Goal: Information Seeking & Learning: Learn about a topic

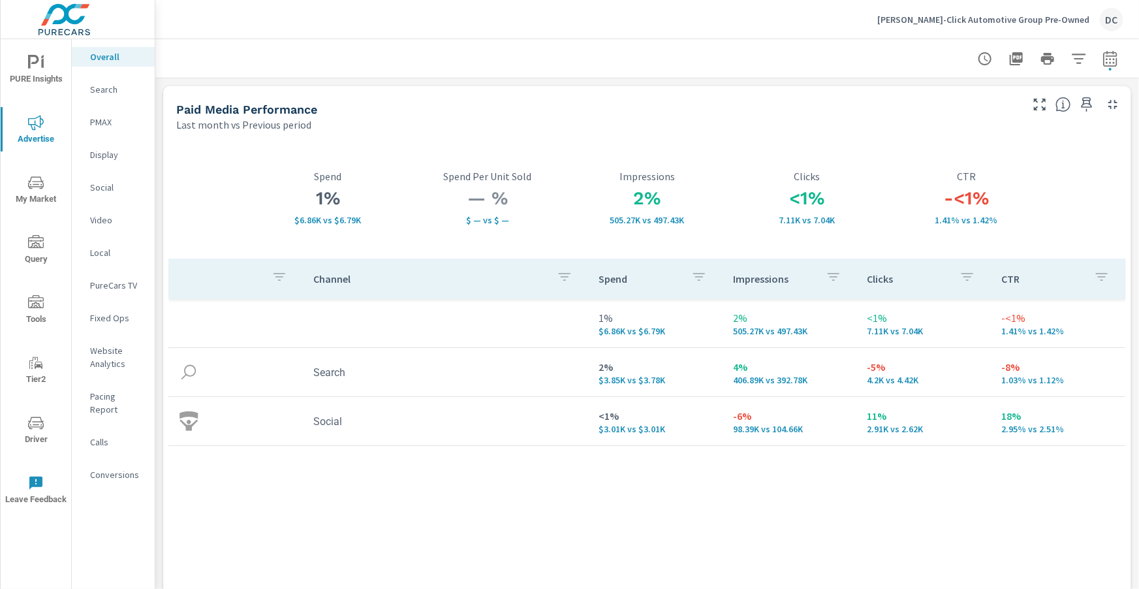
click at [983, 21] on p "[PERSON_NAME]-Click Automotive Group Pre-Owned" at bounding box center [983, 20] width 212 height 12
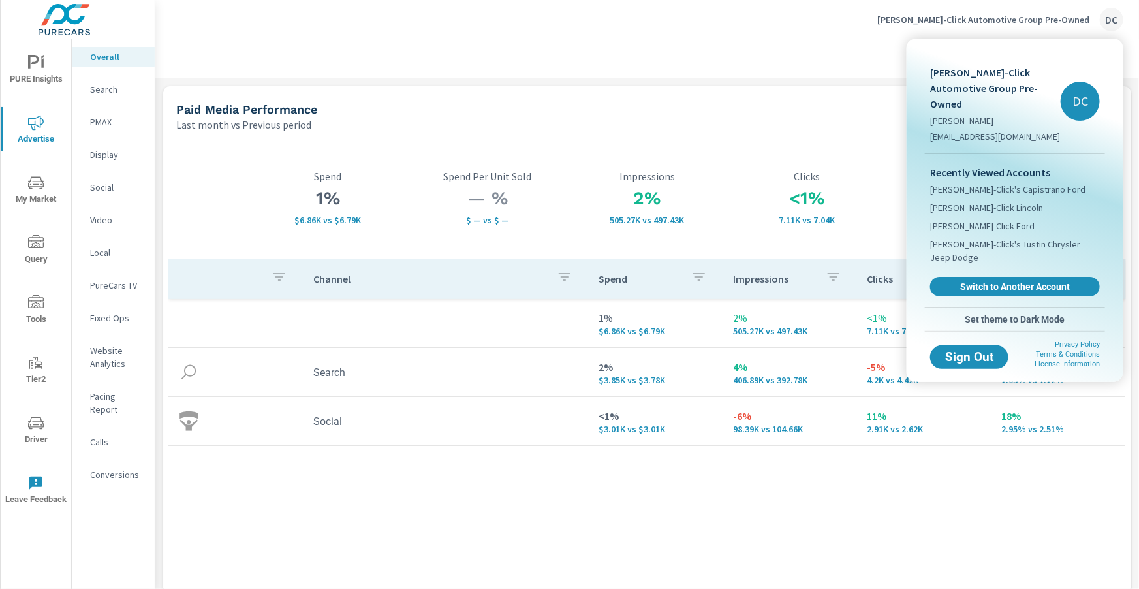
click at [983, 21] on body "PURE Insights Advertise My Market Query Tools Tier2 Driver Leave Feedback Overa…" at bounding box center [569, 294] width 1139 height 589
click at [998, 238] on span "Tuttle-Click's Tustin Chrysler Jeep Dodge" at bounding box center [1015, 251] width 170 height 26
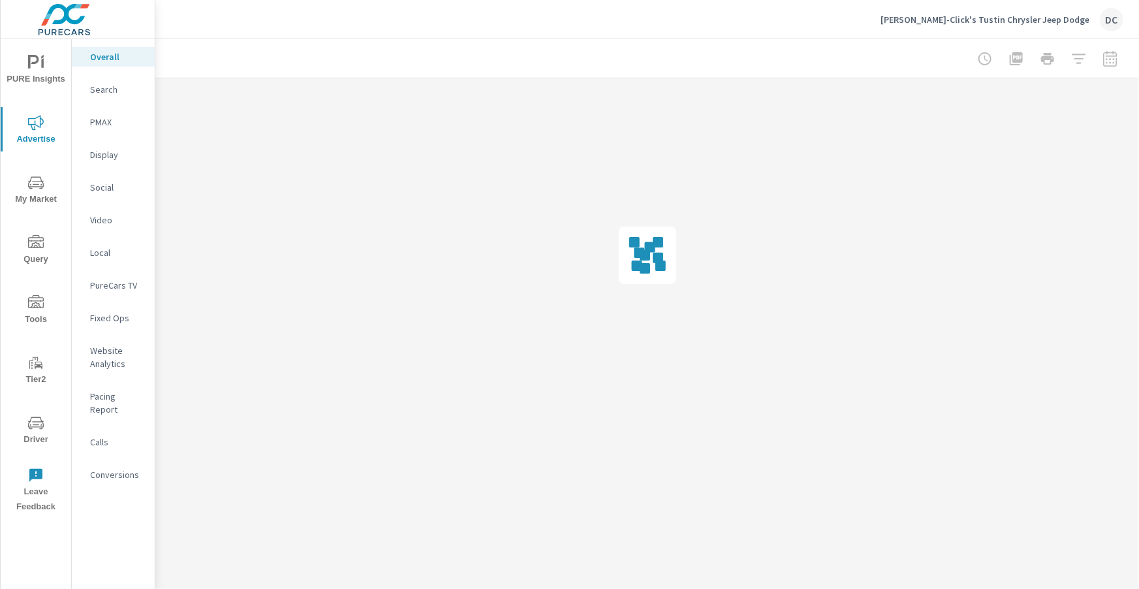
click at [39, 415] on icon "nav menu" at bounding box center [36, 423] width 16 height 16
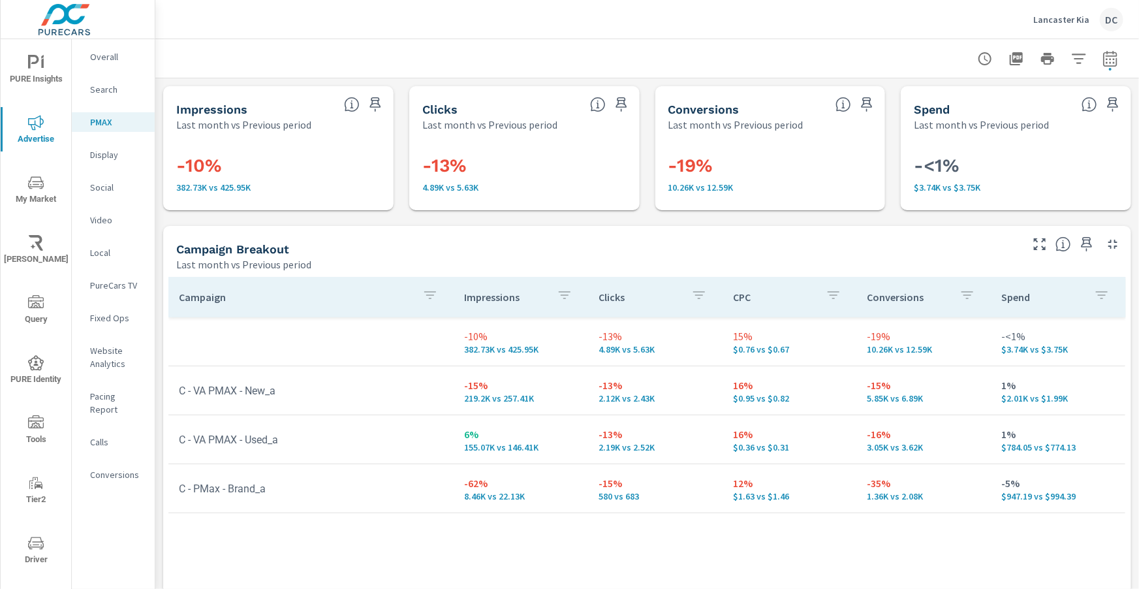
click at [106, 58] on p "Overall" at bounding box center [117, 56] width 54 height 13
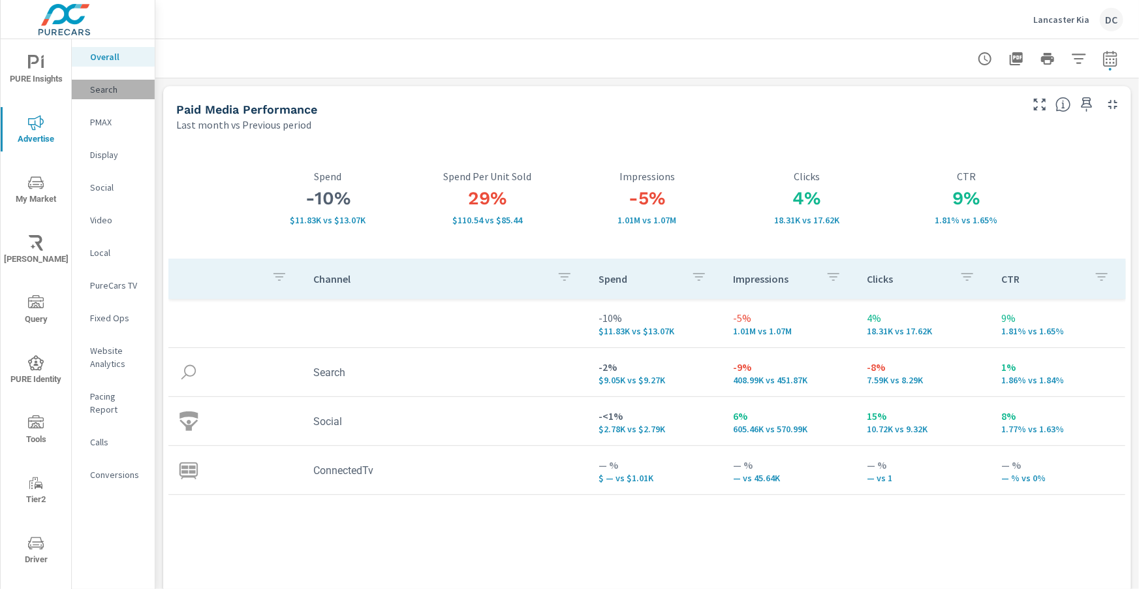
click at [119, 86] on p "Search" at bounding box center [117, 89] width 54 height 13
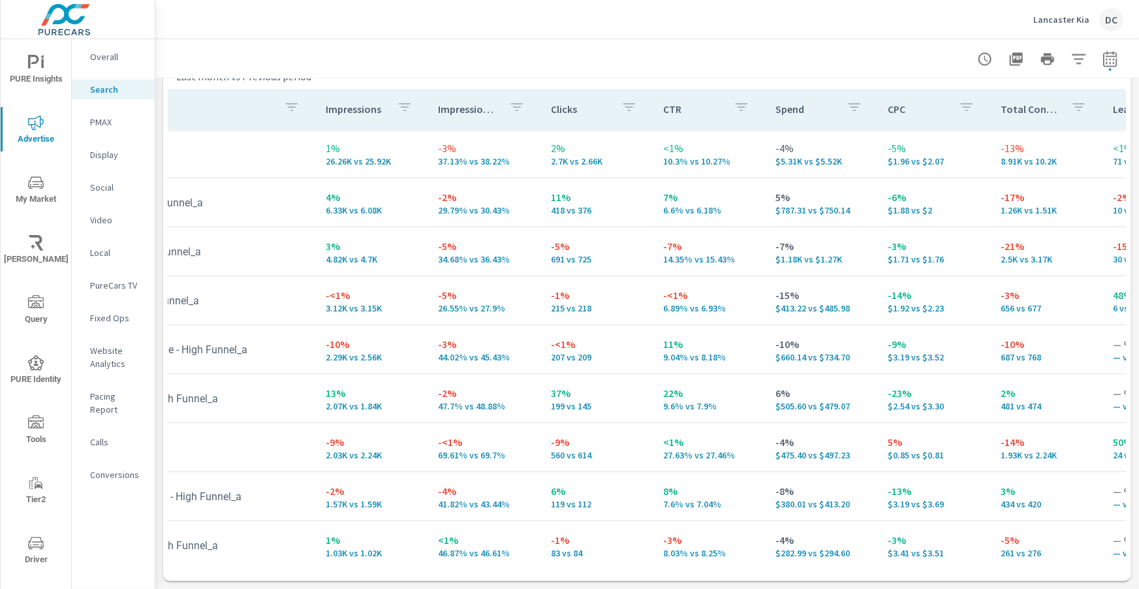
scroll to position [0, 86]
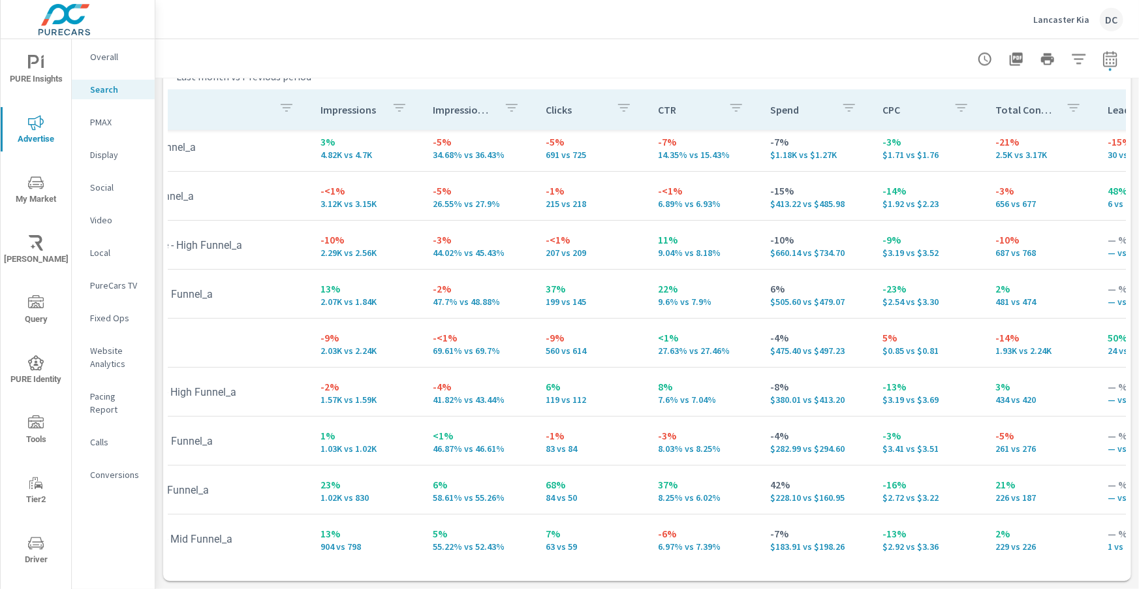
scroll to position [105, 0]
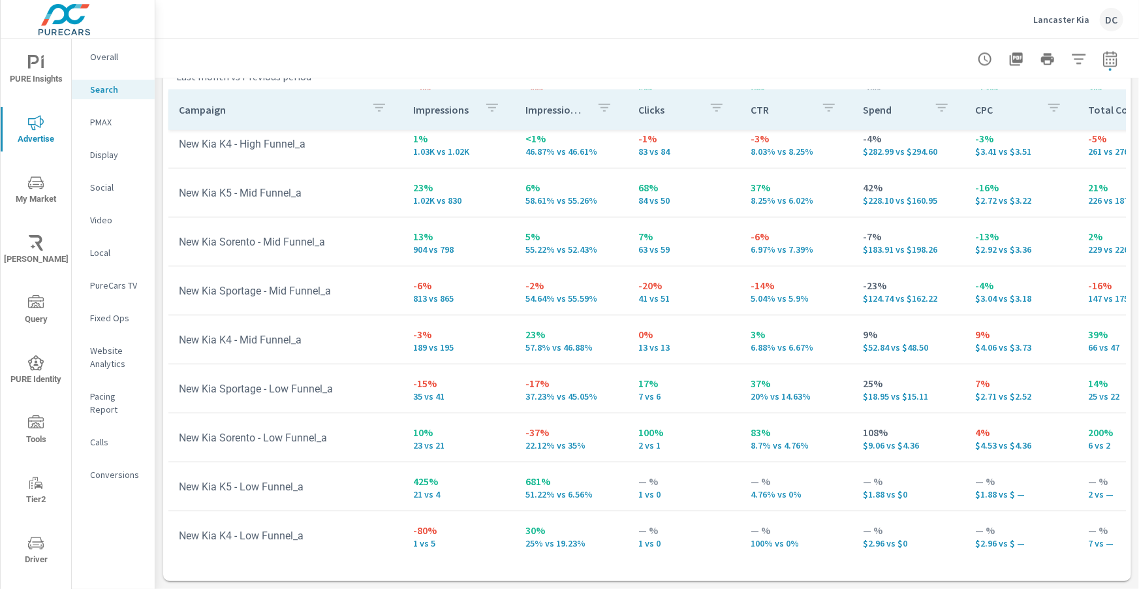
scroll to position [405, 0]
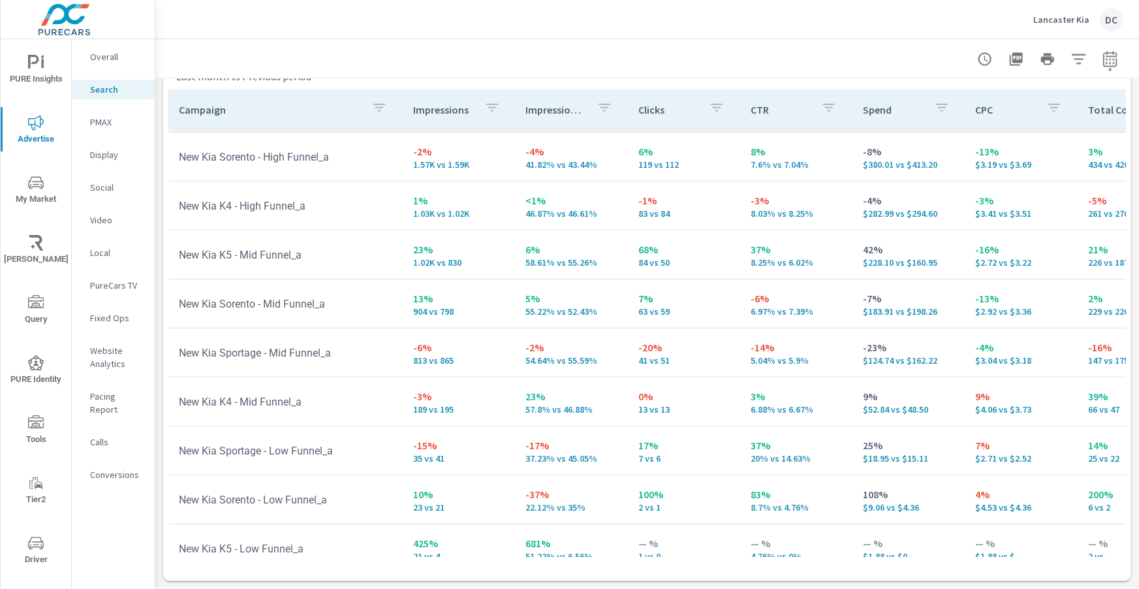
scroll to position [405, 0]
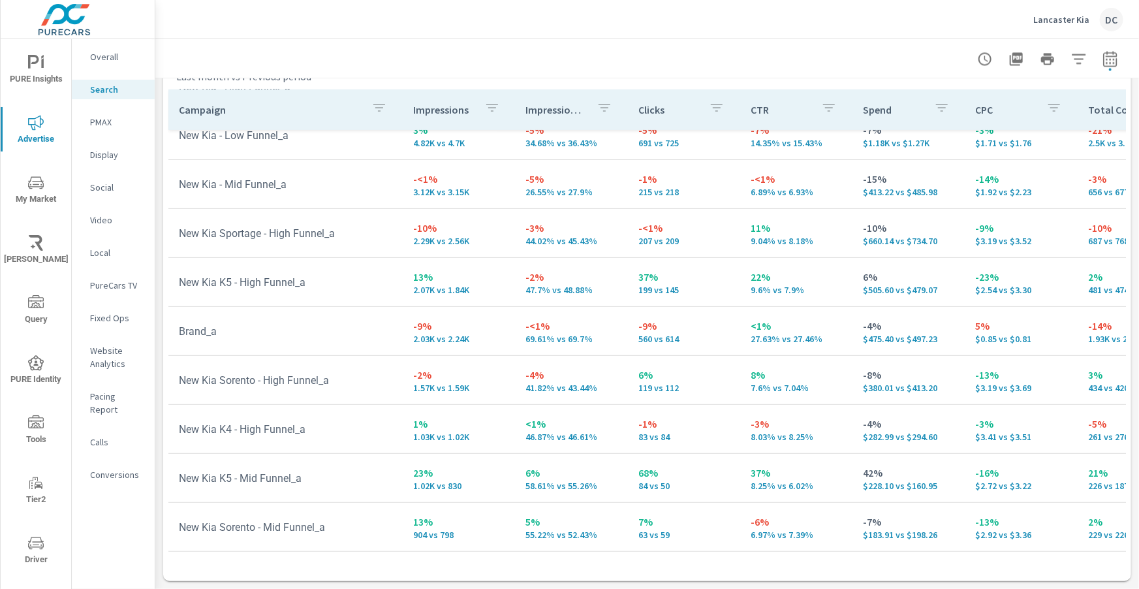
scroll to position [98, 0]
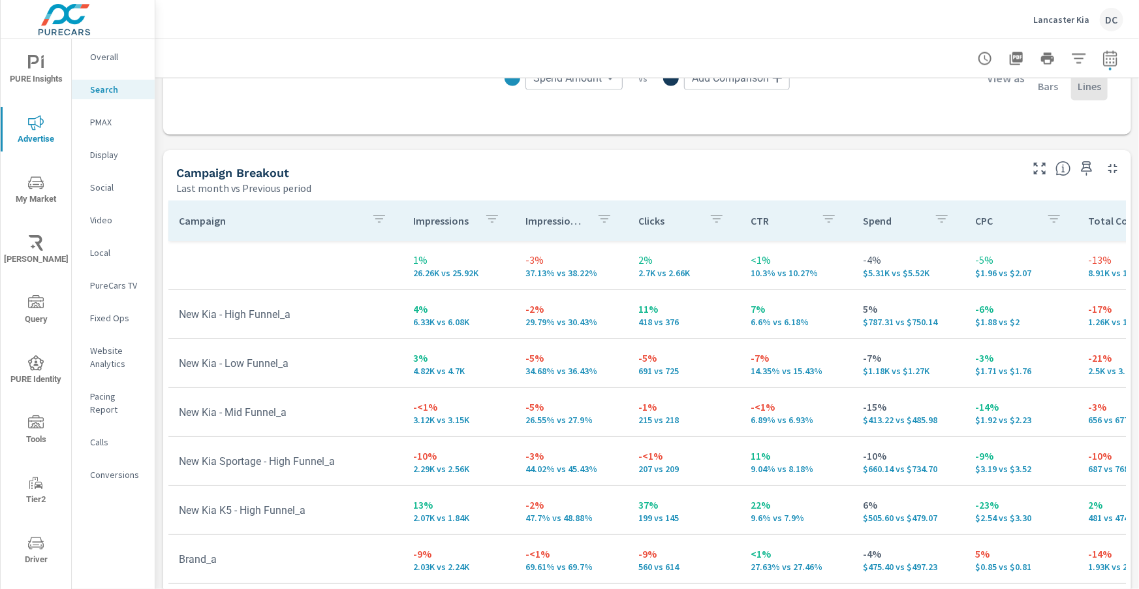
scroll to position [1203, 0]
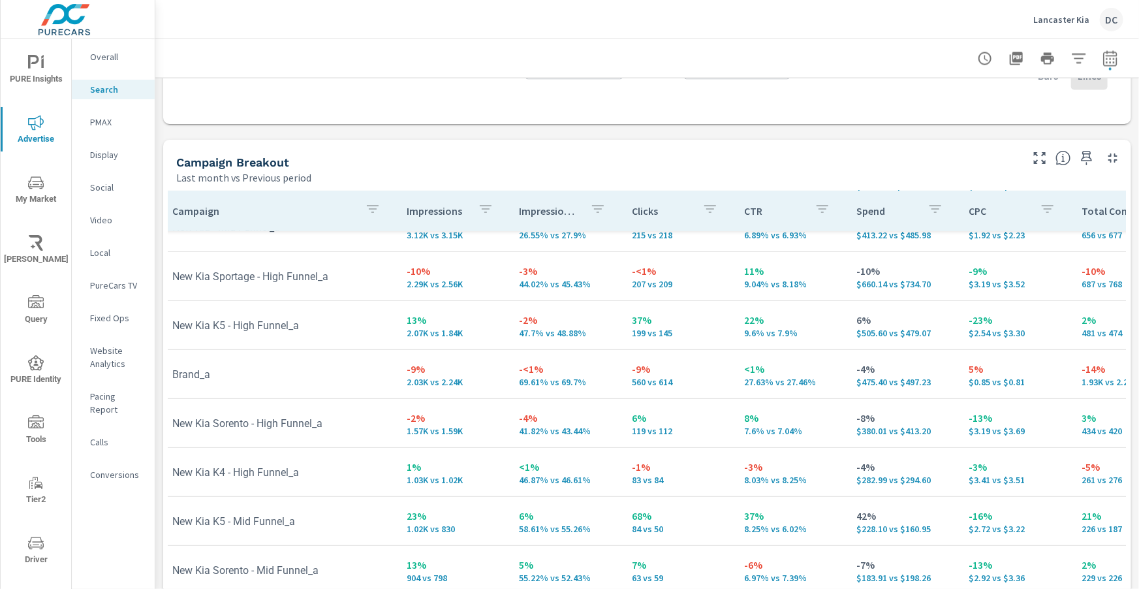
scroll to position [175, 5]
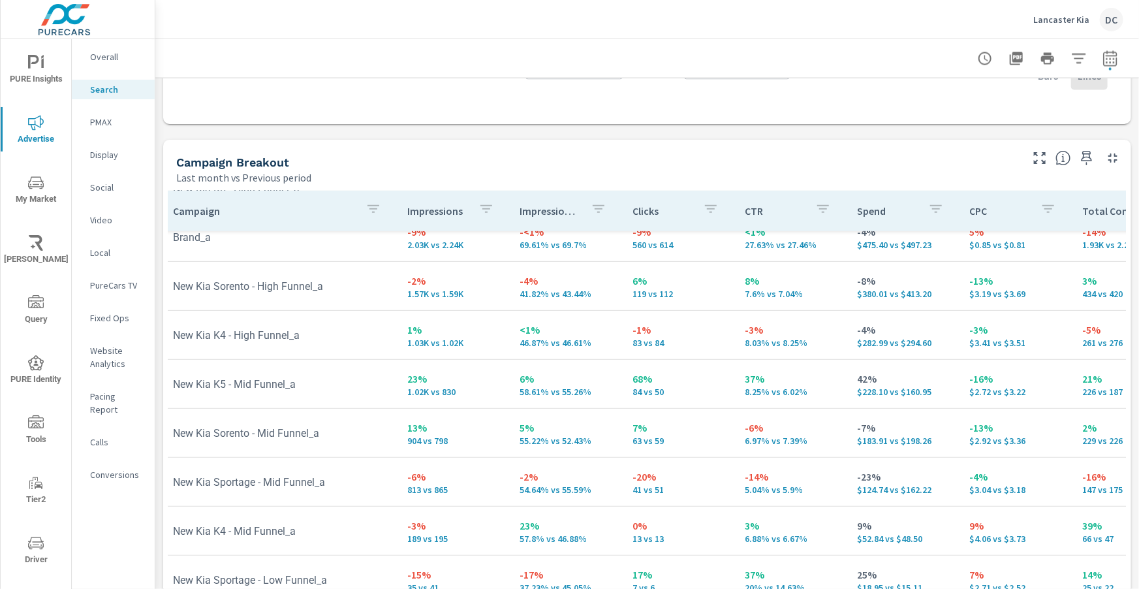
scroll to position [405, 6]
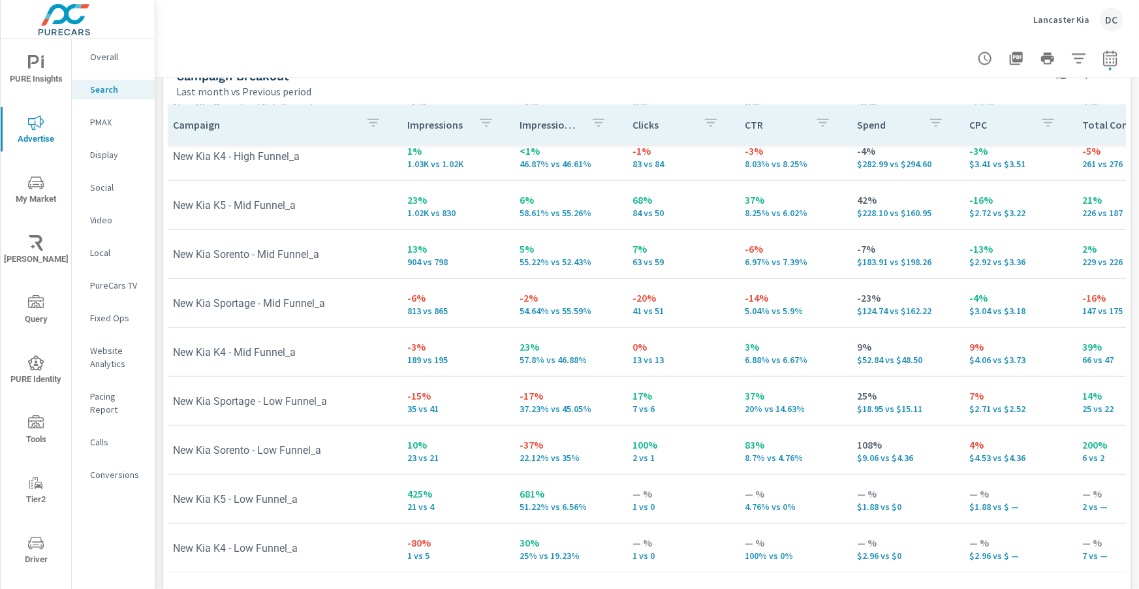
scroll to position [1305, 0]
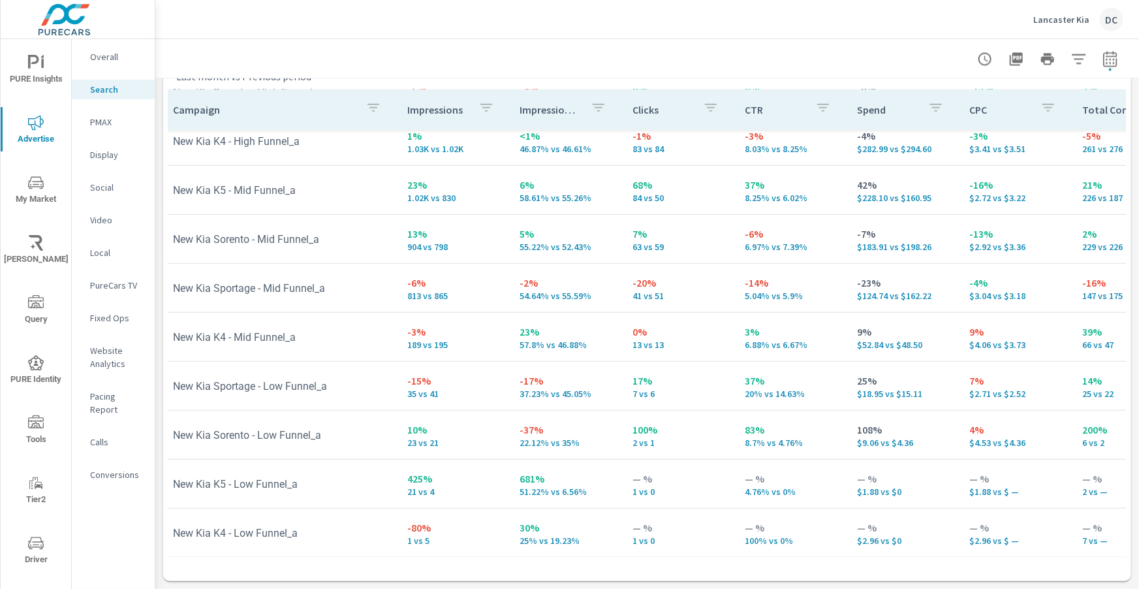
click at [48, 65] on span "PURE Insights" at bounding box center [36, 71] width 63 height 32
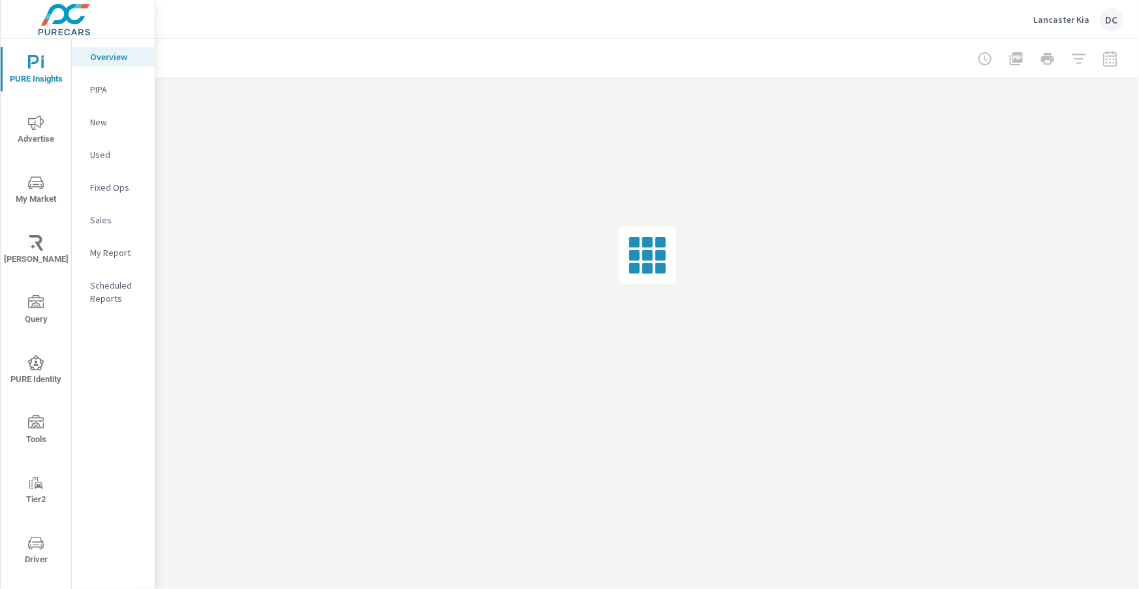
click at [112, 219] on p "Sales" at bounding box center [117, 219] width 54 height 13
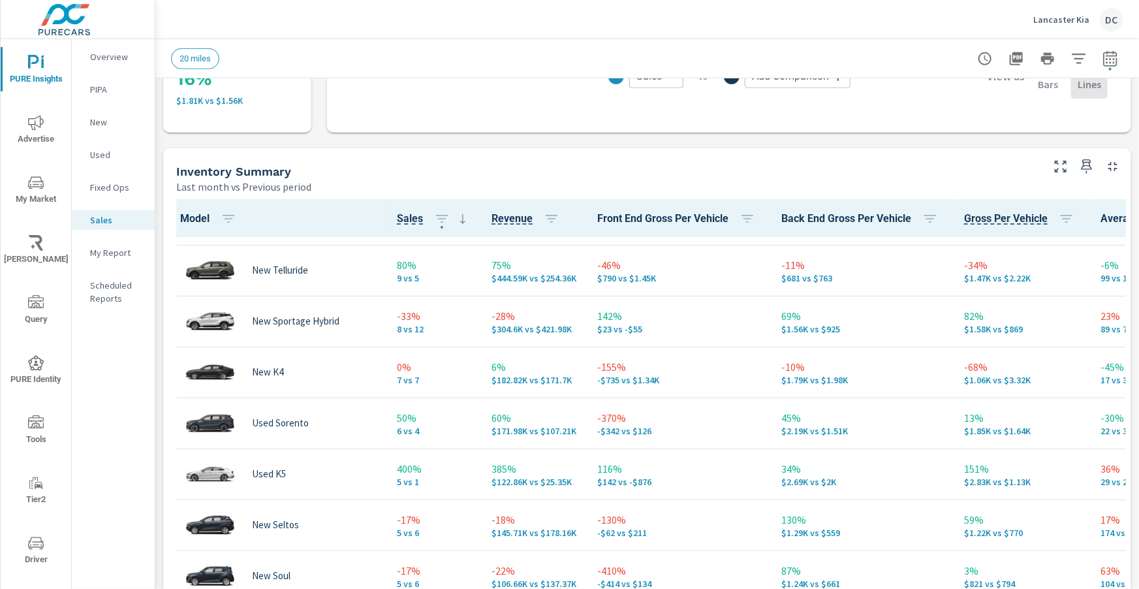
scroll to position [108, 0]
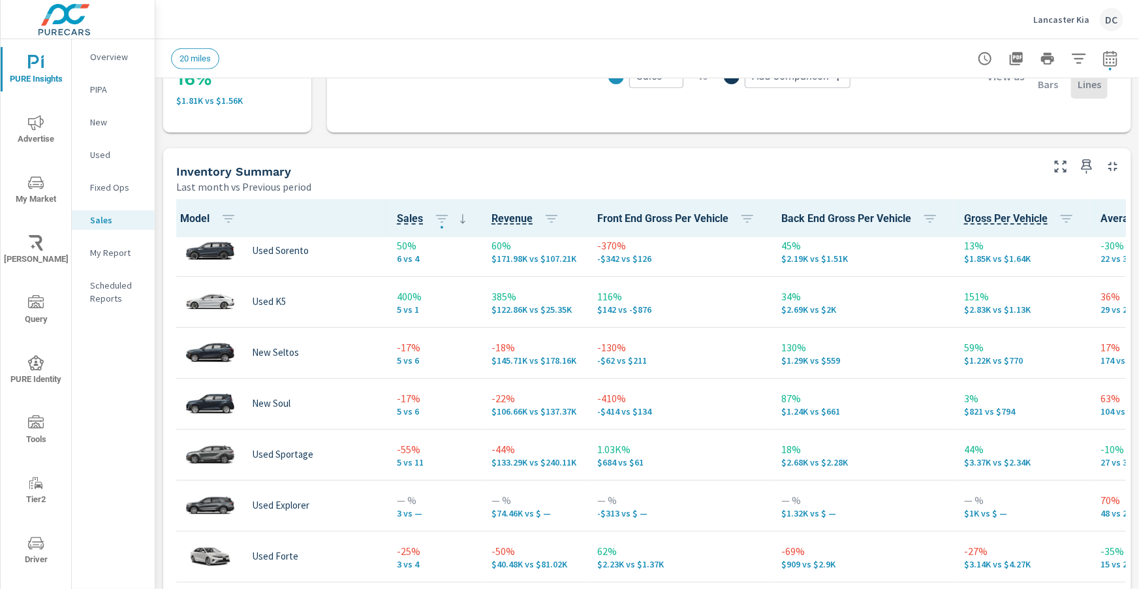
scroll to position [330, 0]
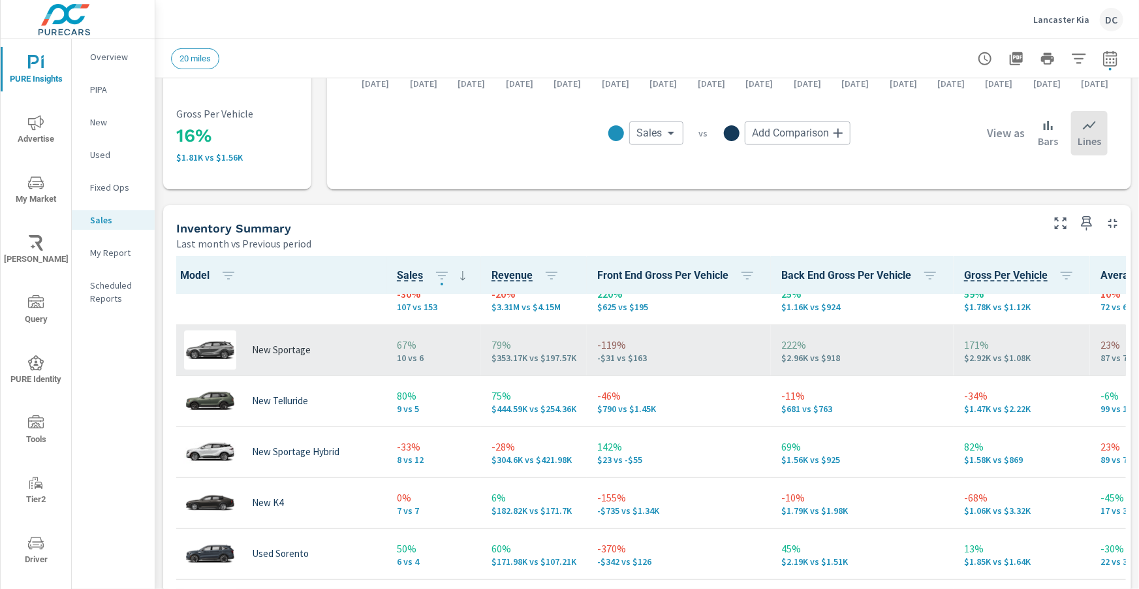
scroll to position [8, 0]
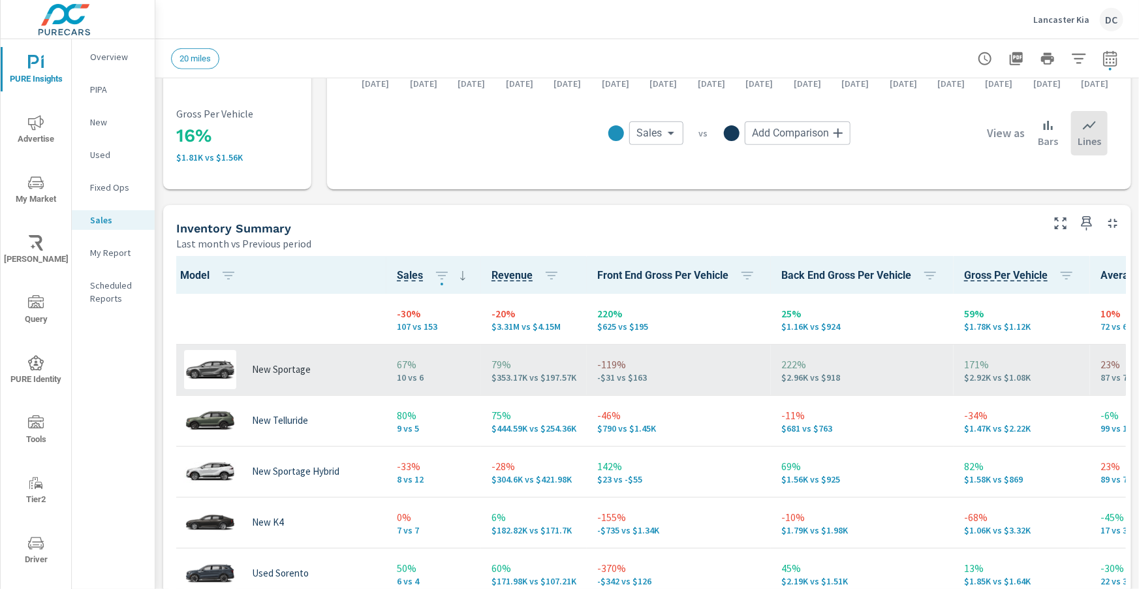
scroll to position [1, 0]
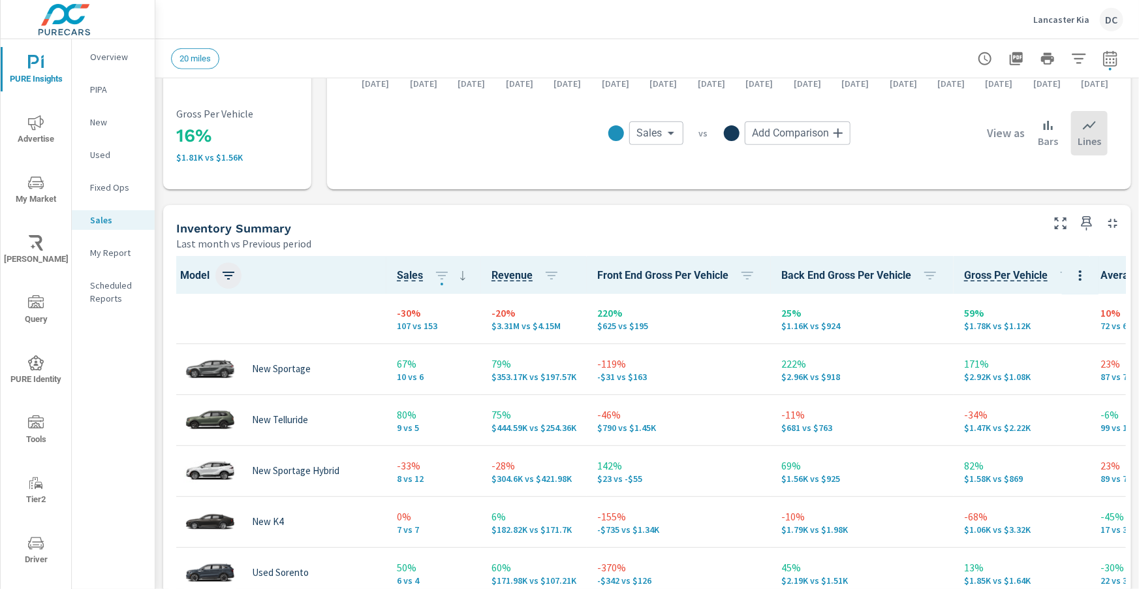
click at [227, 275] on icon "button" at bounding box center [229, 276] width 16 height 16
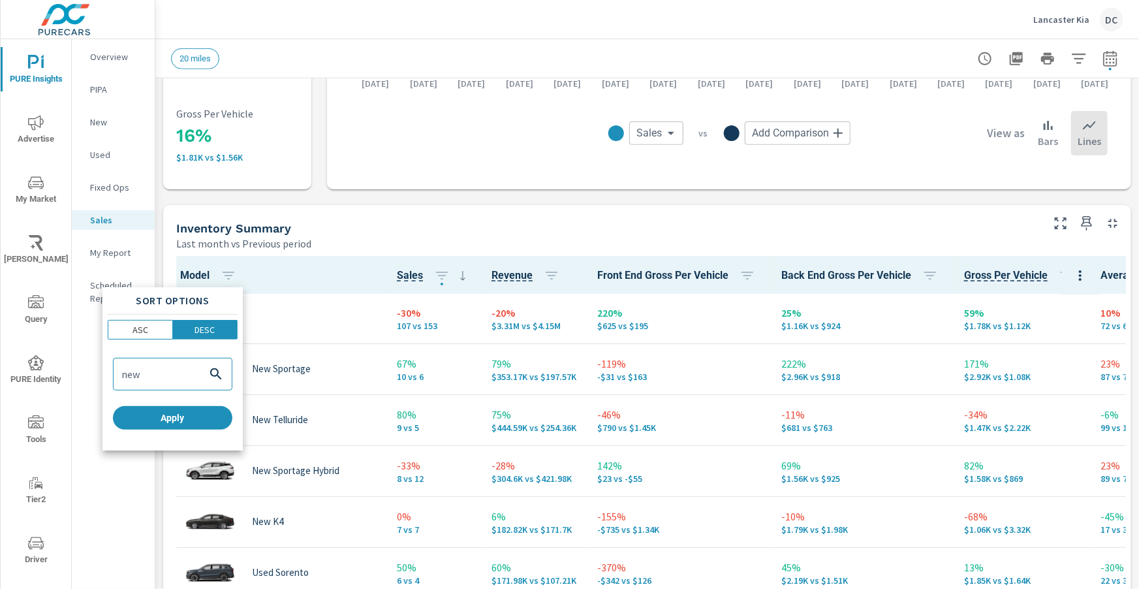
type input "new"
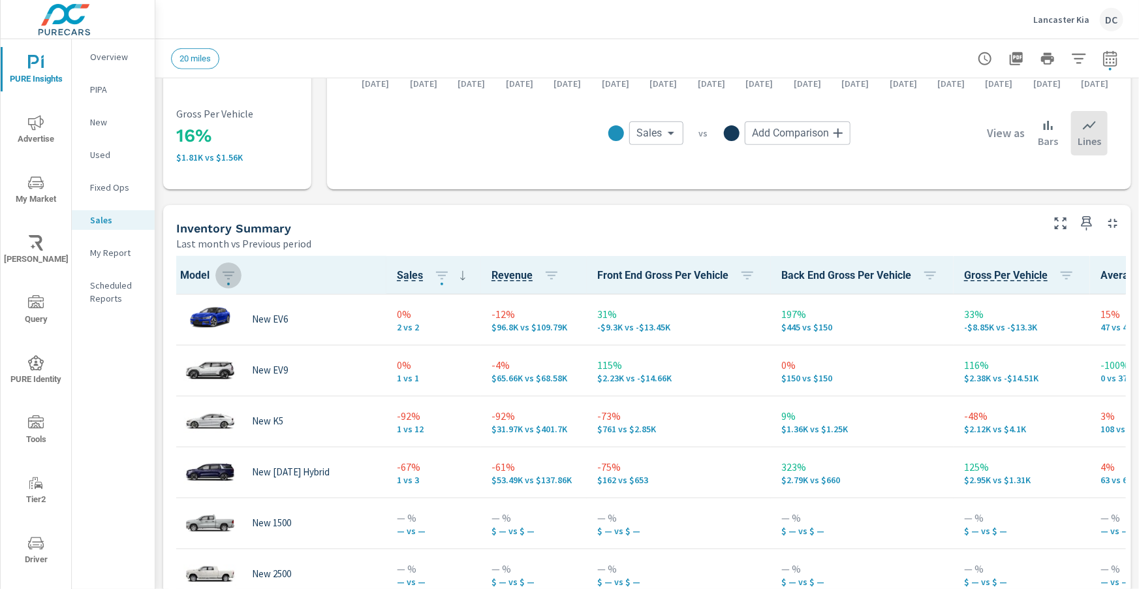
scroll to position [613, 0]
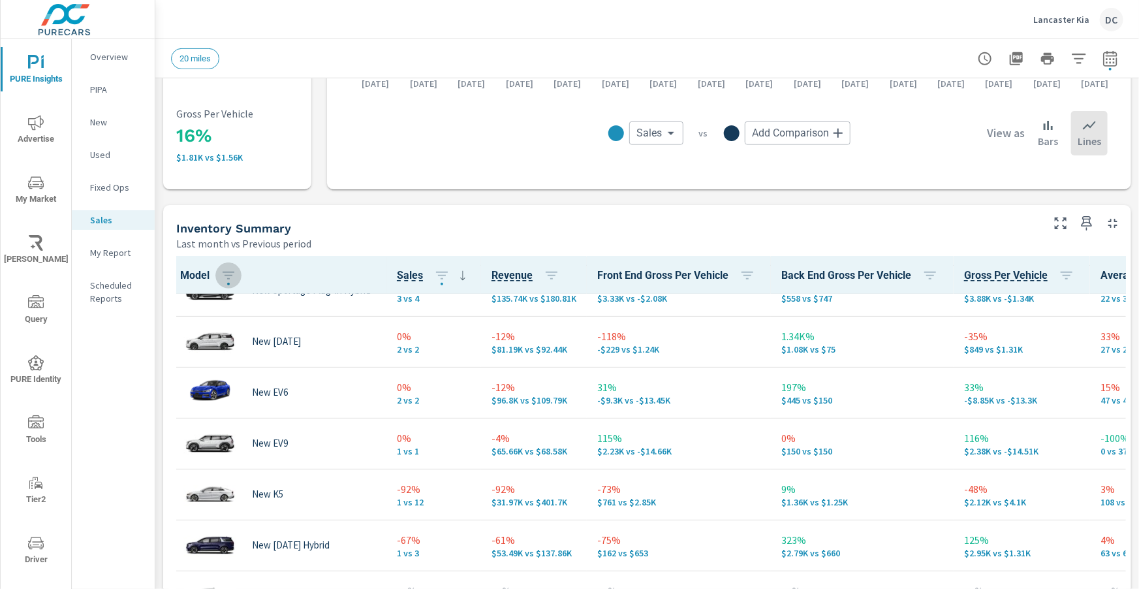
scroll to position [536, 0]
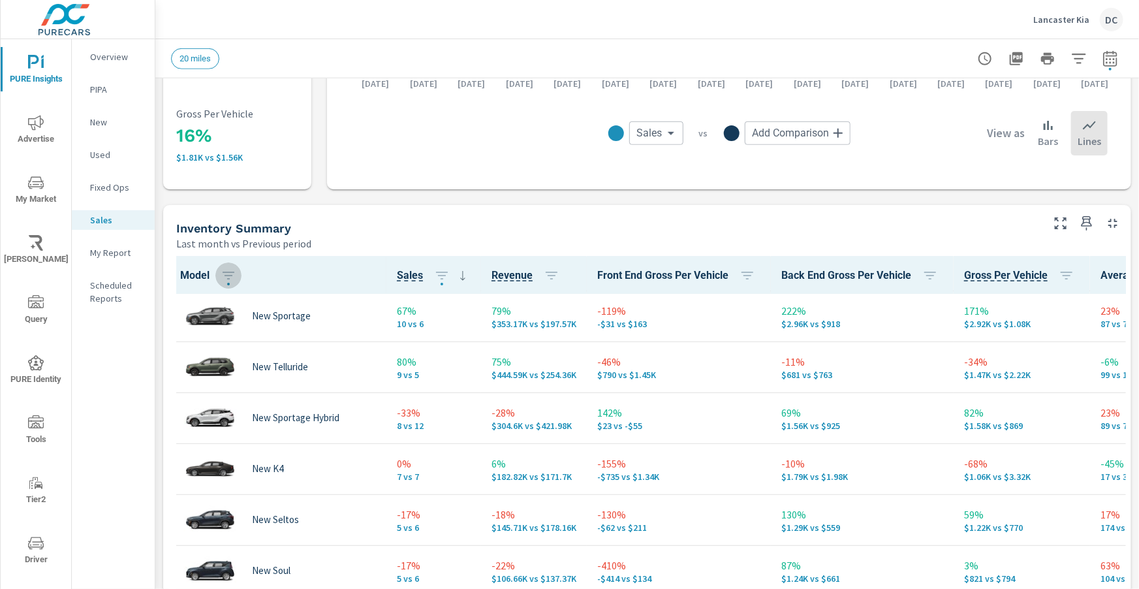
scroll to position [30, 0]
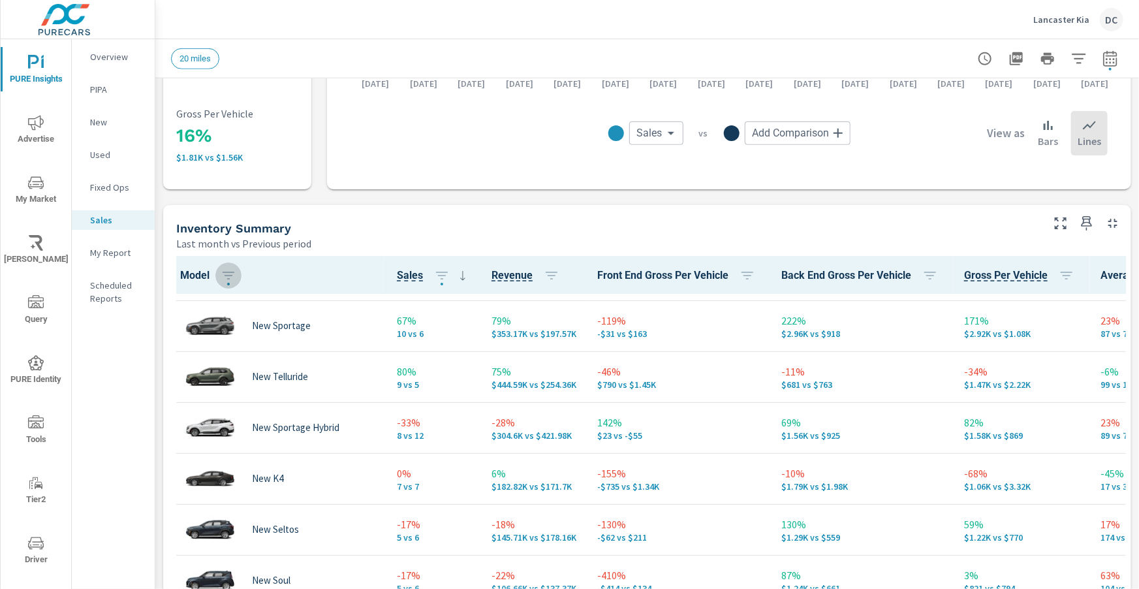
scroll to position [44, 0]
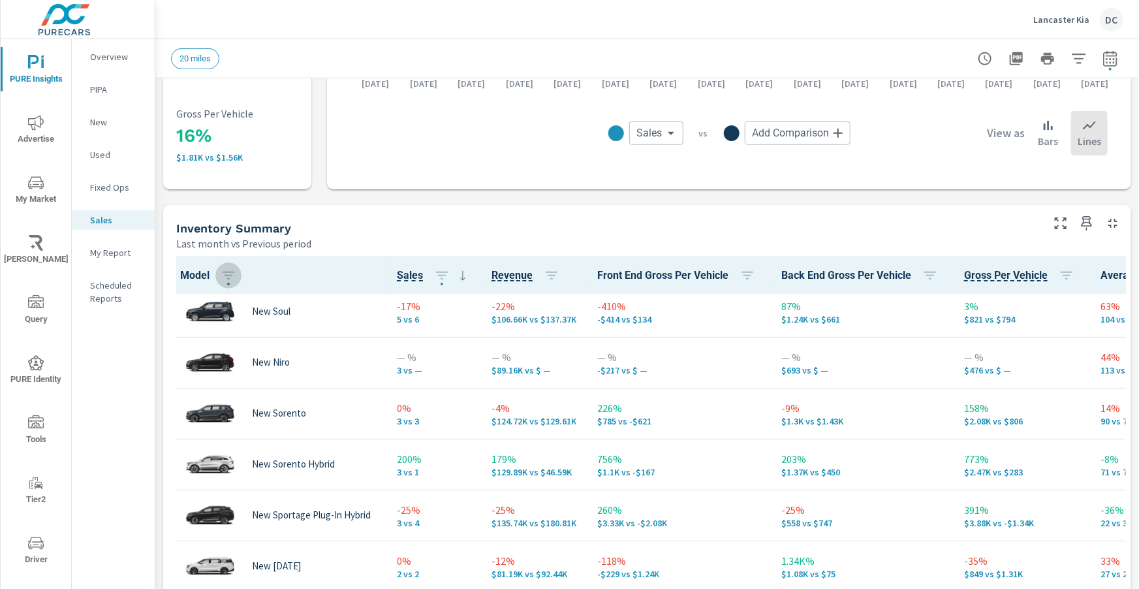
scroll to position [318, 0]
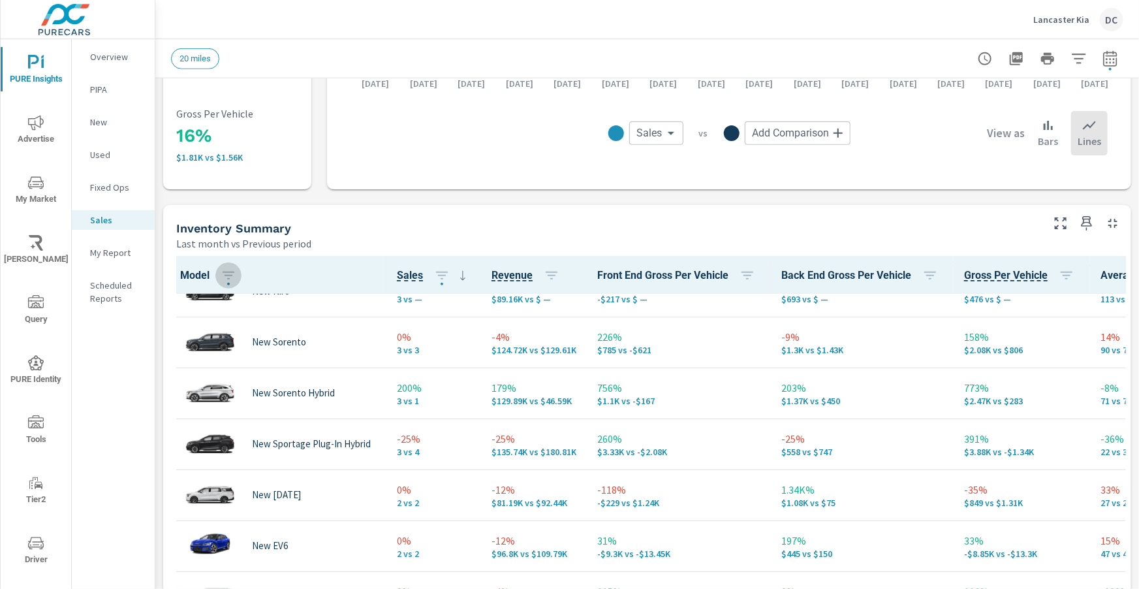
scroll to position [384, 1]
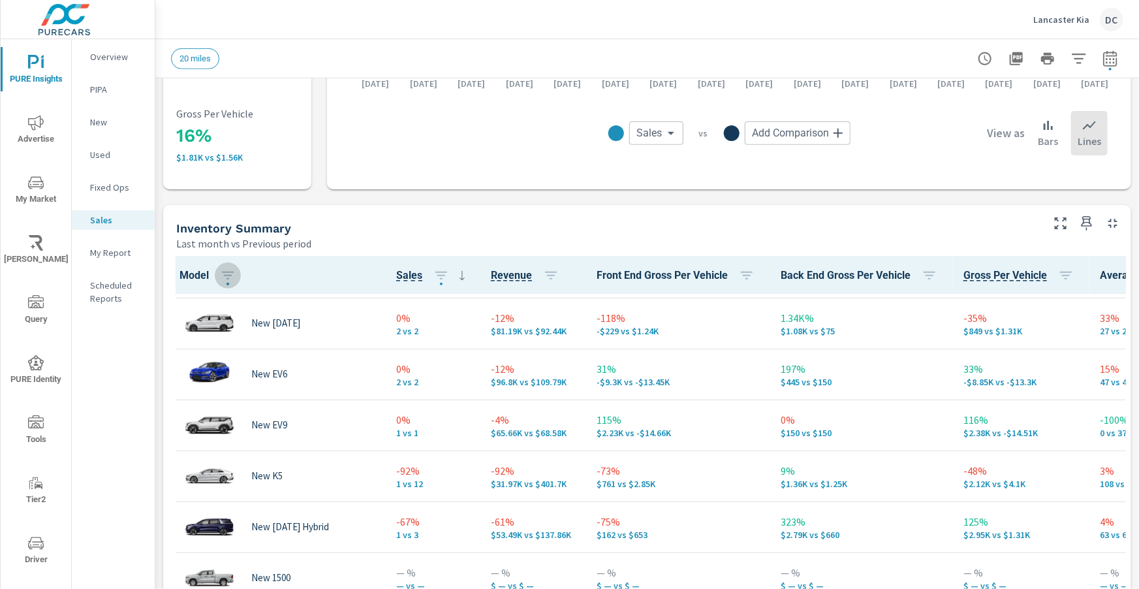
scroll to position [559, 1]
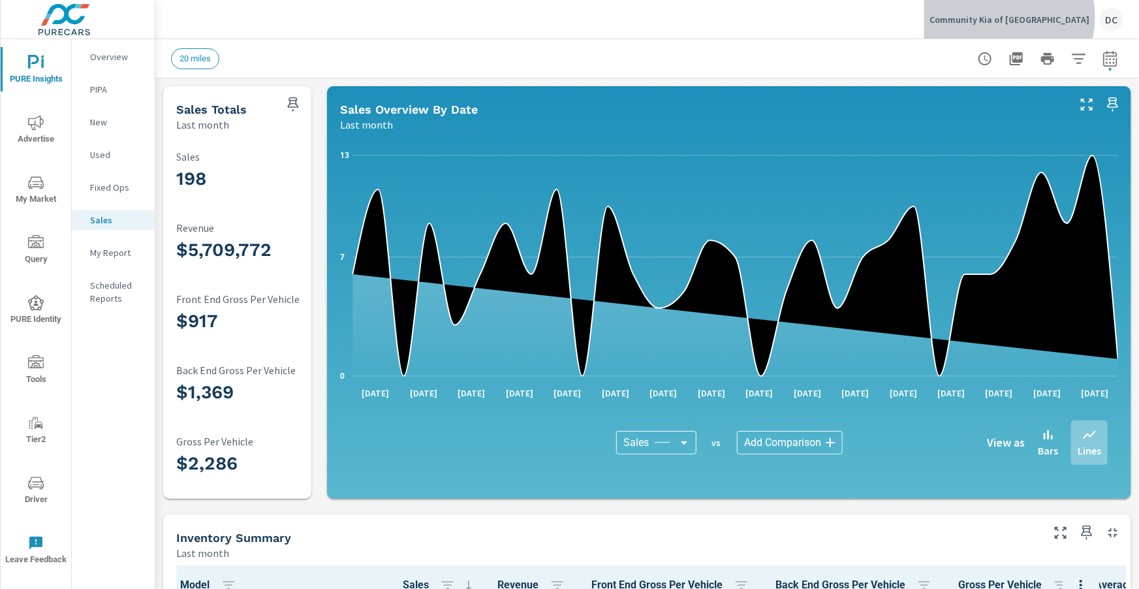
click at [1027, 17] on p "Community Kia of Bloomington" at bounding box center [1009, 20] width 160 height 12
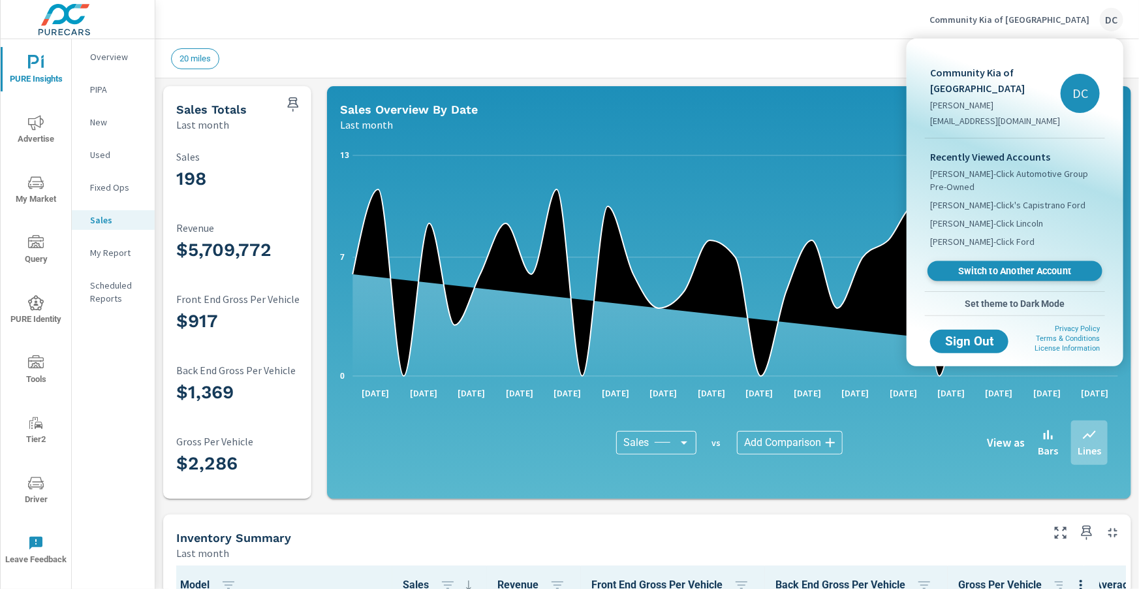
click at [1020, 265] on span "Switch to Another Account" at bounding box center [1015, 271] width 160 height 12
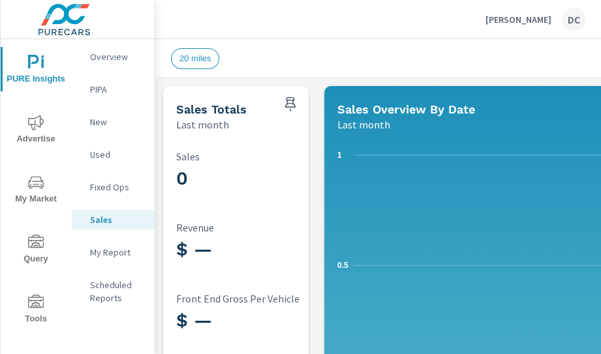
click at [22, 132] on span "Advertise" at bounding box center [36, 131] width 63 height 32
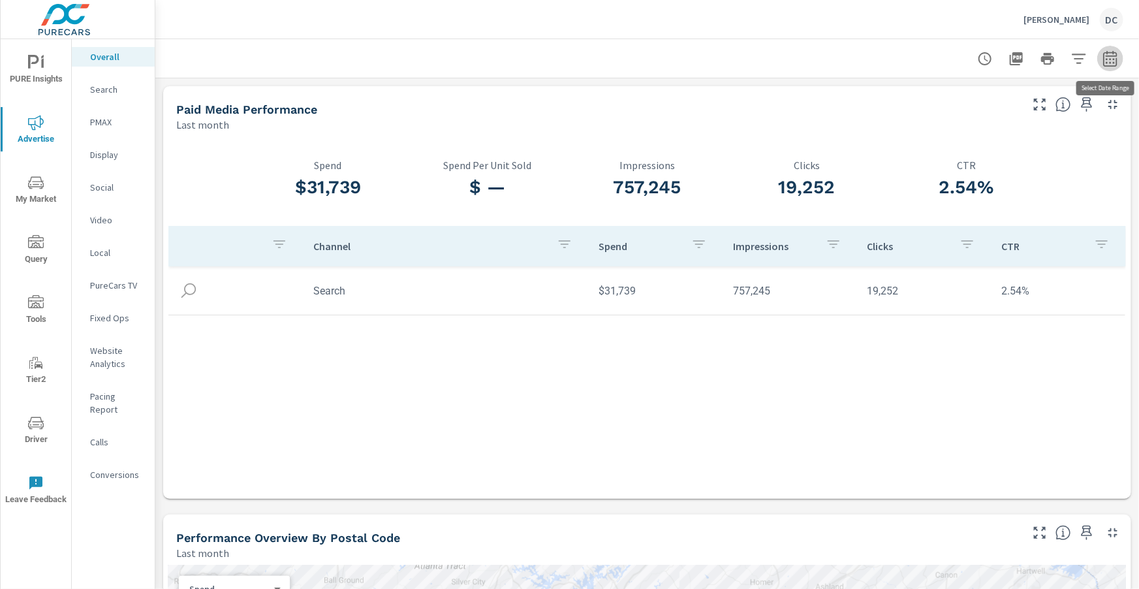
click at [1109, 61] on icon "button" at bounding box center [1110, 59] width 16 height 16
select select "Last month"
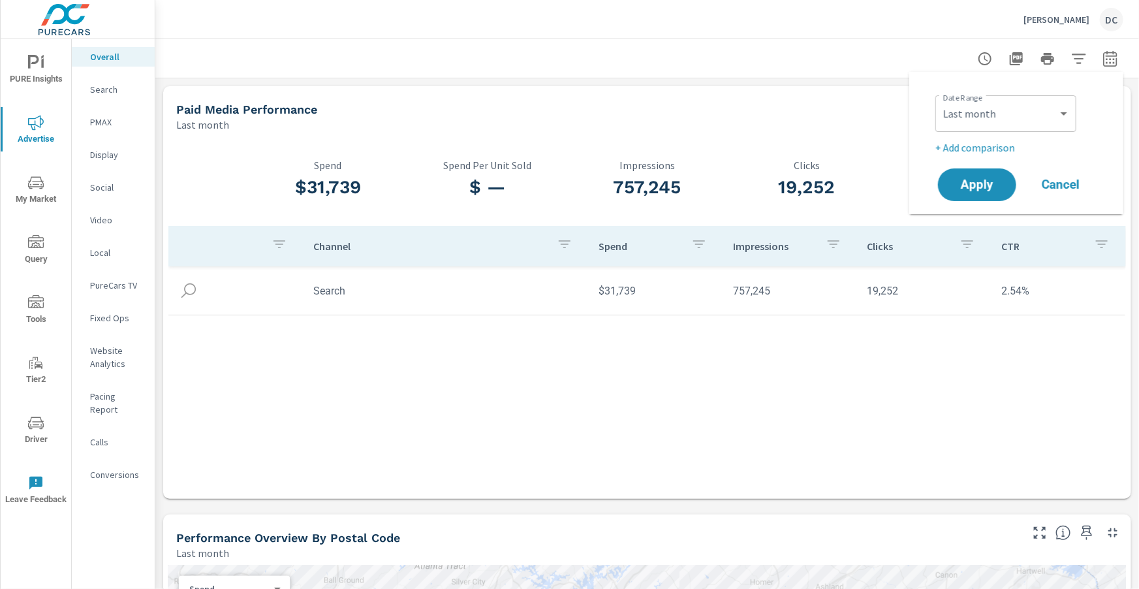
click at [999, 148] on p "+ Add comparison" at bounding box center [1018, 148] width 167 height 16
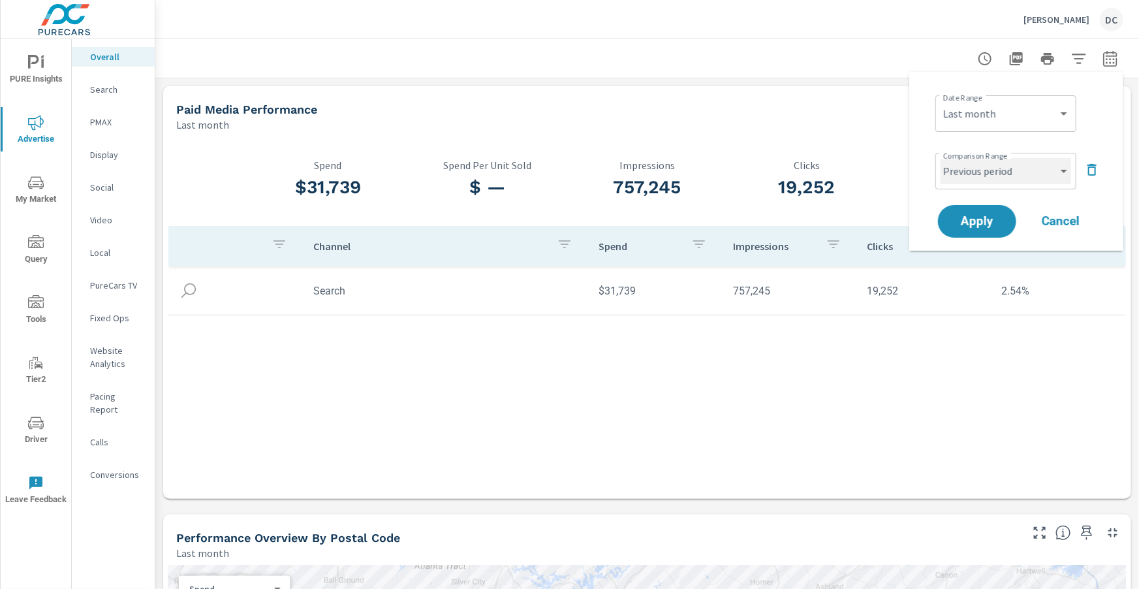
click at [1014, 168] on select "Custom Previous period Previous month Previous year" at bounding box center [1005, 171] width 131 height 26
click at [940, 158] on select "Custom Previous period Previous month Previous year" at bounding box center [1005, 171] width 131 height 26
select select "Previous month"
click at [1006, 212] on button "Apply" at bounding box center [977, 221] width 81 height 34
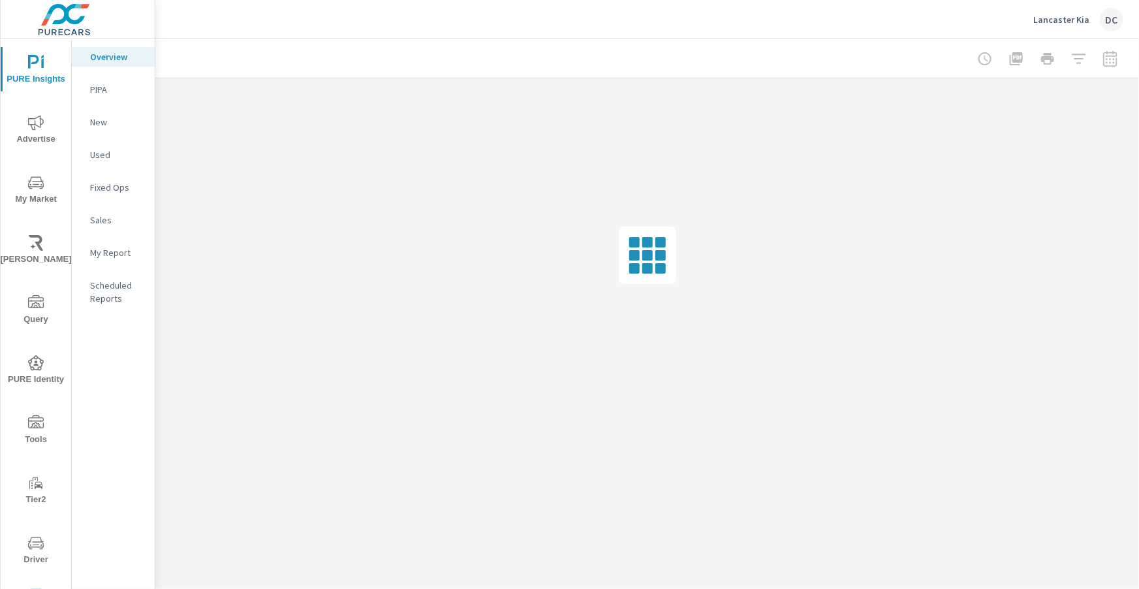
click at [36, 175] on icon "nav menu" at bounding box center [36, 183] width 16 height 16
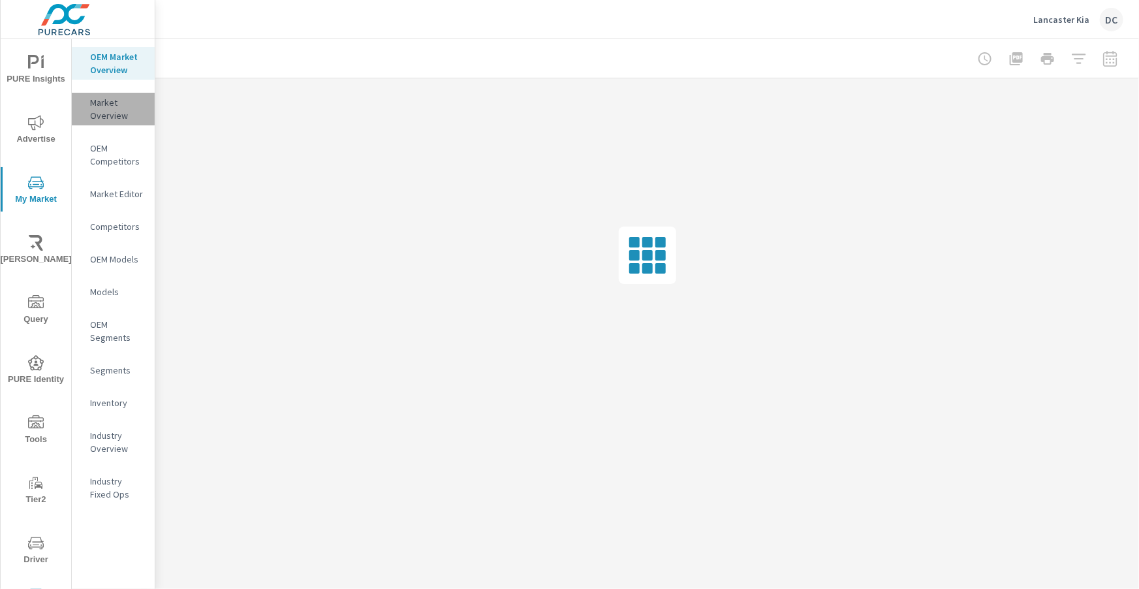
click at [91, 110] on p "Market Overview" at bounding box center [117, 109] width 54 height 26
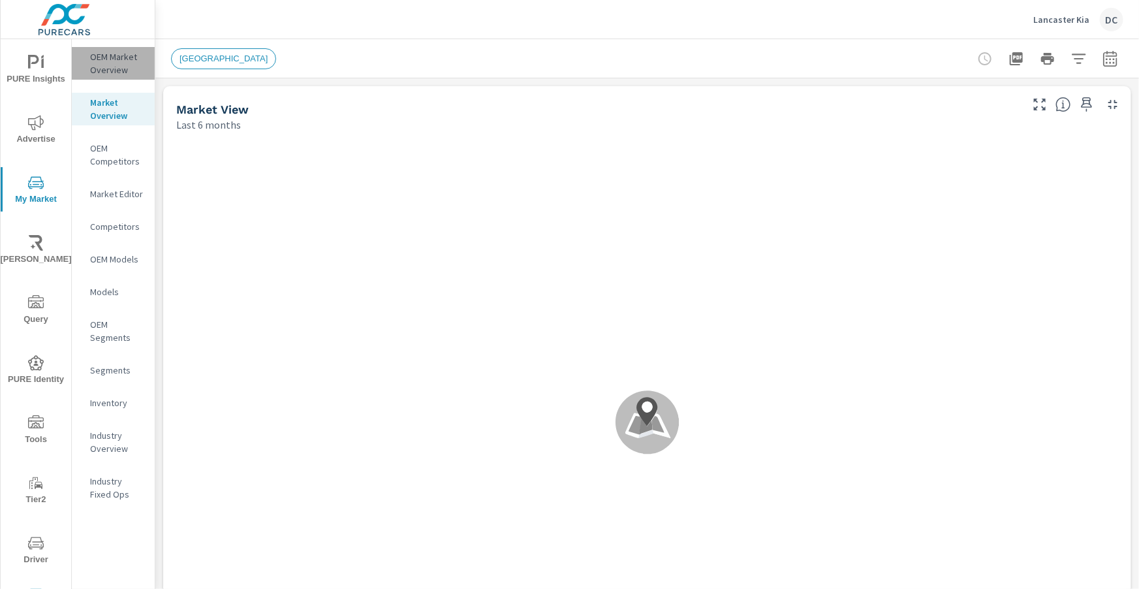
click at [131, 63] on p "OEM Market Overview" at bounding box center [117, 63] width 54 height 26
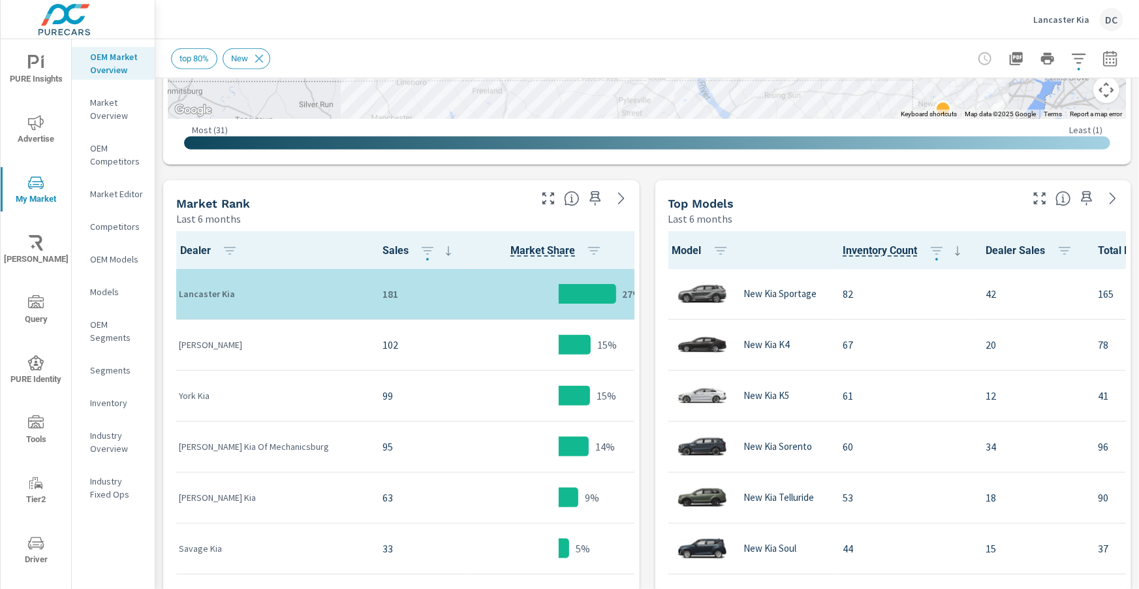
scroll to position [548, 0]
click at [1109, 55] on icon "button" at bounding box center [1110, 58] width 14 height 16
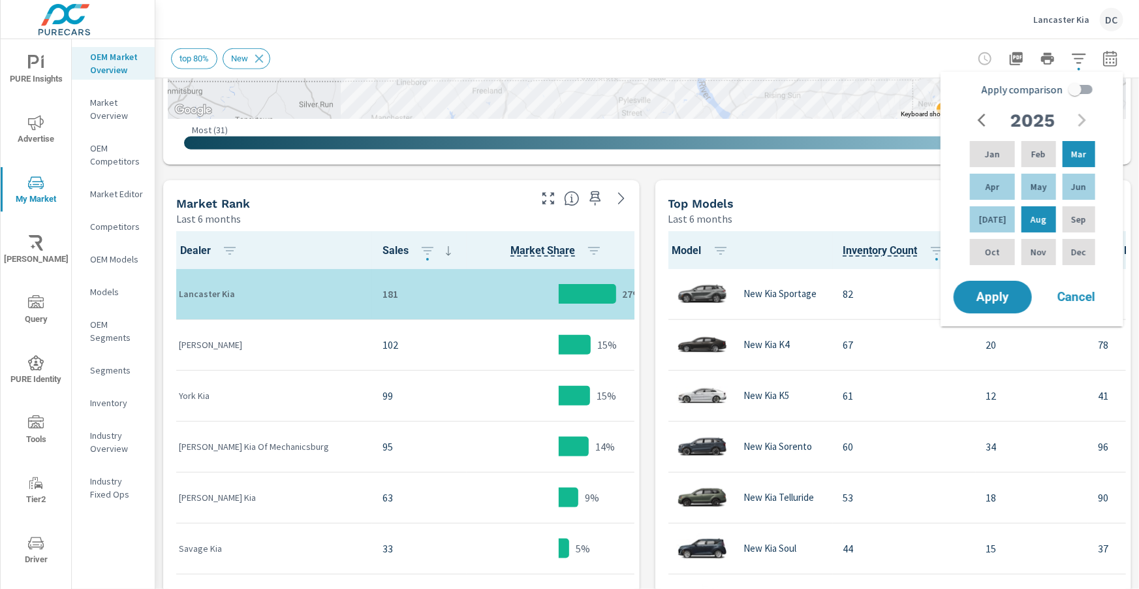
click at [1070, 99] on input "Apply comparison" at bounding box center [1075, 89] width 74 height 25
checkbox input "true"
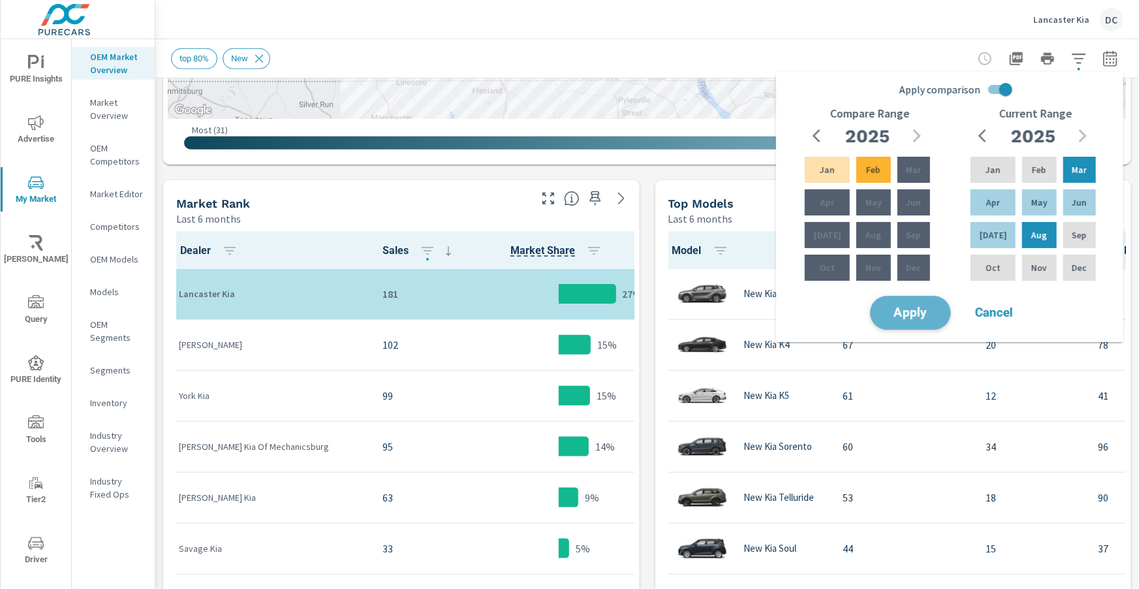
click at [937, 312] on span "Apply" at bounding box center [911, 313] width 54 height 12
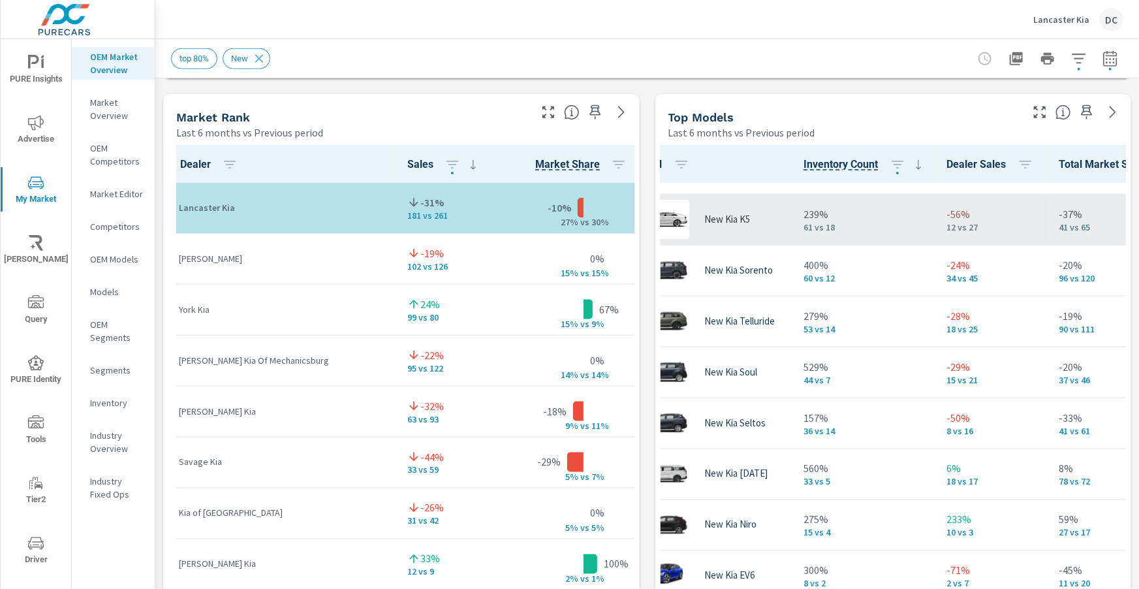
scroll to position [91, 39]
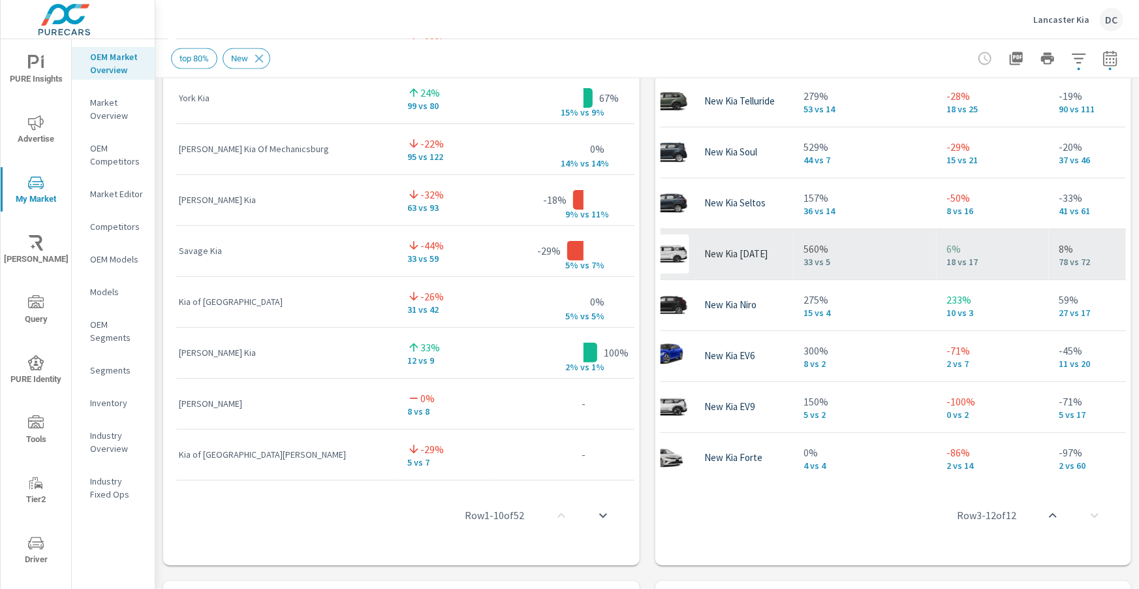
scroll to position [0, 39]
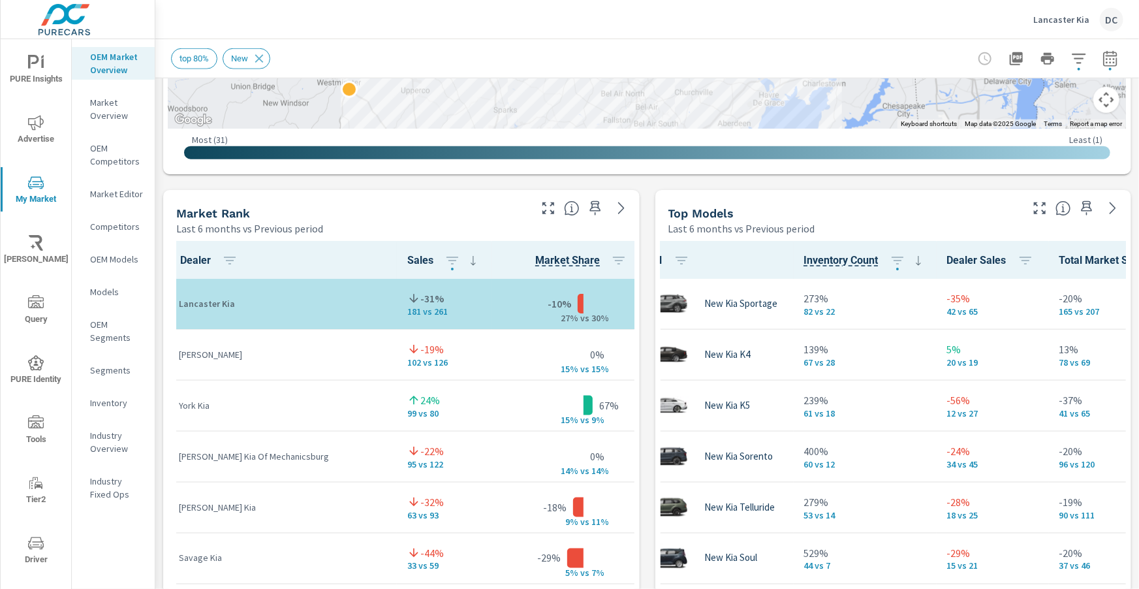
scroll to position [0, 37]
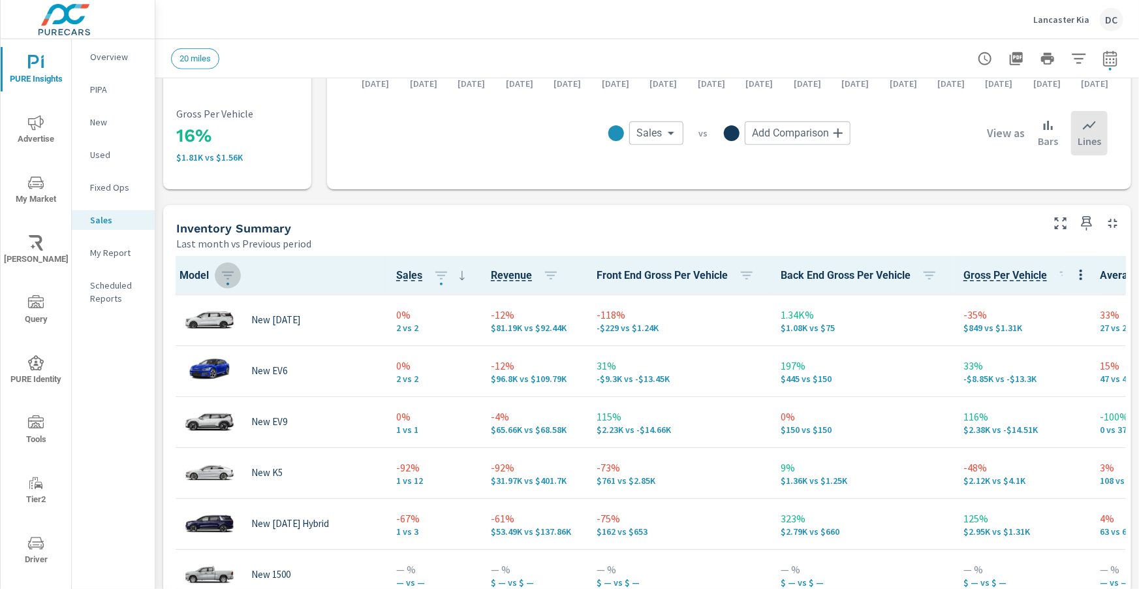
scroll to position [442, 0]
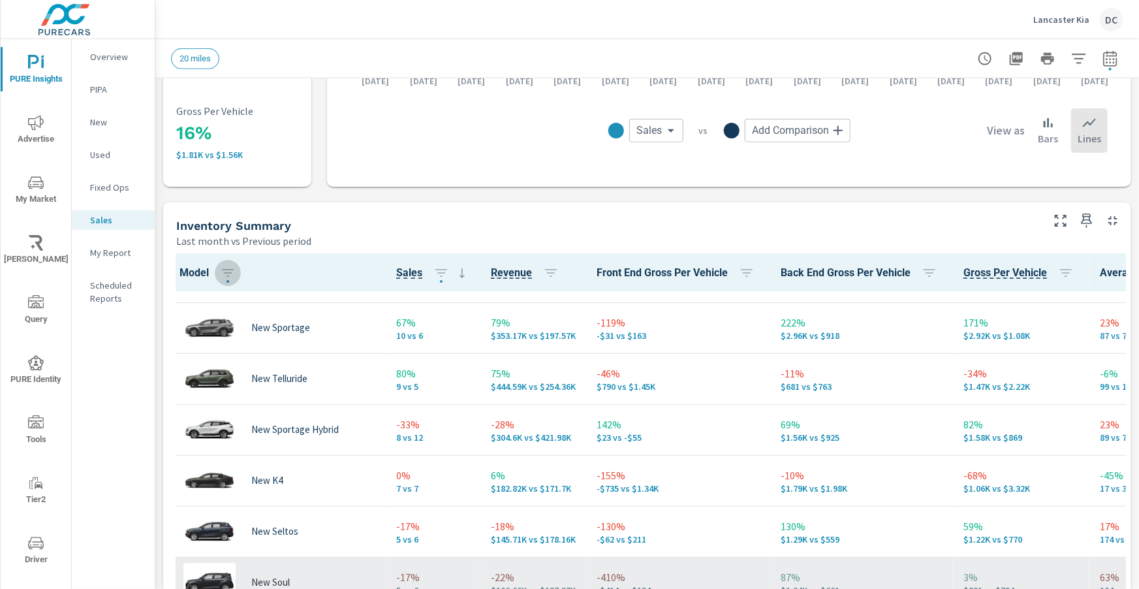
scroll to position [8, 1]
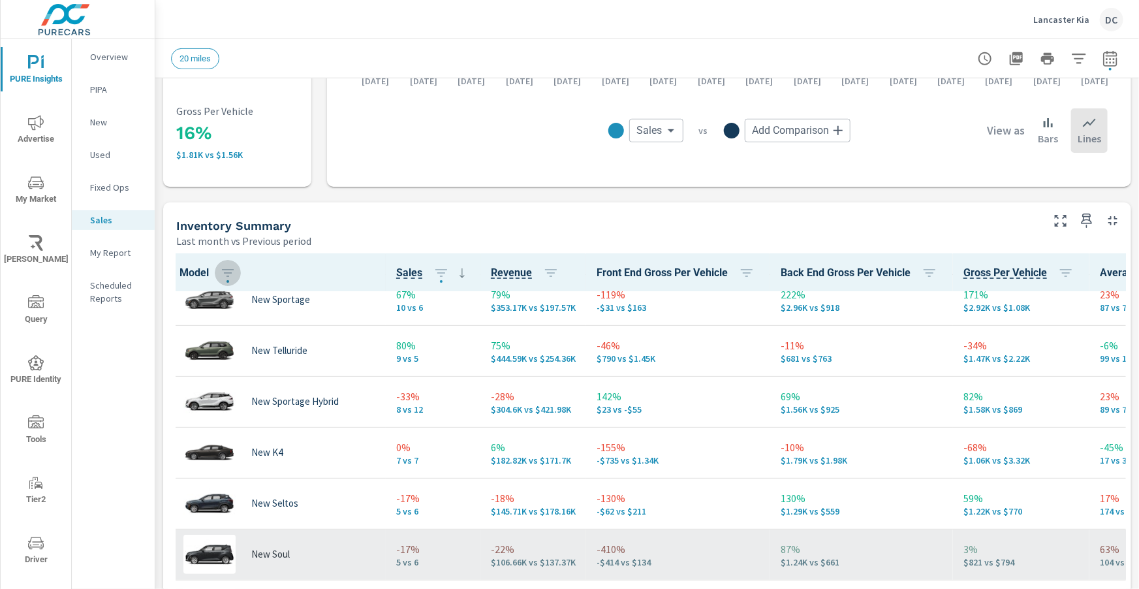
scroll to position [71, 1]
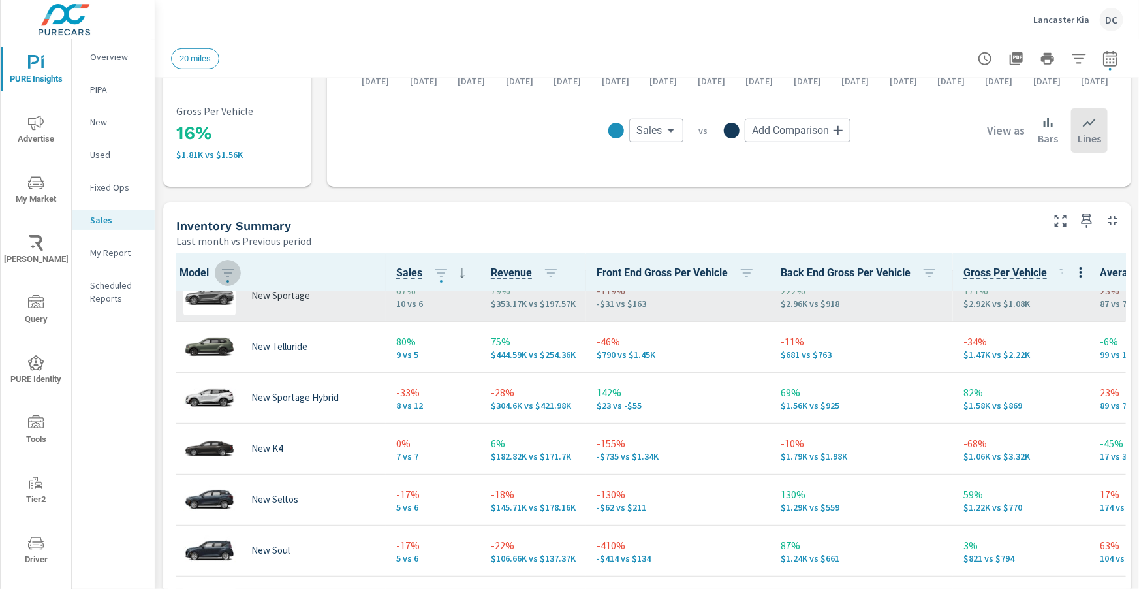
scroll to position [71, 0]
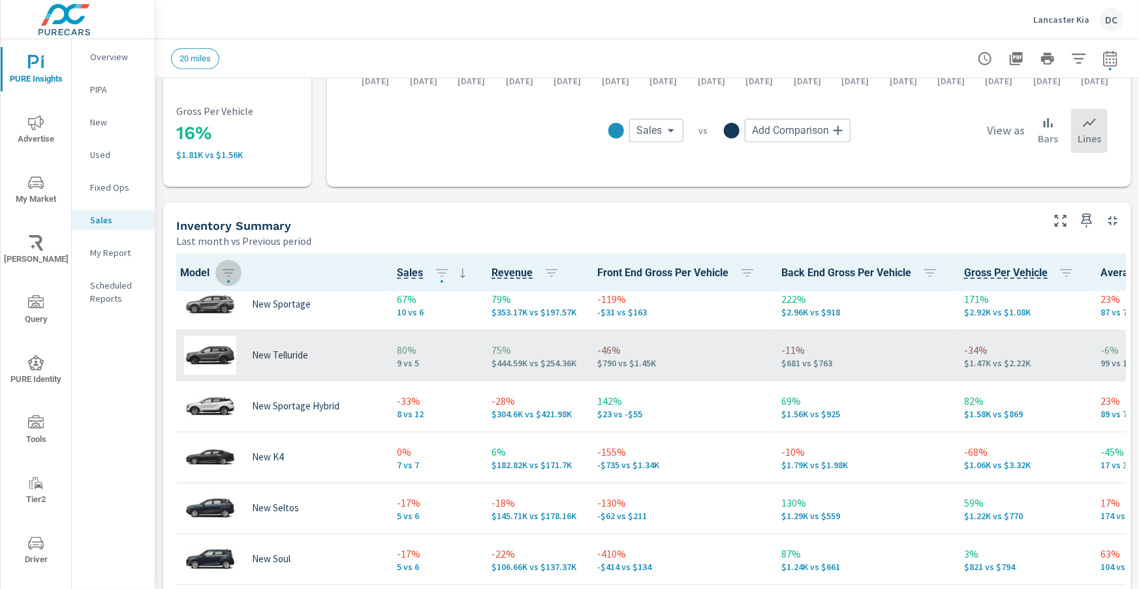
scroll to position [72, 0]
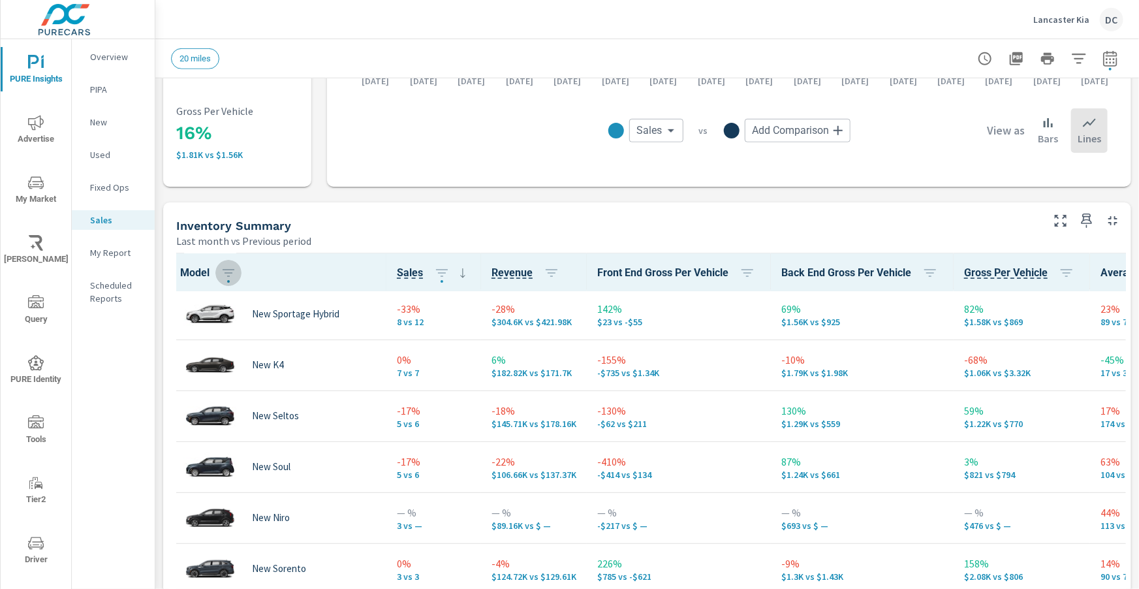
scroll to position [155, 0]
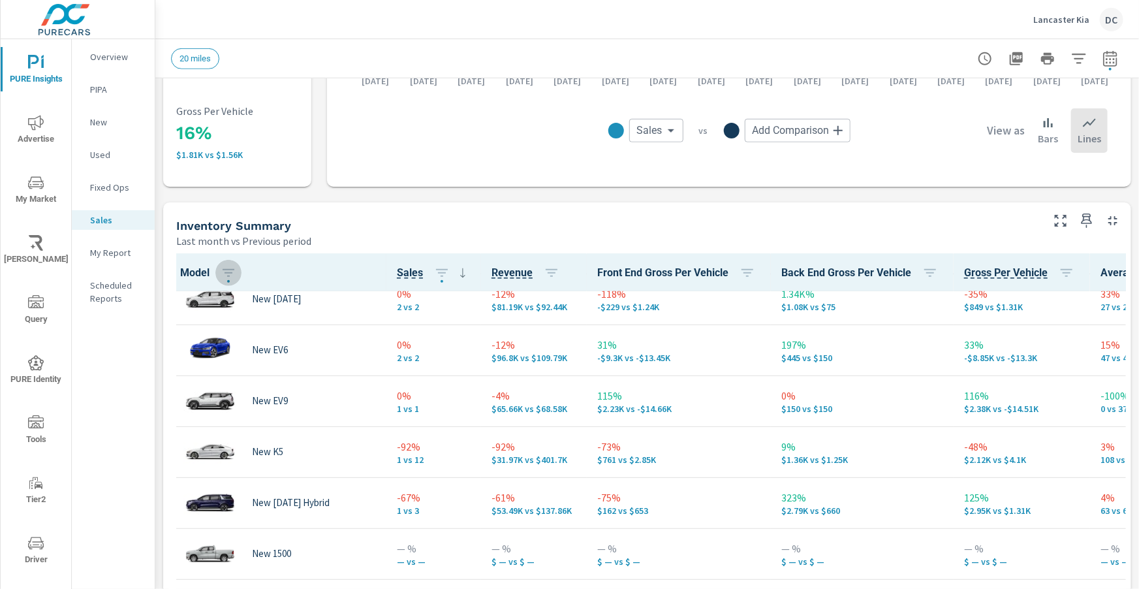
scroll to position [640, 0]
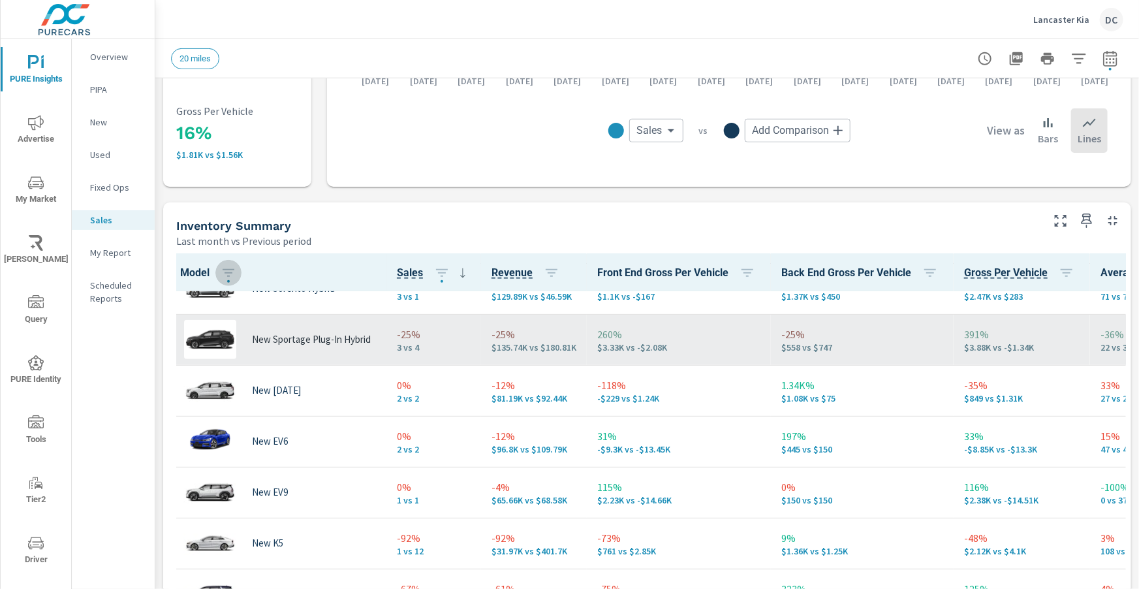
scroll to position [487, 0]
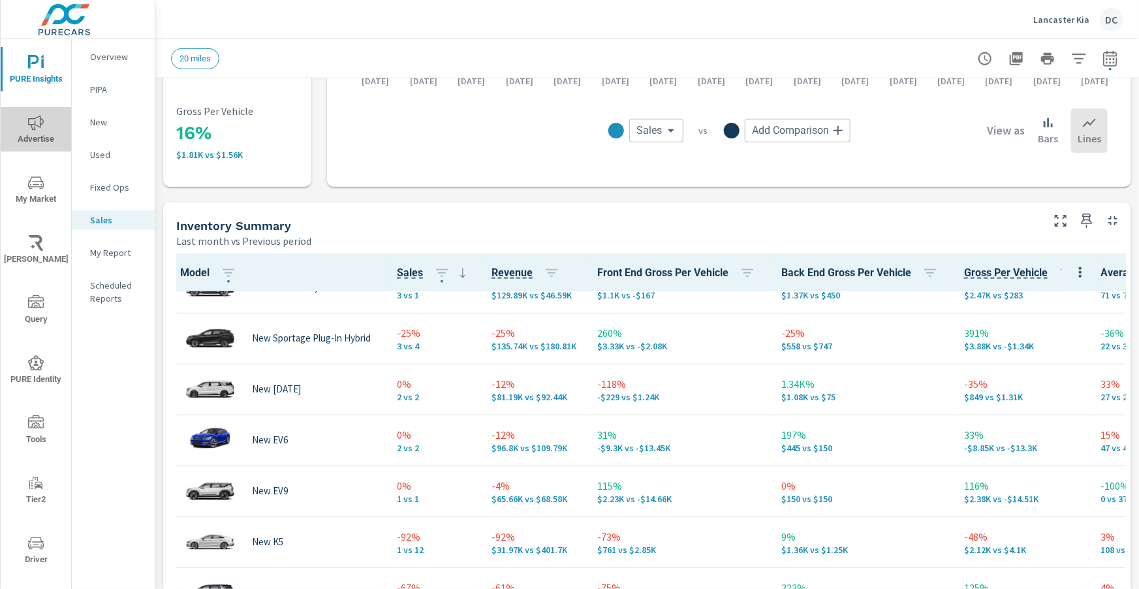
click at [38, 127] on icon "nav menu" at bounding box center [36, 123] width 16 height 16
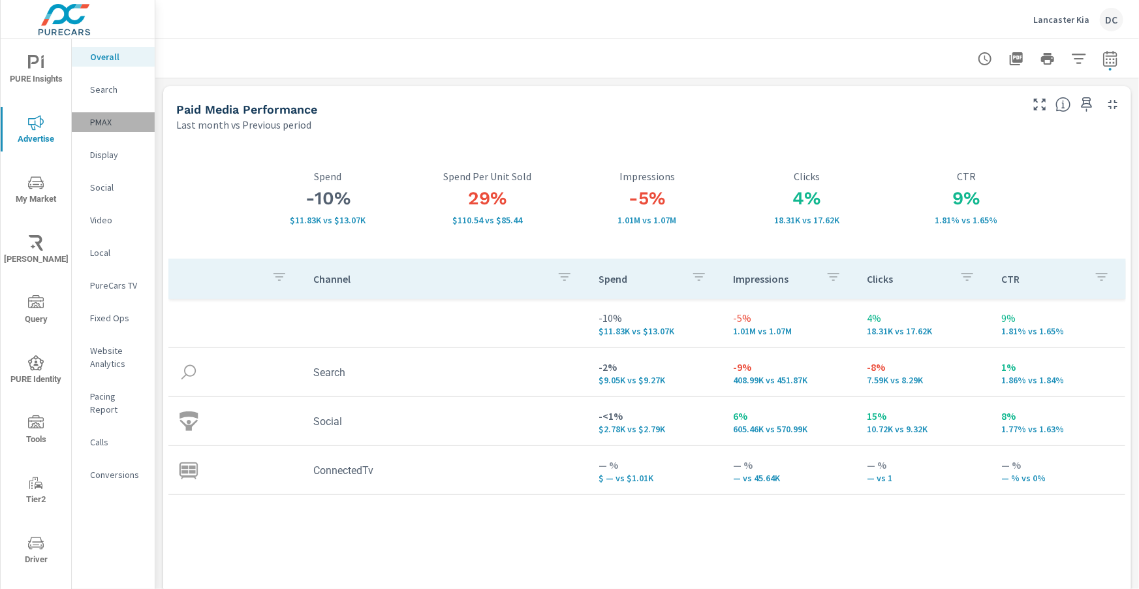
click at [100, 125] on p "PMAX" at bounding box center [117, 122] width 54 height 13
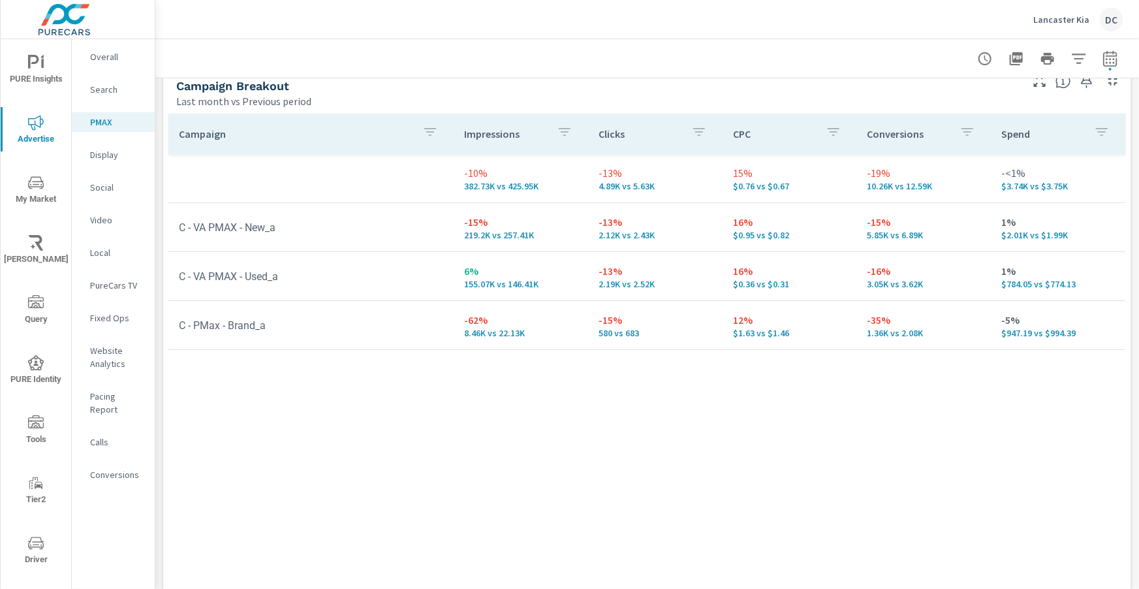
scroll to position [170, 0]
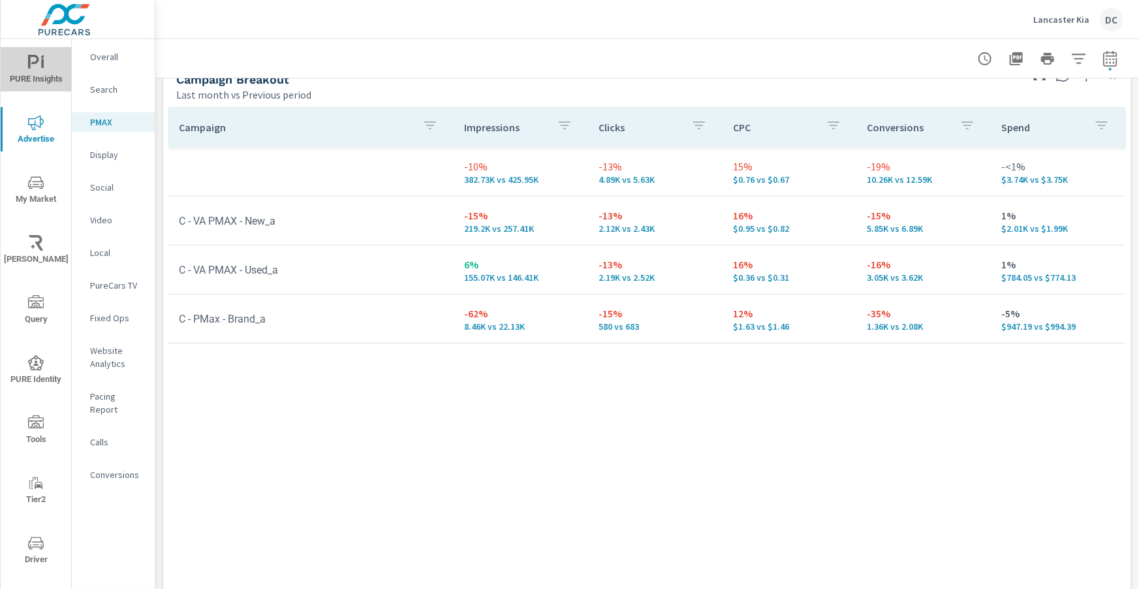
drag, startPoint x: 28, startPoint y: 63, endPoint x: 42, endPoint y: 61, distance: 13.8
click at [29, 63] on icon "nav menu" at bounding box center [33, 62] width 11 height 14
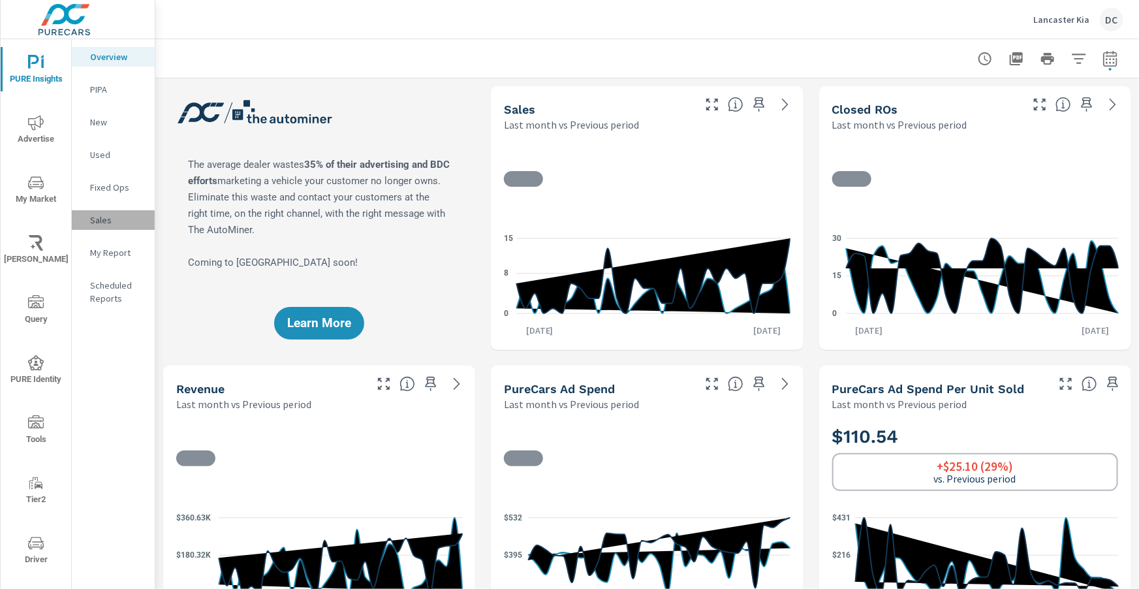
click at [110, 221] on p "Sales" at bounding box center [117, 219] width 54 height 13
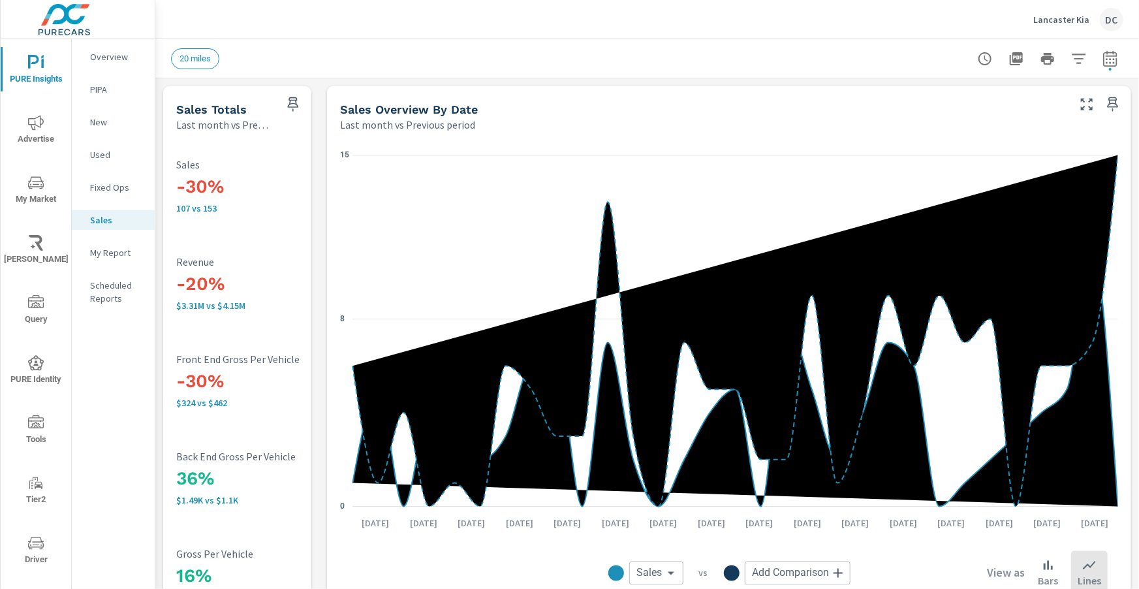
scroll to position [503, 0]
click at [104, 124] on p "New" at bounding box center [117, 122] width 54 height 13
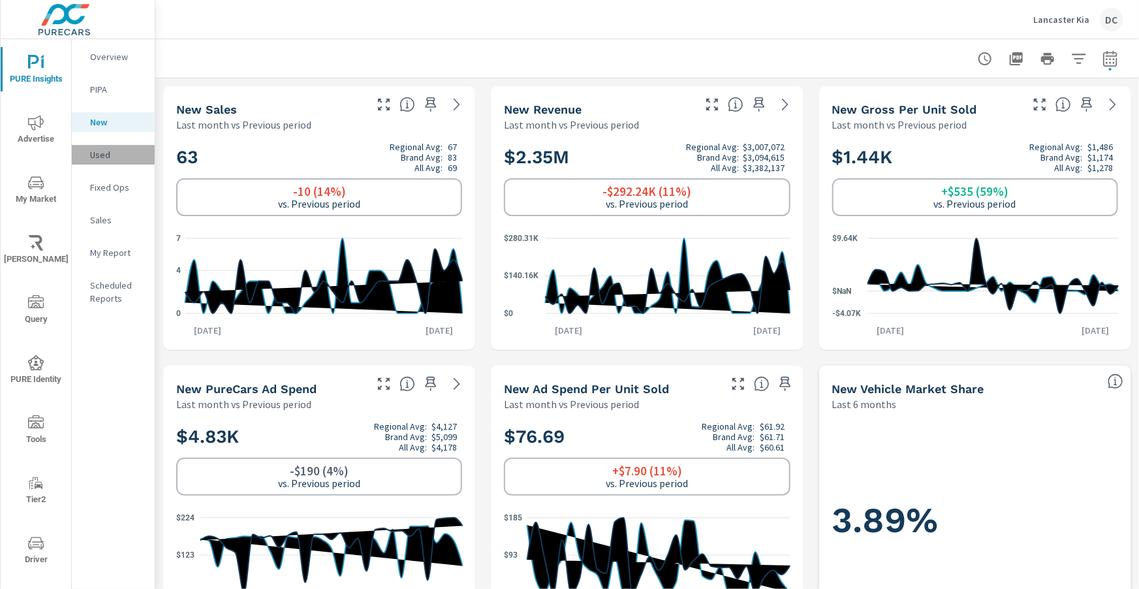
click at [110, 155] on p "Used" at bounding box center [117, 154] width 54 height 13
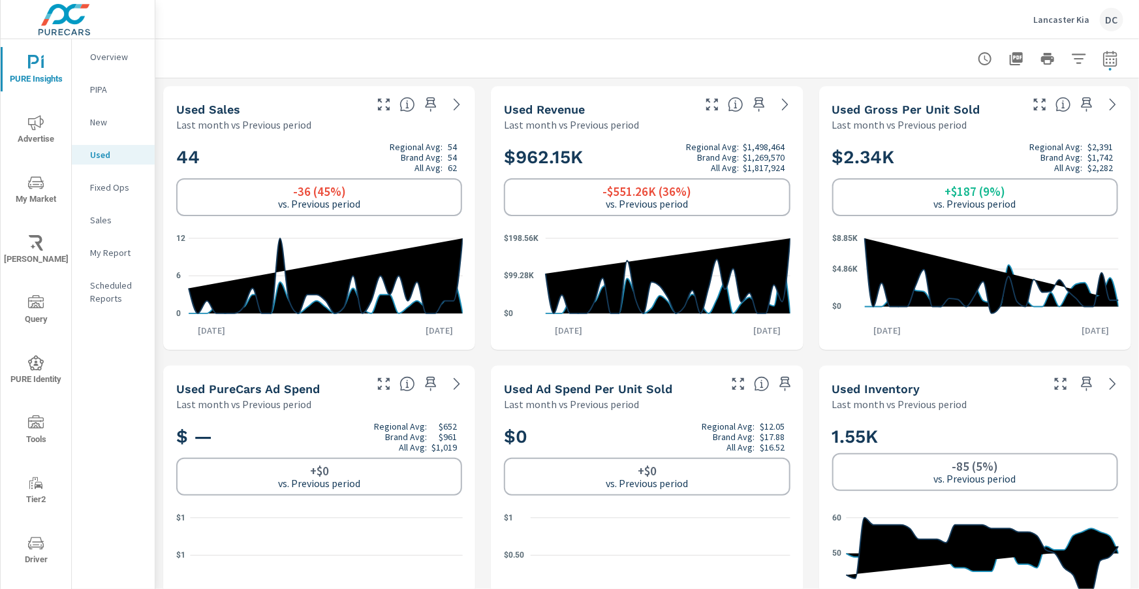
click at [108, 187] on p "Fixed Ops" at bounding box center [117, 187] width 54 height 13
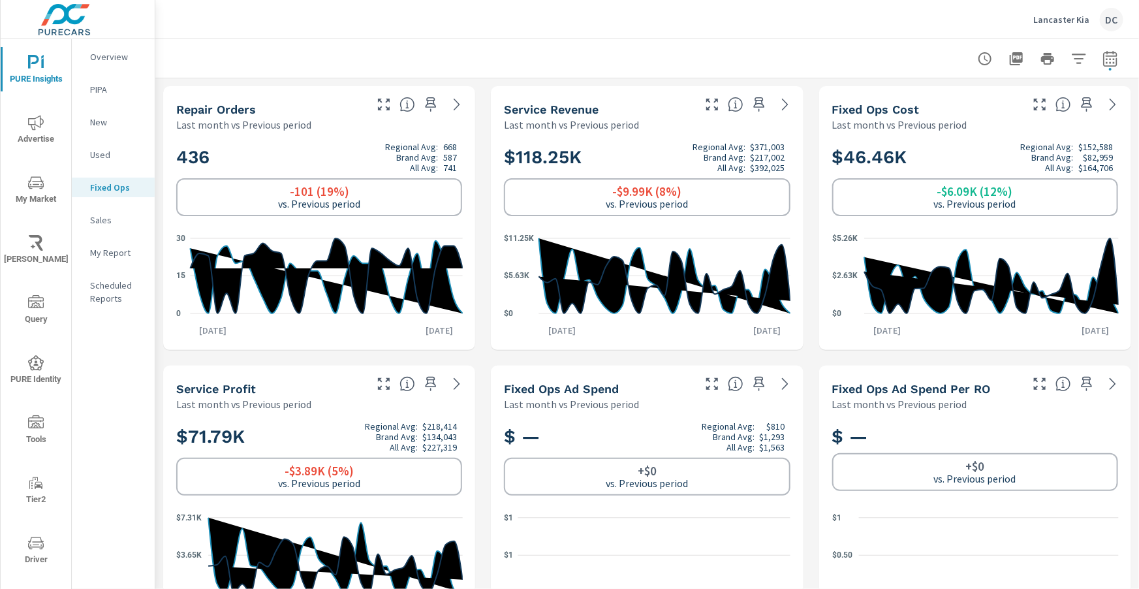
click at [39, 144] on span "Advertise" at bounding box center [36, 131] width 63 height 32
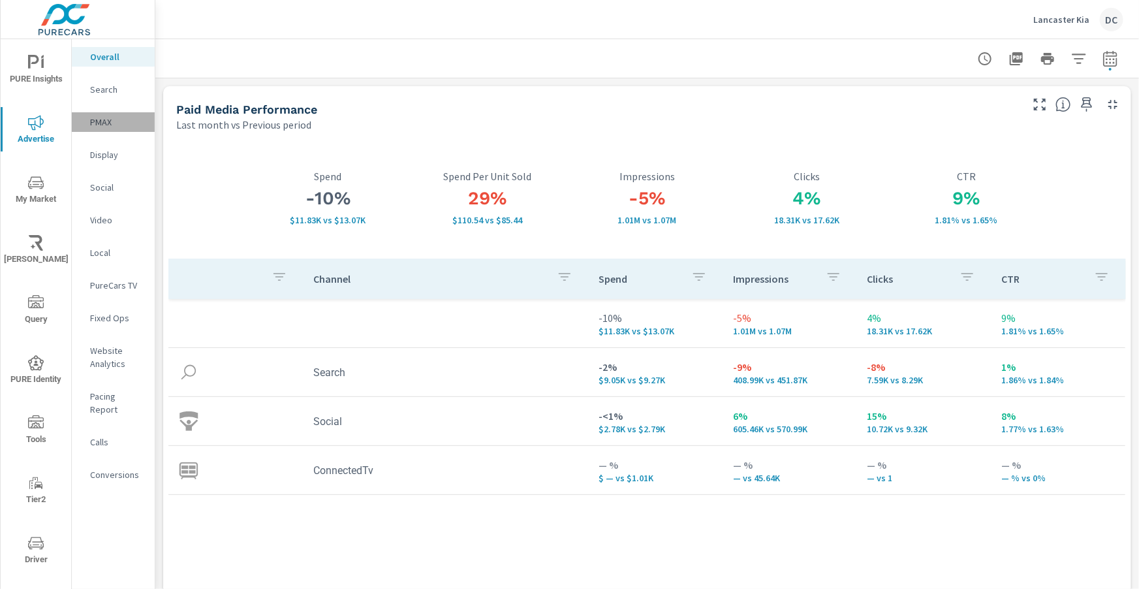
click at [108, 125] on p "PMAX" at bounding box center [117, 122] width 54 height 13
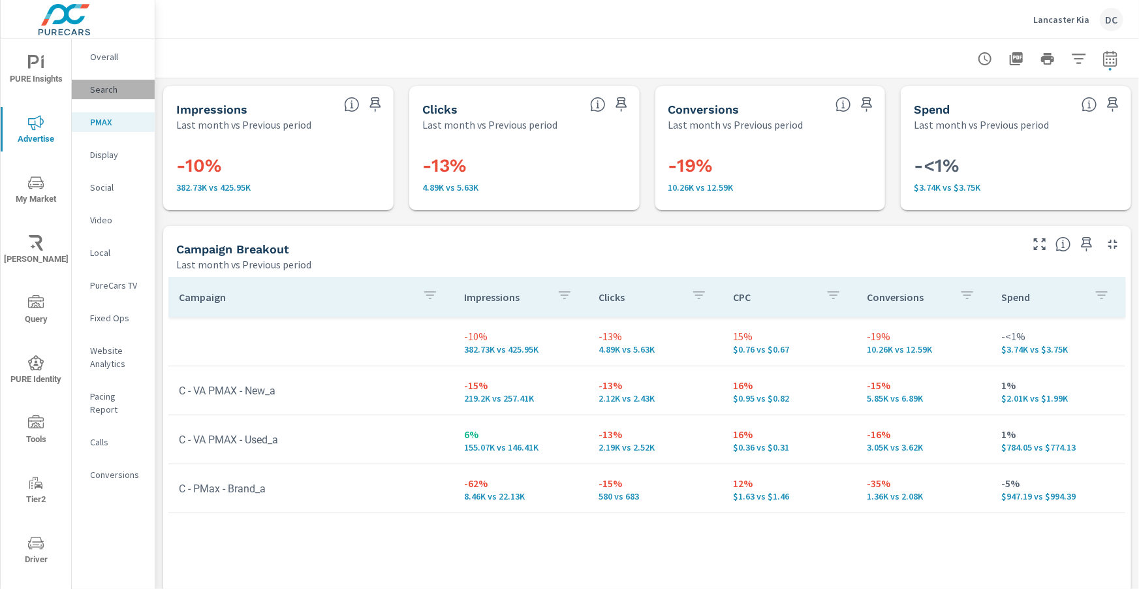
click at [103, 90] on p "Search" at bounding box center [117, 89] width 54 height 13
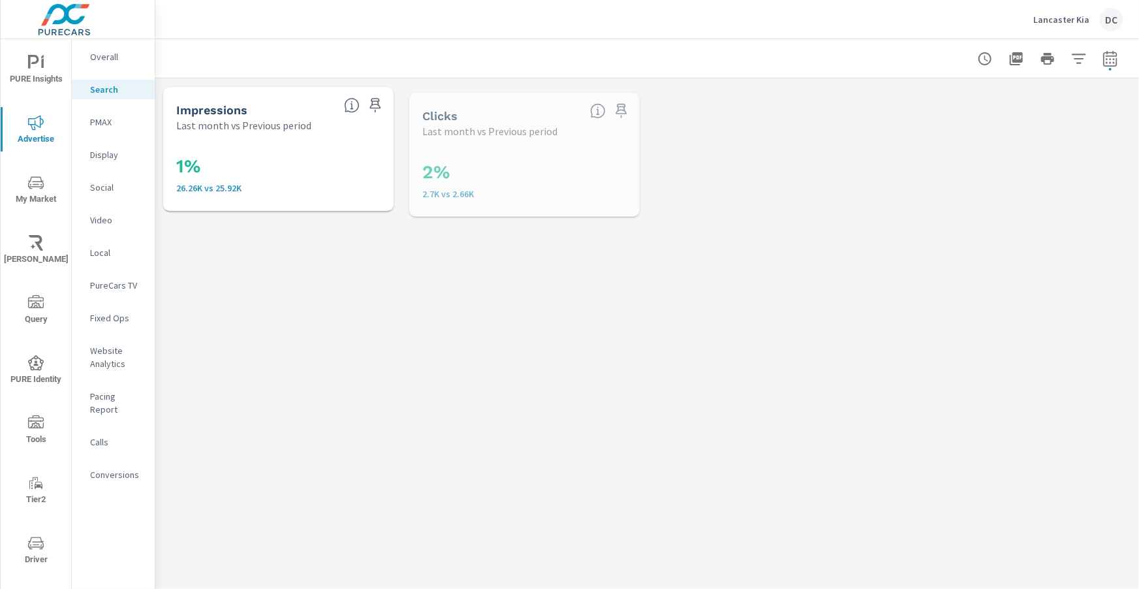
scroll to position [392, 0]
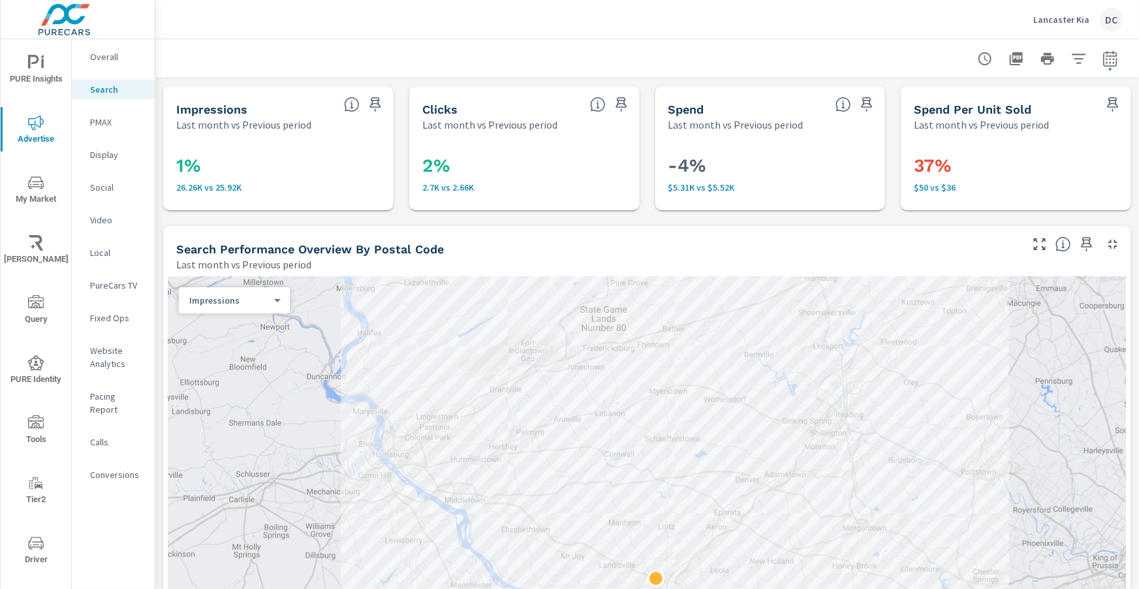
click at [100, 154] on p "Display" at bounding box center [117, 154] width 54 height 13
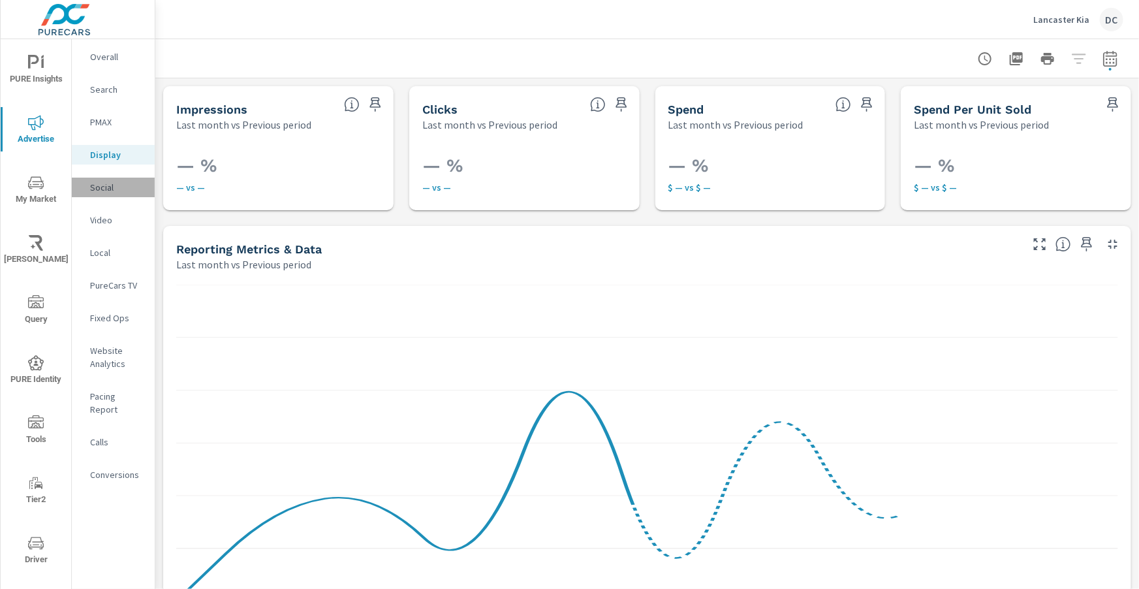
click at [100, 189] on p "Social" at bounding box center [117, 187] width 54 height 13
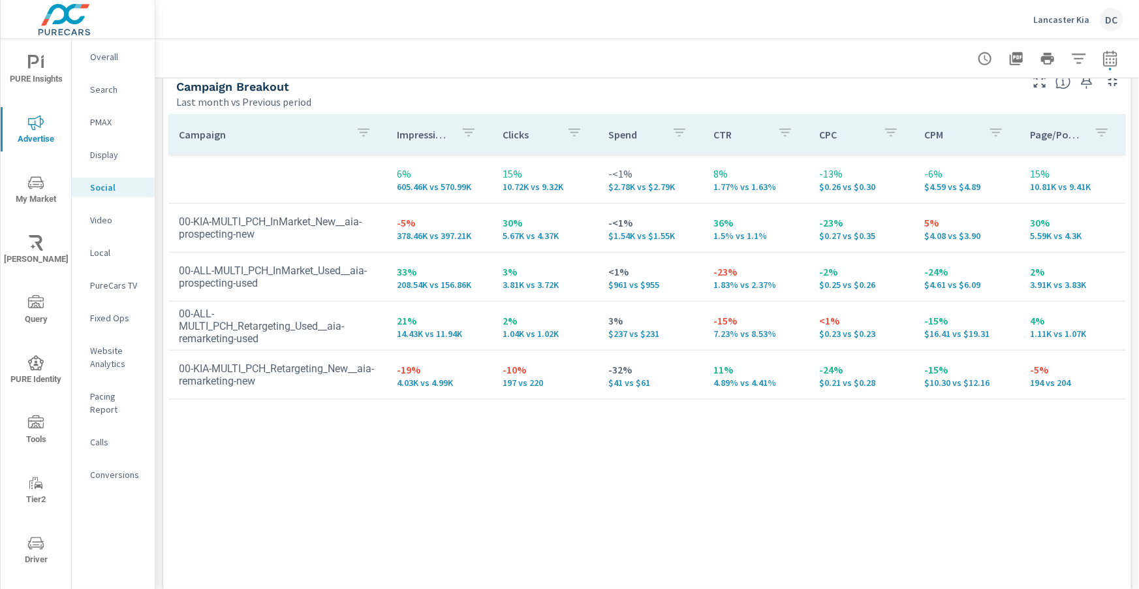
scroll to position [590, 0]
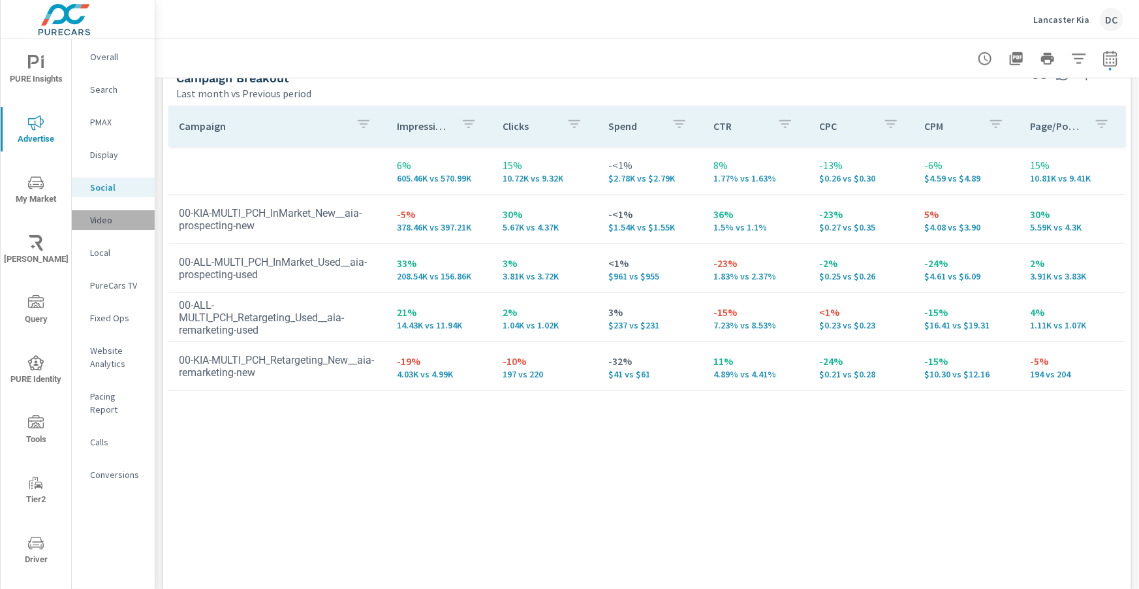
click at [99, 221] on p "Video" at bounding box center [117, 219] width 54 height 13
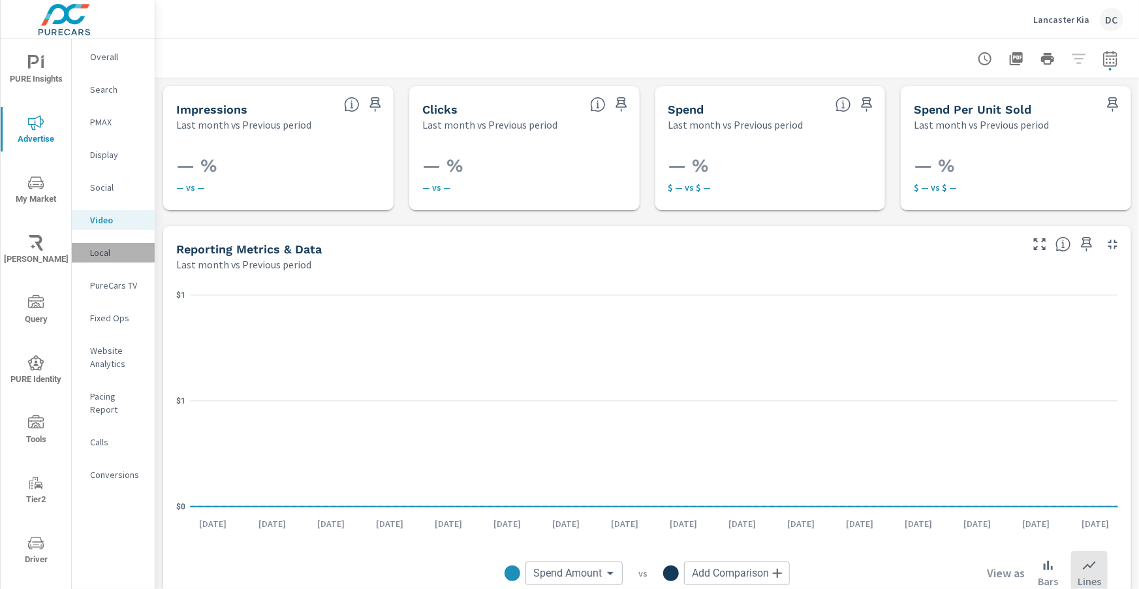
click at [102, 248] on p "Local" at bounding box center [117, 252] width 54 height 13
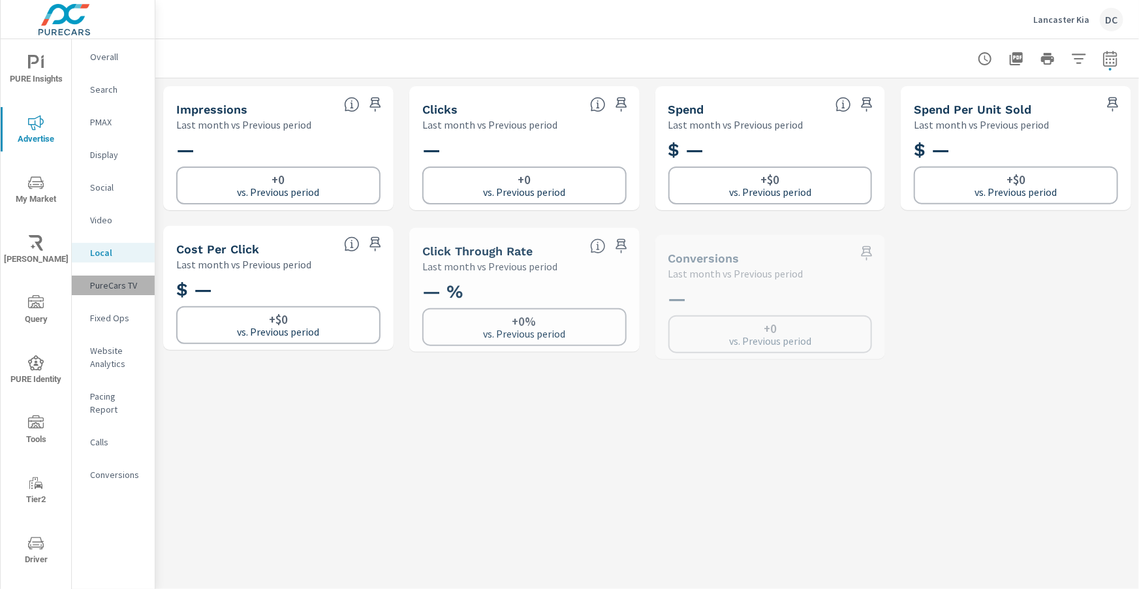
click at [123, 288] on p "PureCars TV" at bounding box center [117, 285] width 54 height 13
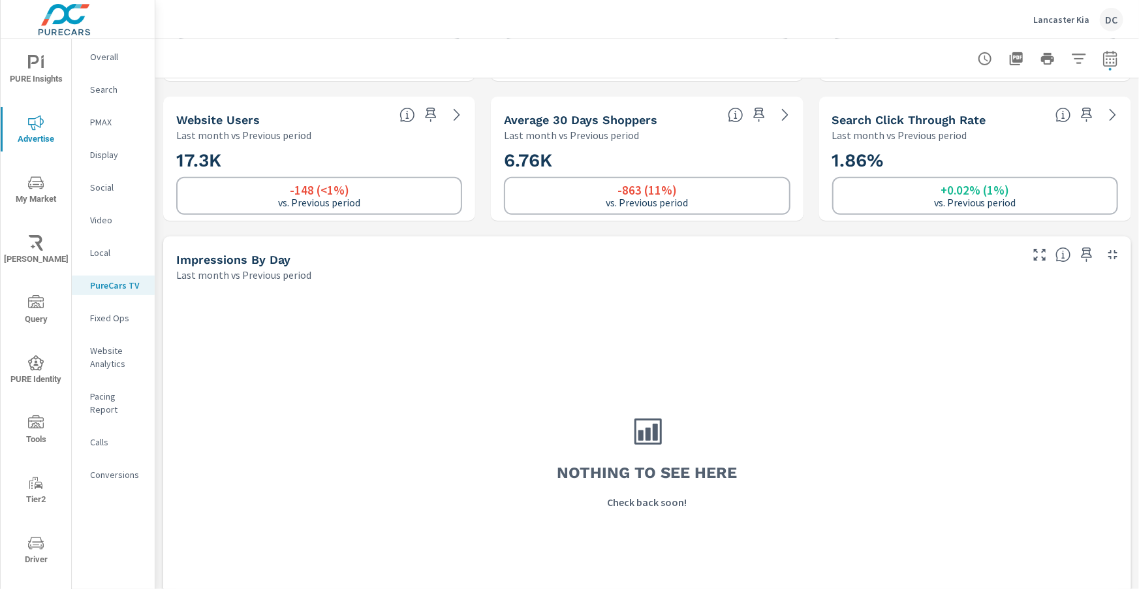
scroll to position [273, 0]
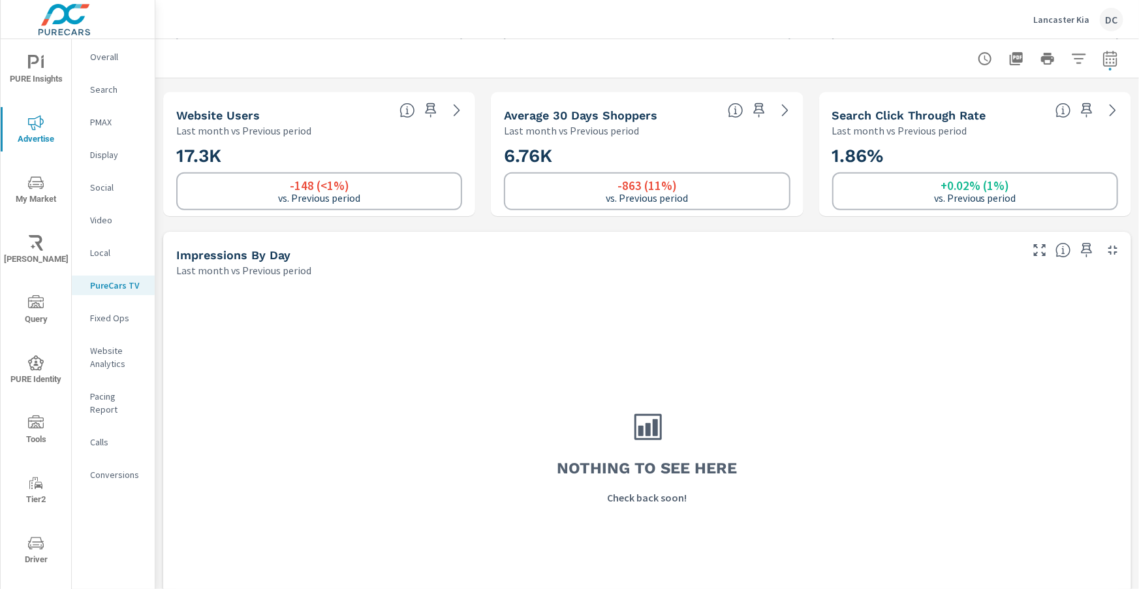
click at [108, 368] on p "Website Analytics" at bounding box center [117, 357] width 54 height 26
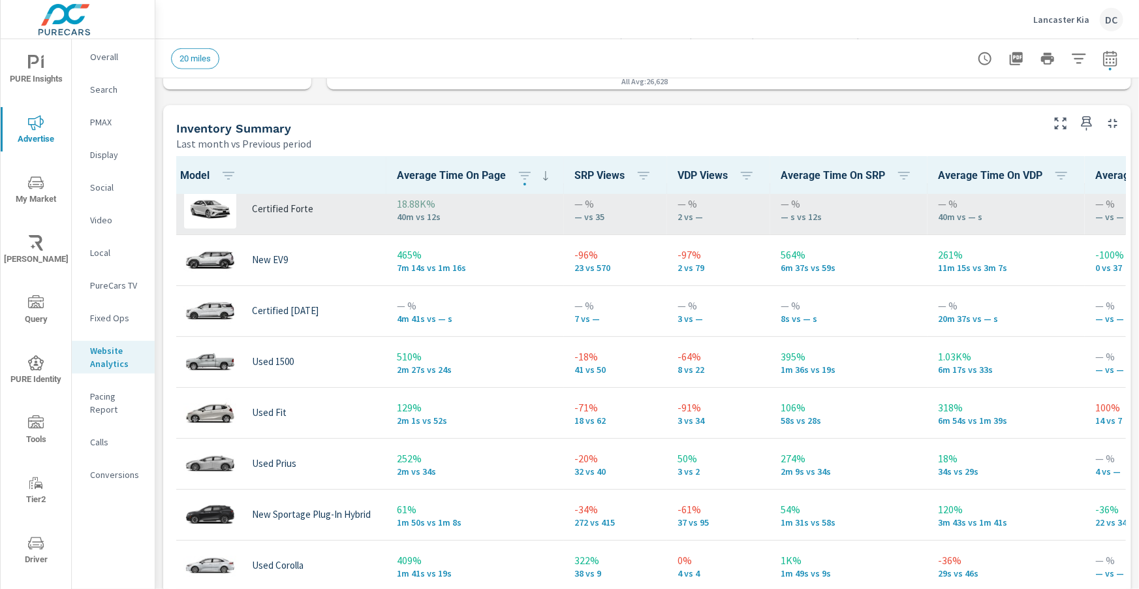
scroll to position [59, 0]
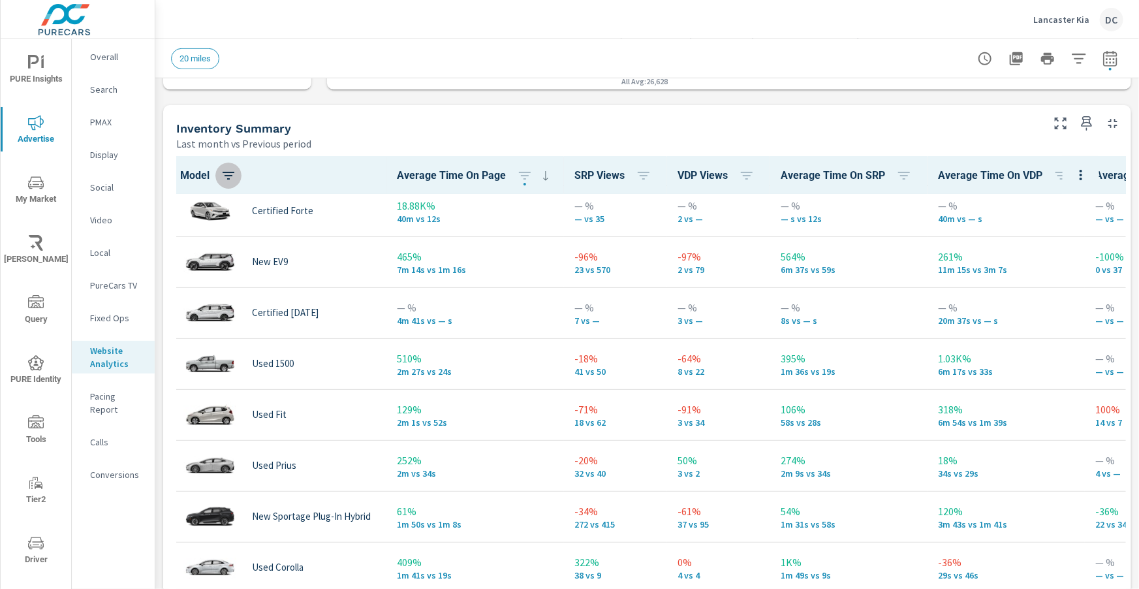
click at [230, 179] on icon "button" at bounding box center [229, 176] width 16 height 16
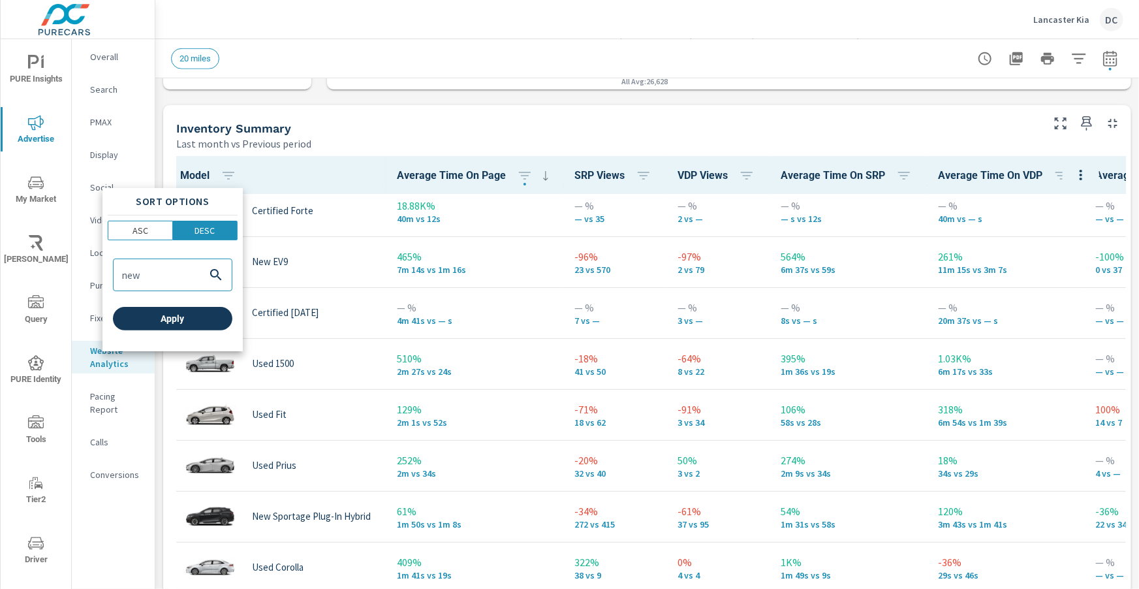
type input "new"
click at [170, 316] on span "Apply" at bounding box center [172, 319] width 109 height 12
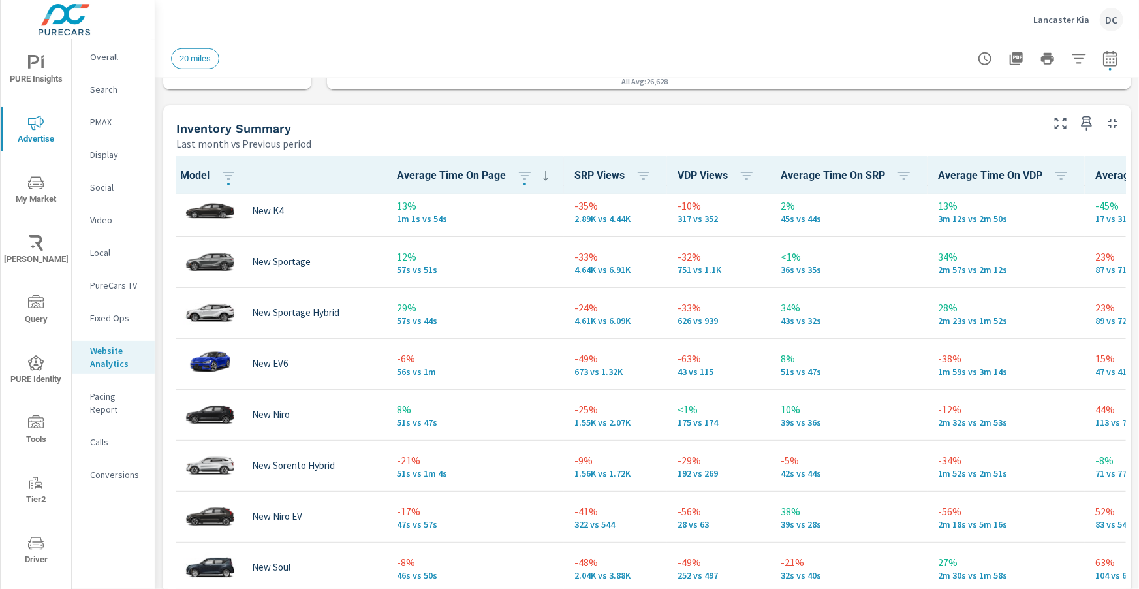
scroll to position [215, 0]
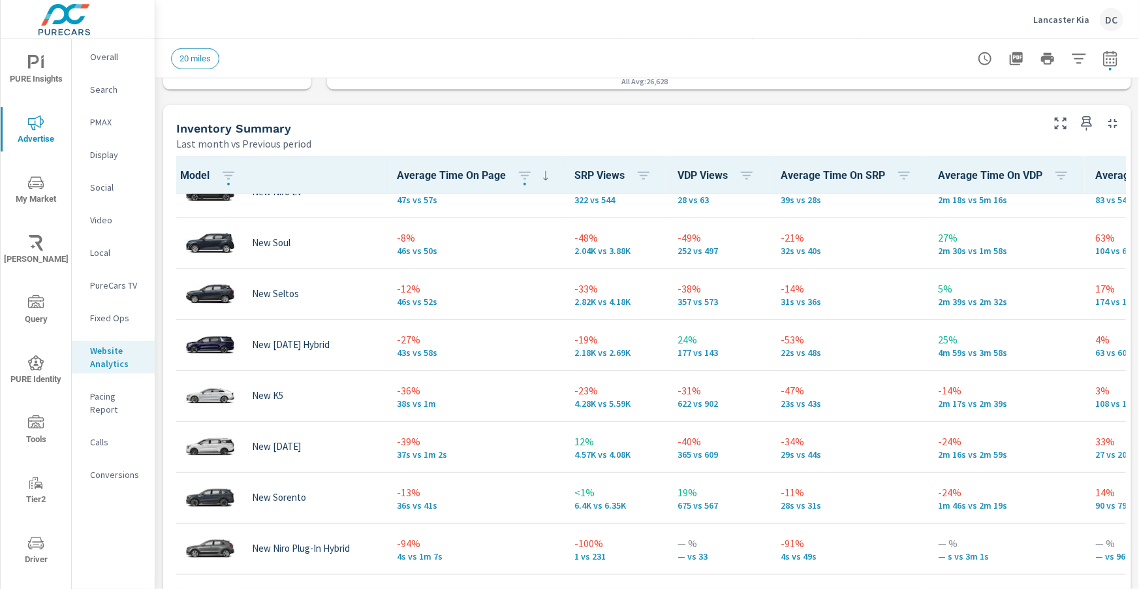
scroll to position [529, 0]
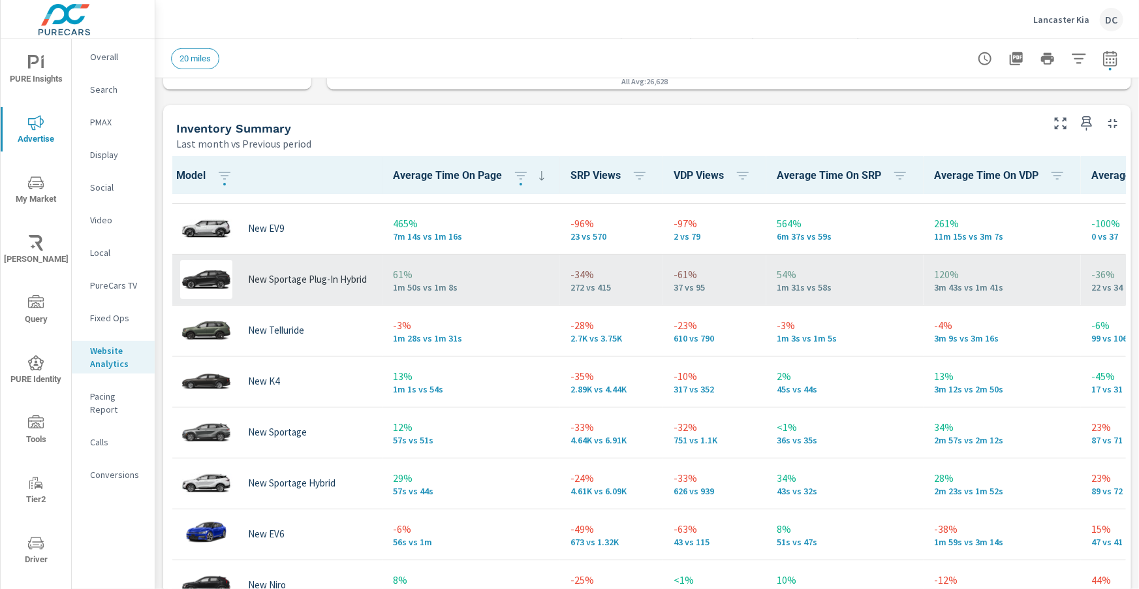
scroll to position [17, 4]
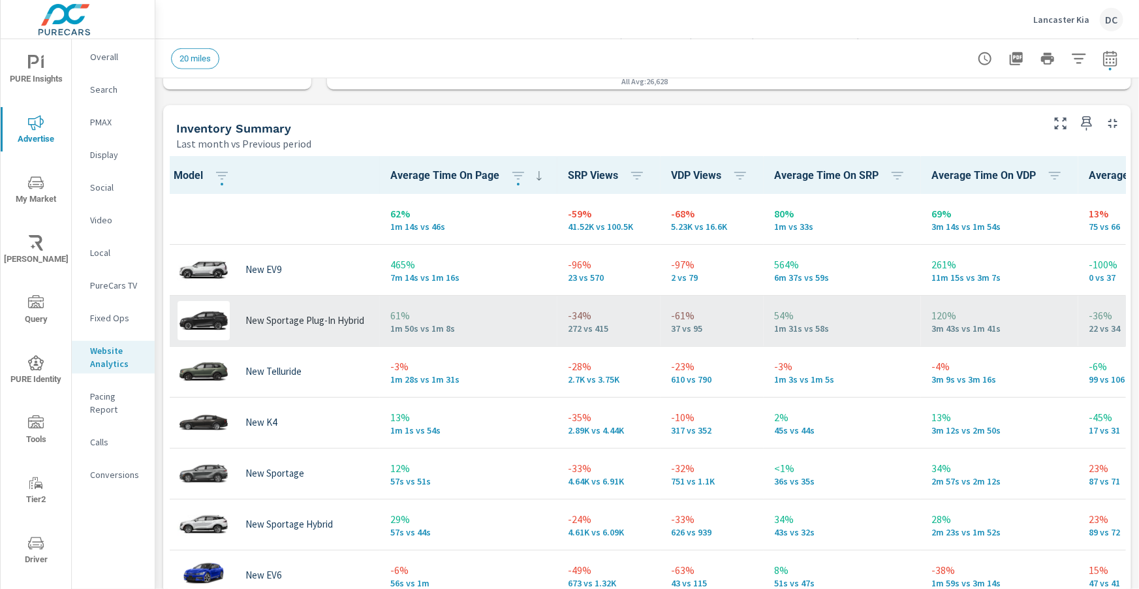
scroll to position [0, 7]
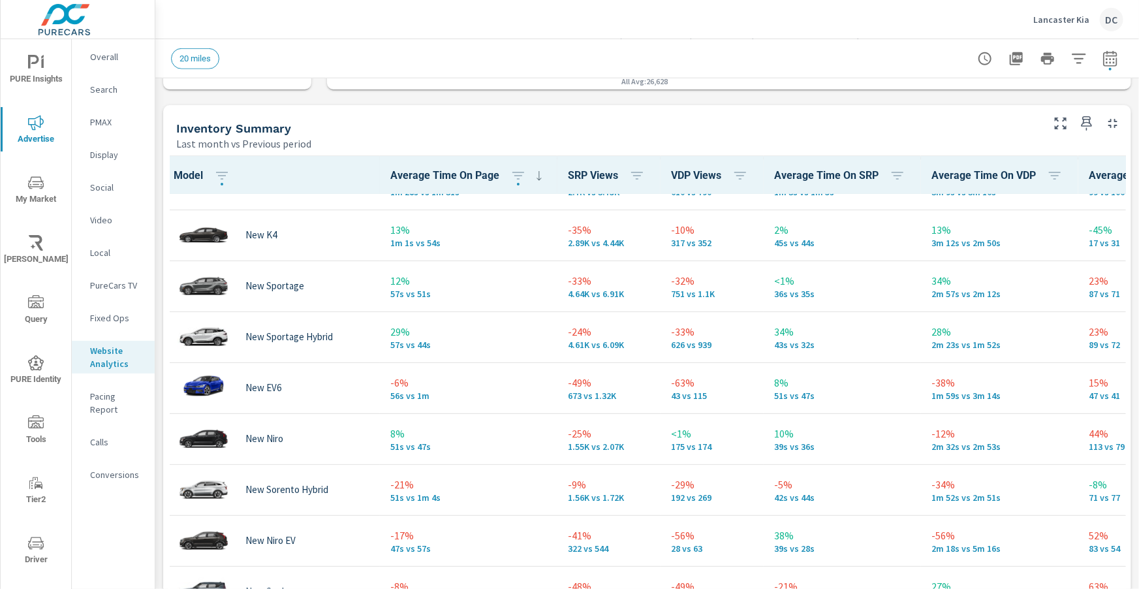
scroll to position [217, 7]
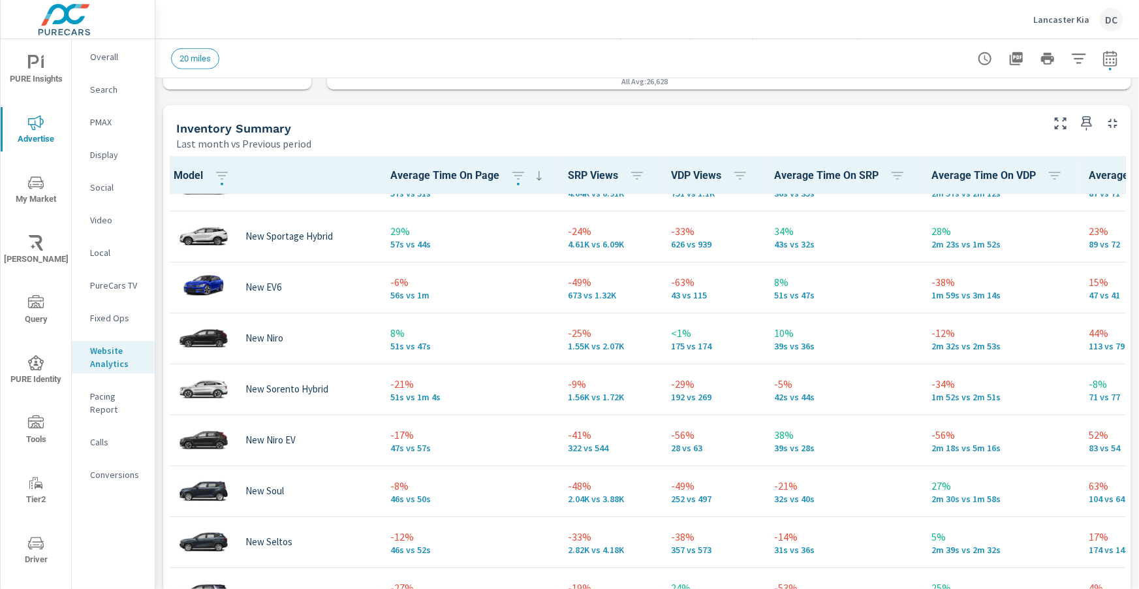
scroll to position [294, 7]
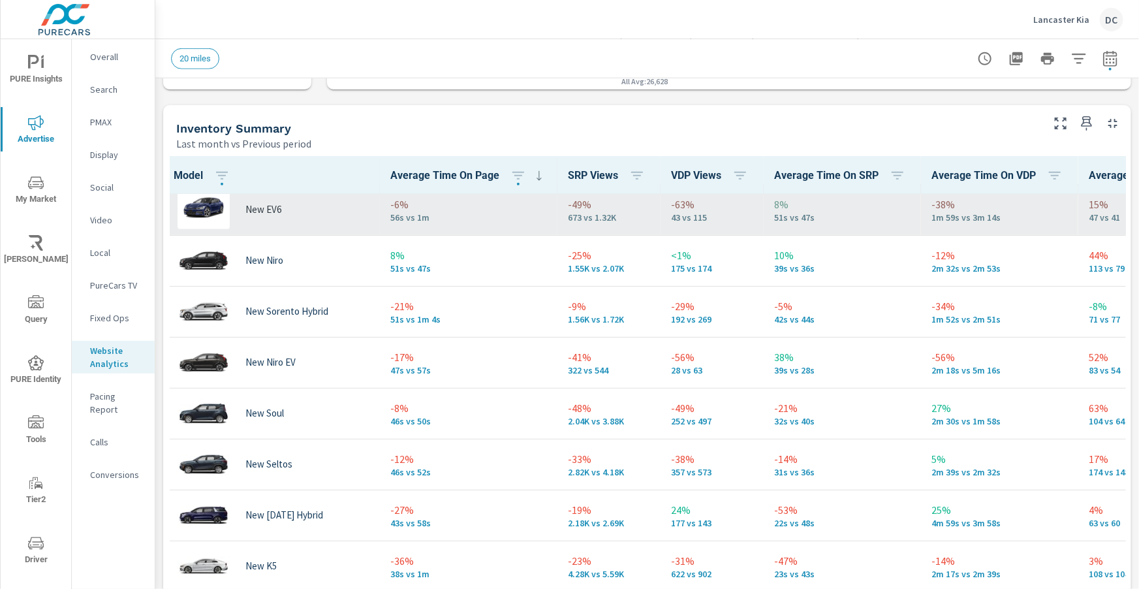
scroll to position [365, 7]
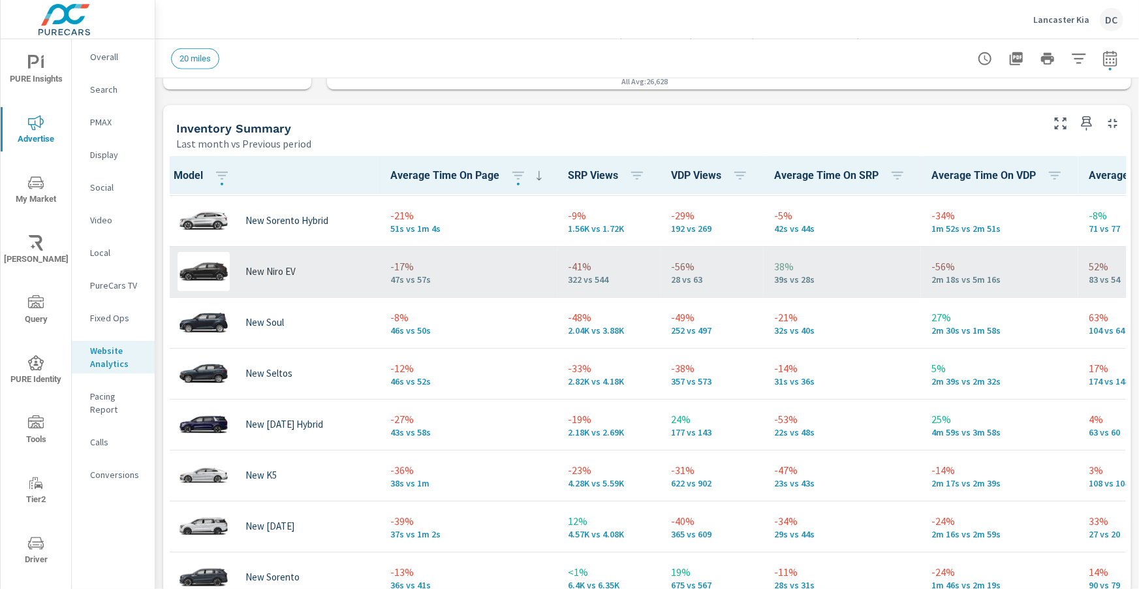
scroll to position [457, 7]
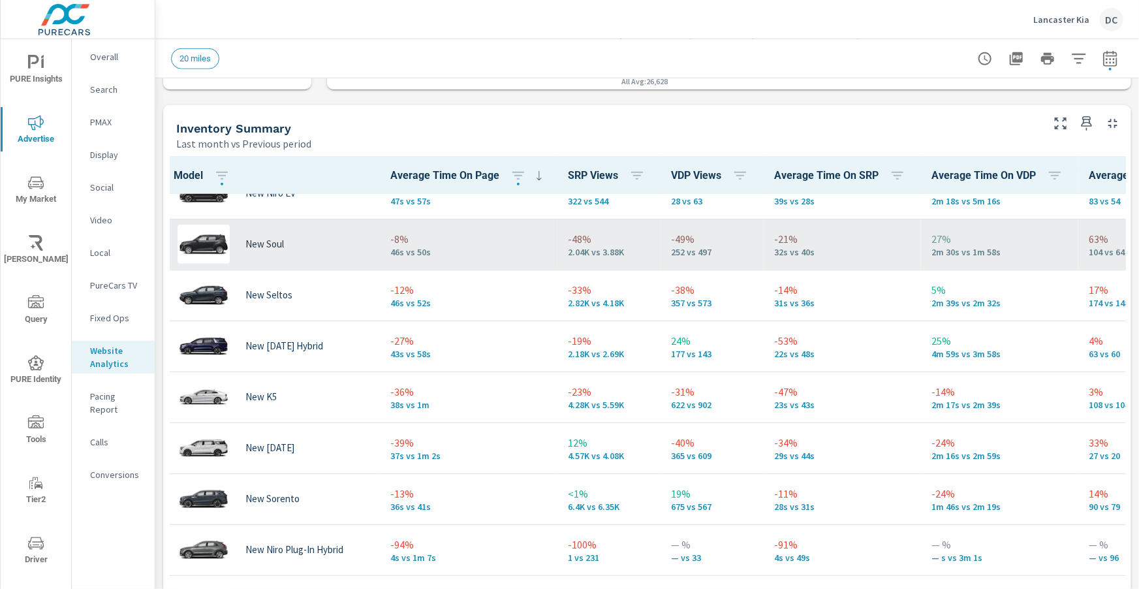
scroll to position [534, 12]
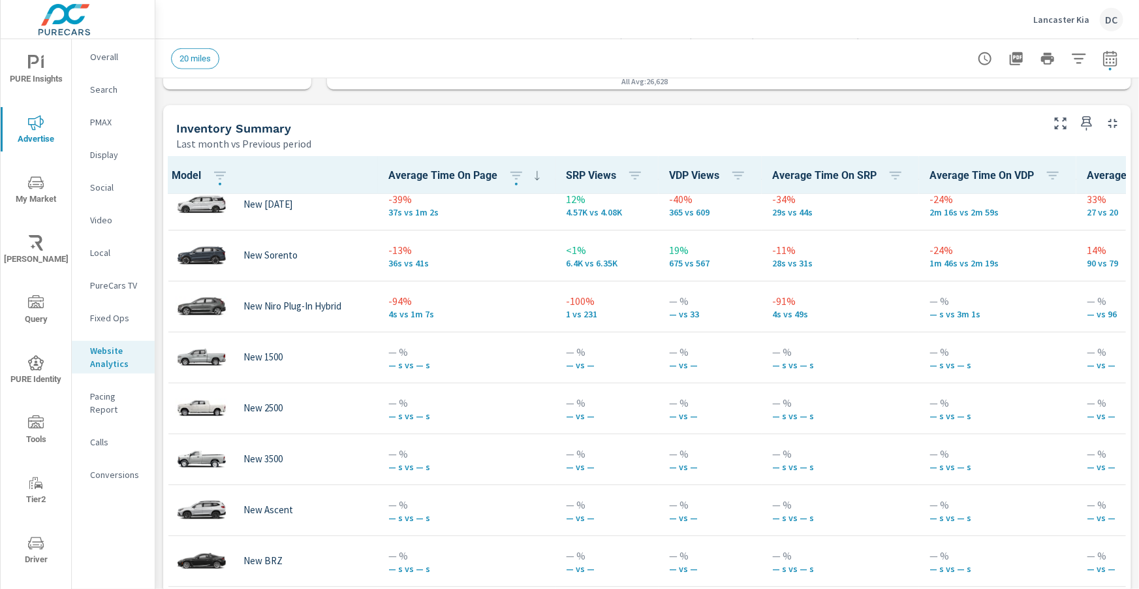
scroll to position [777, 8]
click at [102, 435] on p "Calls" at bounding box center [117, 441] width 54 height 13
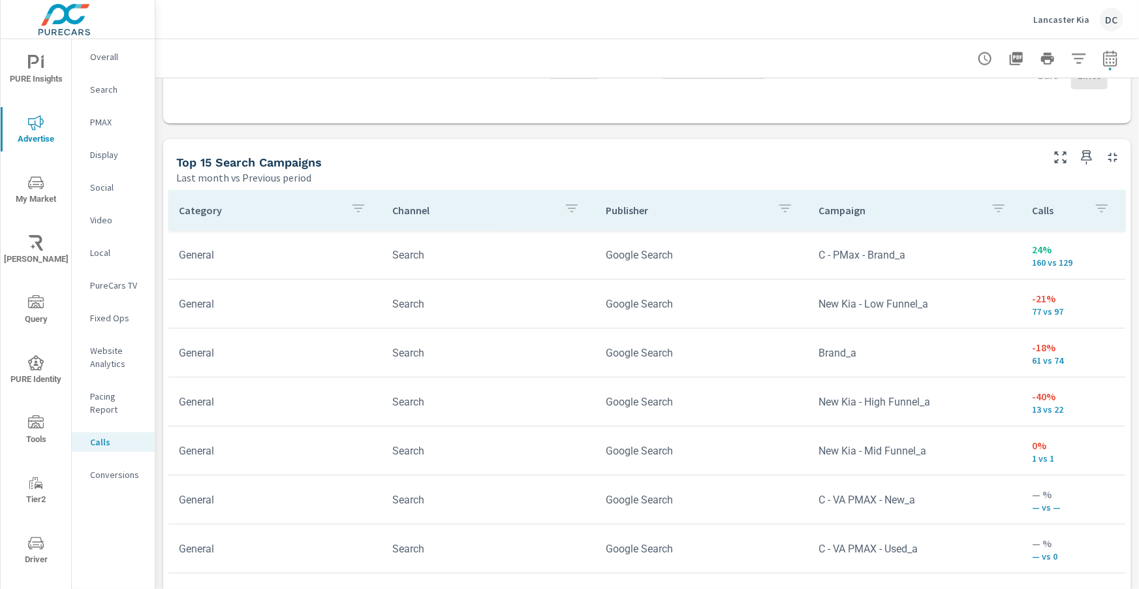
scroll to position [739, 0]
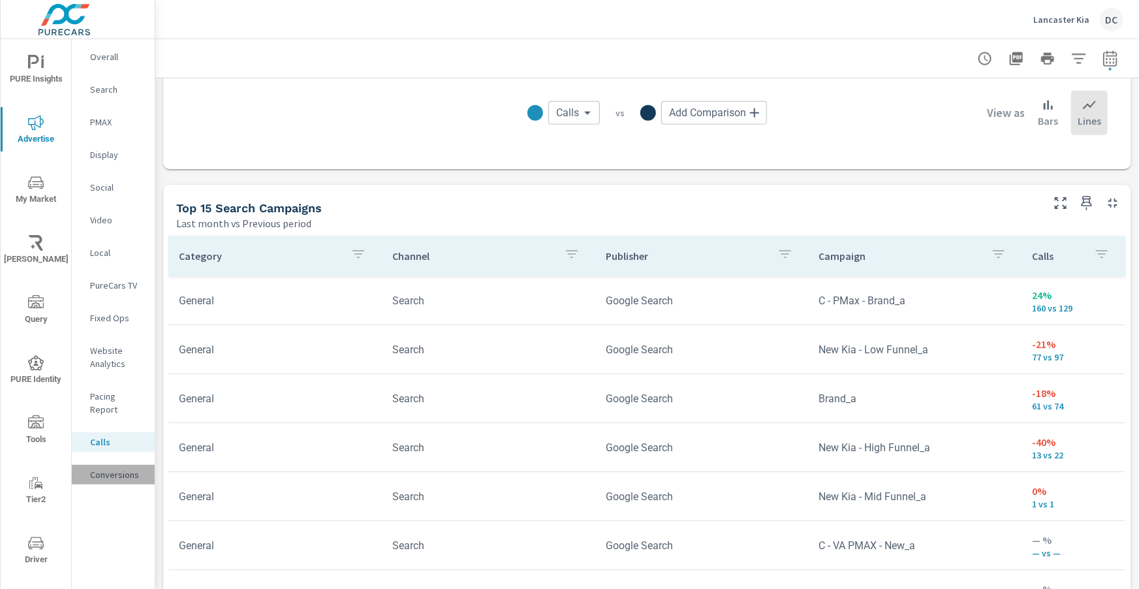
click at [115, 468] on p "Conversions" at bounding box center [117, 474] width 54 height 13
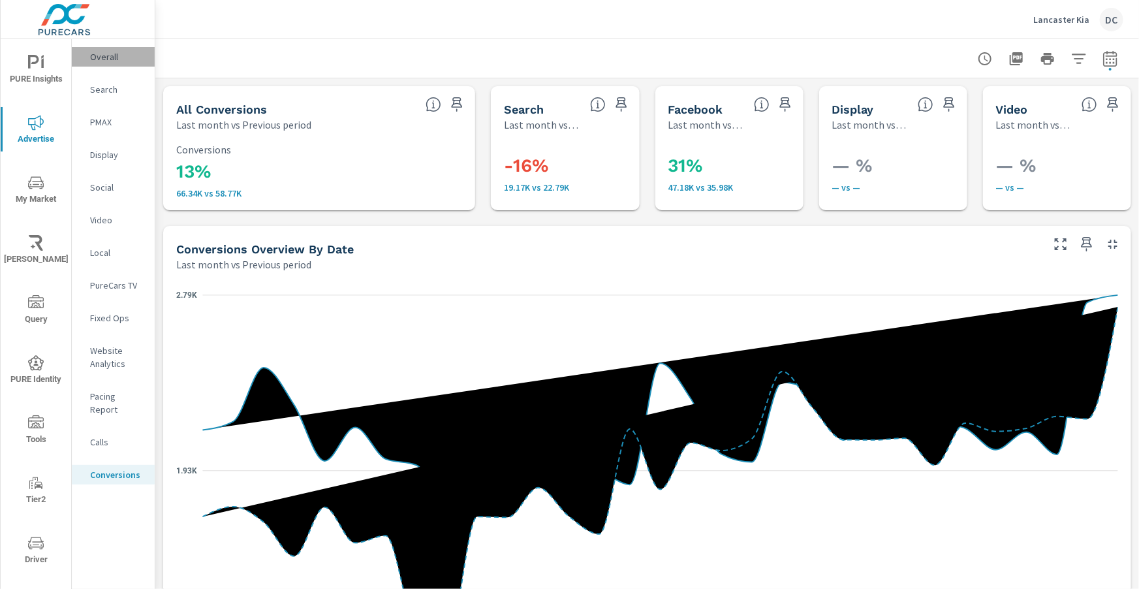
click at [93, 59] on p "Overall" at bounding box center [117, 56] width 54 height 13
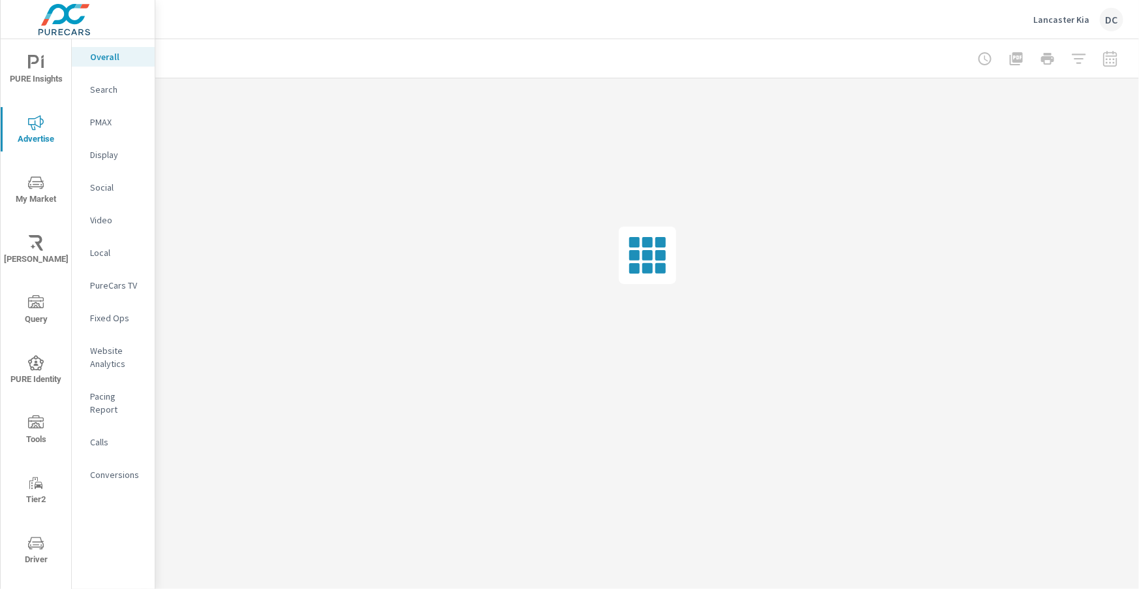
click at [93, 59] on p "Overall" at bounding box center [117, 56] width 54 height 13
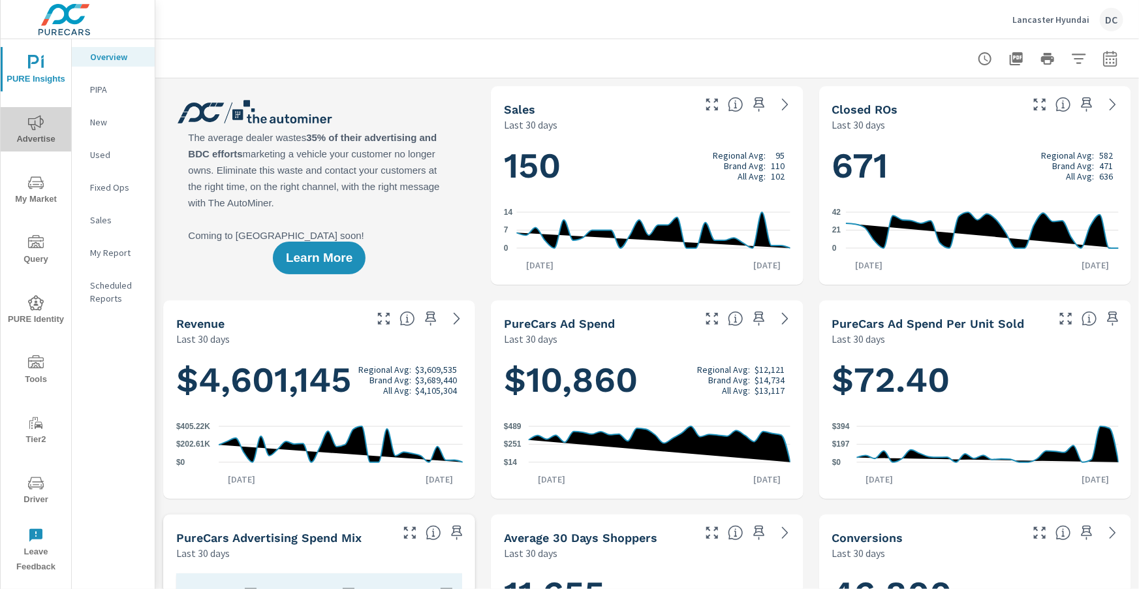
click at [37, 123] on icon "nav menu" at bounding box center [36, 123] width 16 height 16
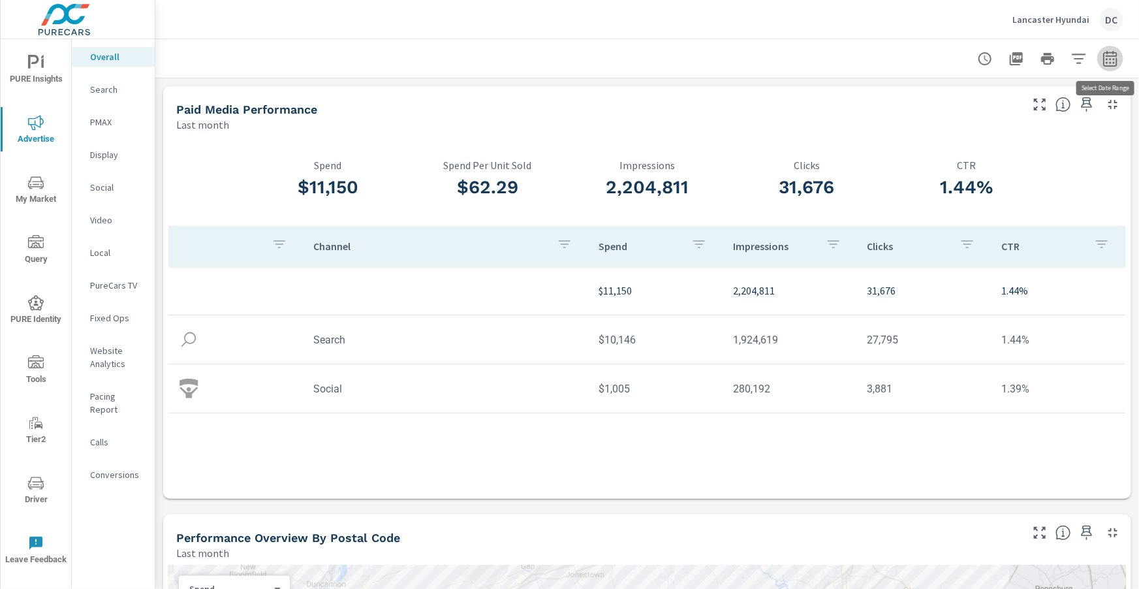
click at [1110, 65] on icon "button" at bounding box center [1110, 59] width 16 height 16
select select "Last month"
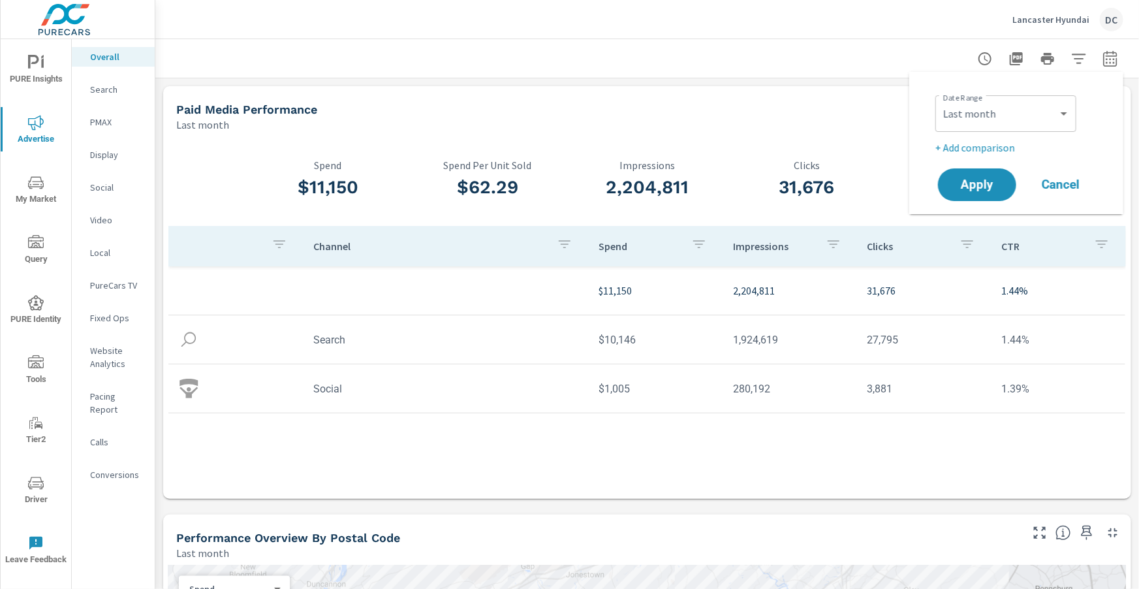
click at [987, 154] on p "+ Add comparison" at bounding box center [1018, 148] width 167 height 16
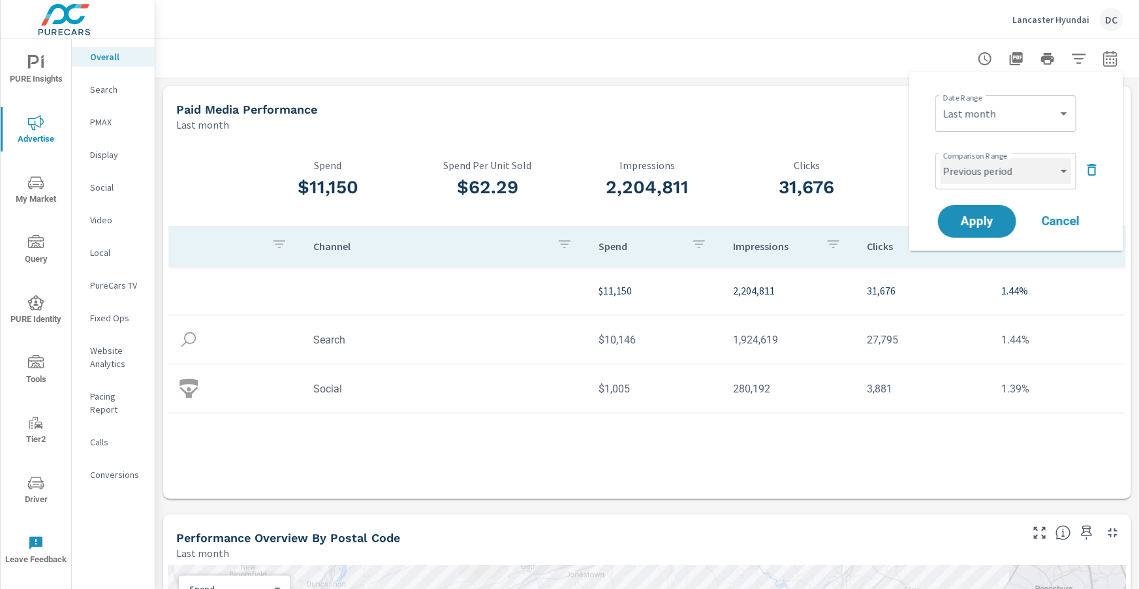
click at [999, 170] on select "Custom Previous period Previous month Previous year" at bounding box center [1005, 171] width 131 height 26
click at [940, 158] on select "Custom Previous period Previous month Previous year" at bounding box center [1005, 171] width 131 height 26
select select "Previous month"
click at [995, 223] on span "Apply" at bounding box center [977, 221] width 54 height 12
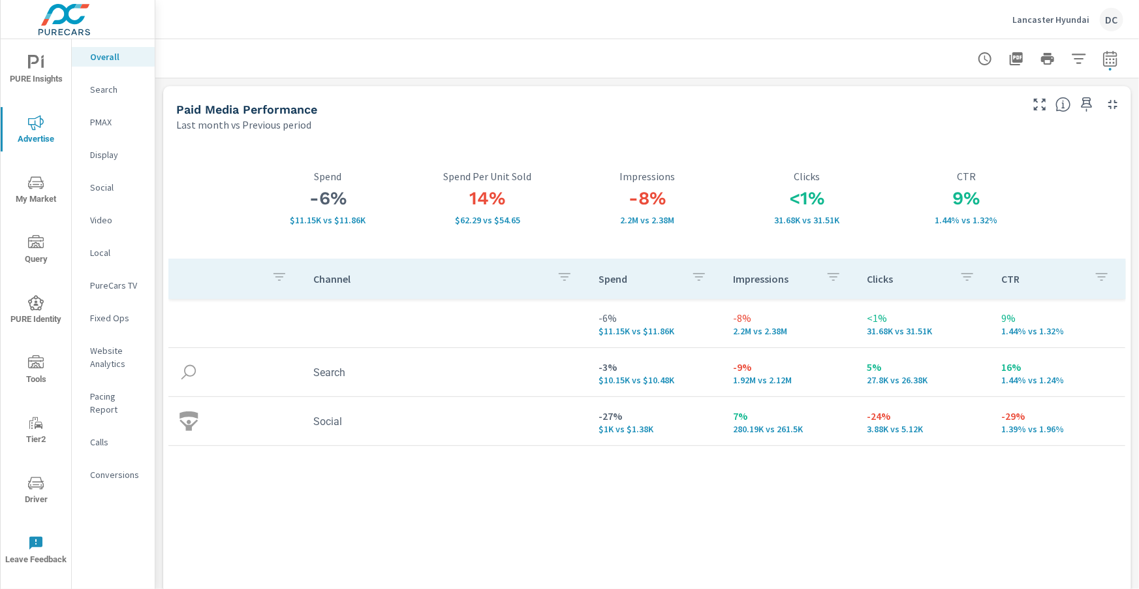
click at [103, 89] on p "Search" at bounding box center [117, 89] width 54 height 13
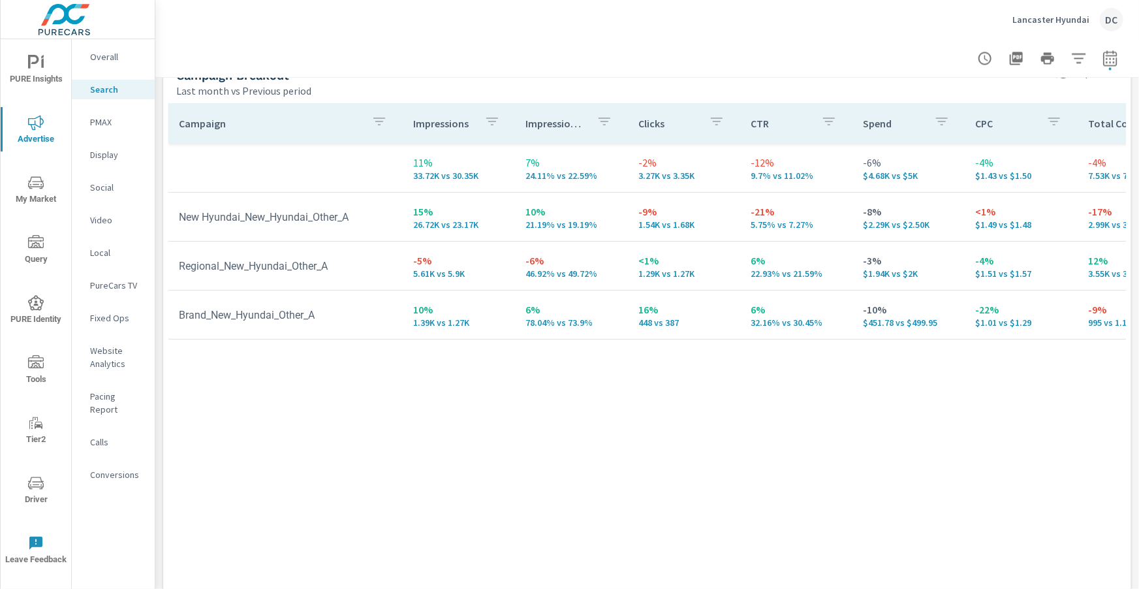
scroll to position [1305, 0]
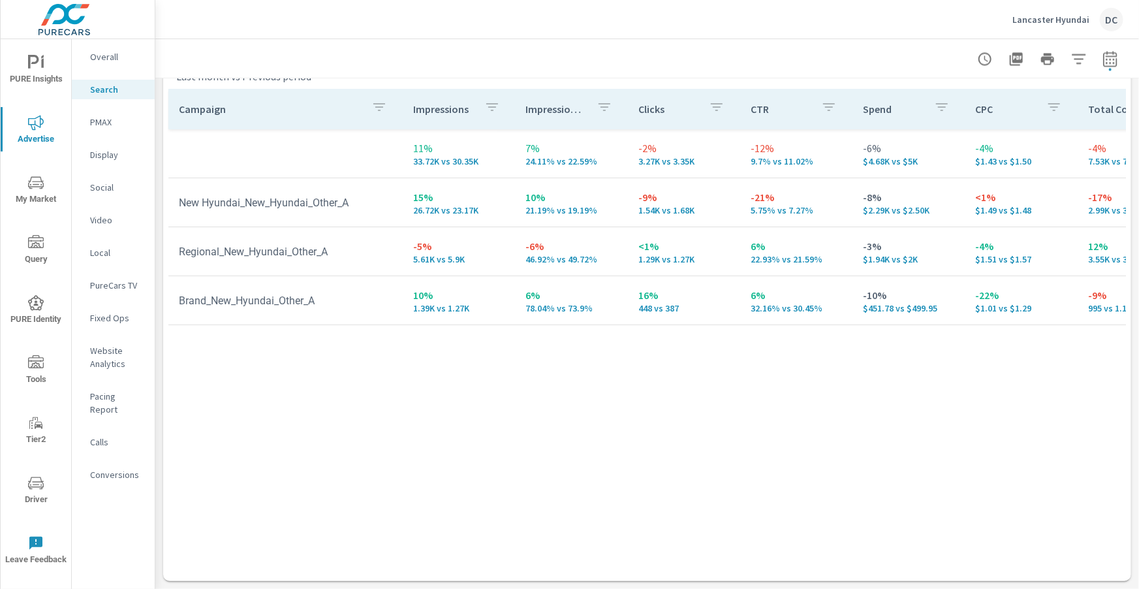
click at [380, 110] on icon "button" at bounding box center [379, 107] width 16 height 16
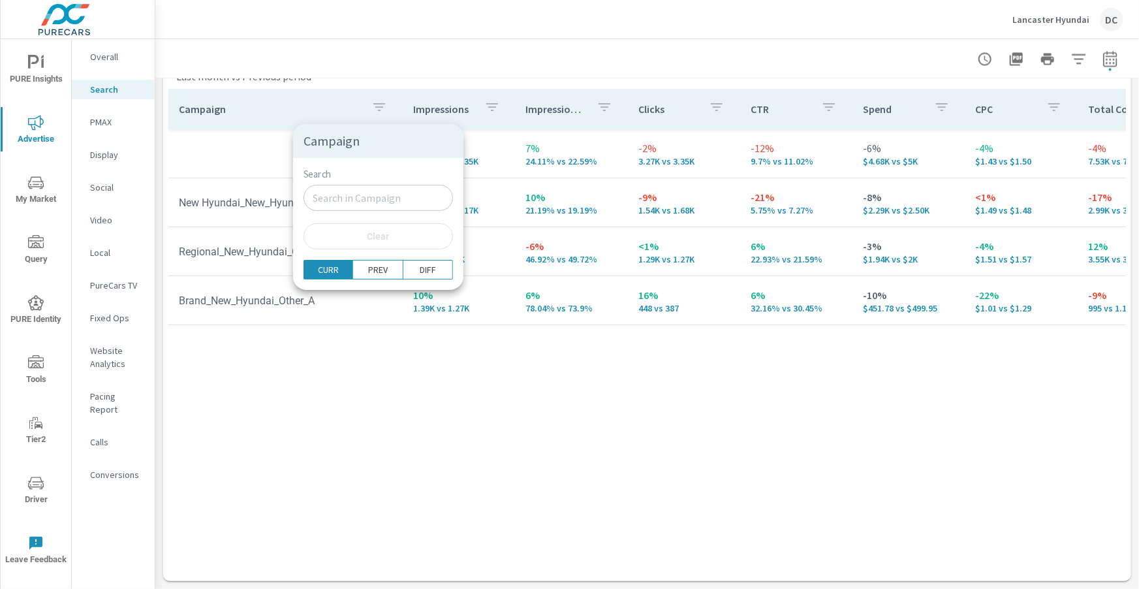
click at [161, 129] on div at bounding box center [569, 294] width 1139 height 589
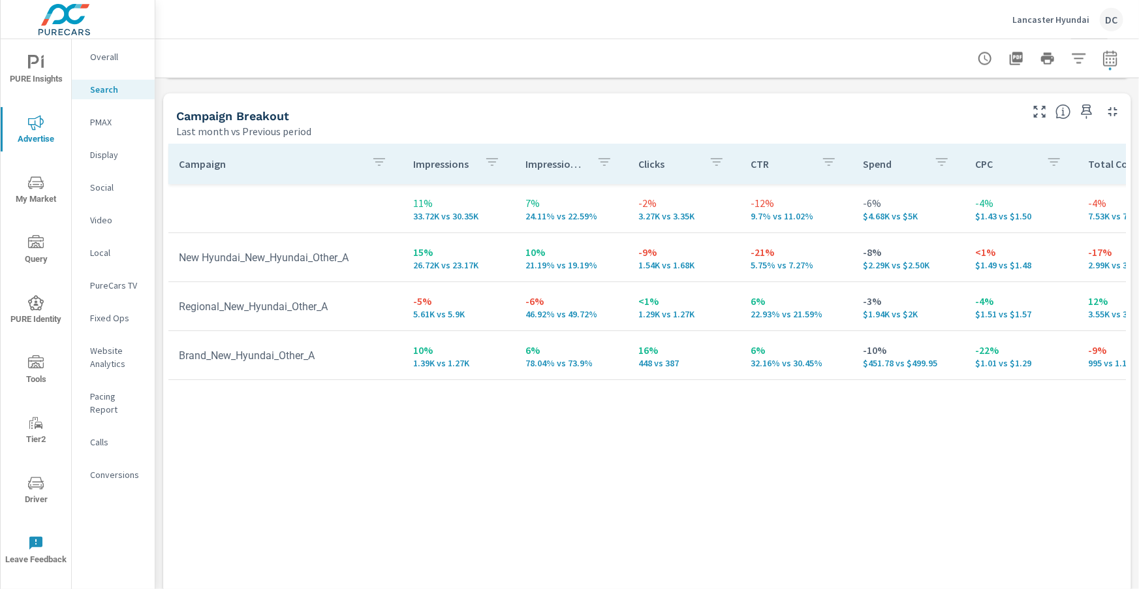
scroll to position [1293, 0]
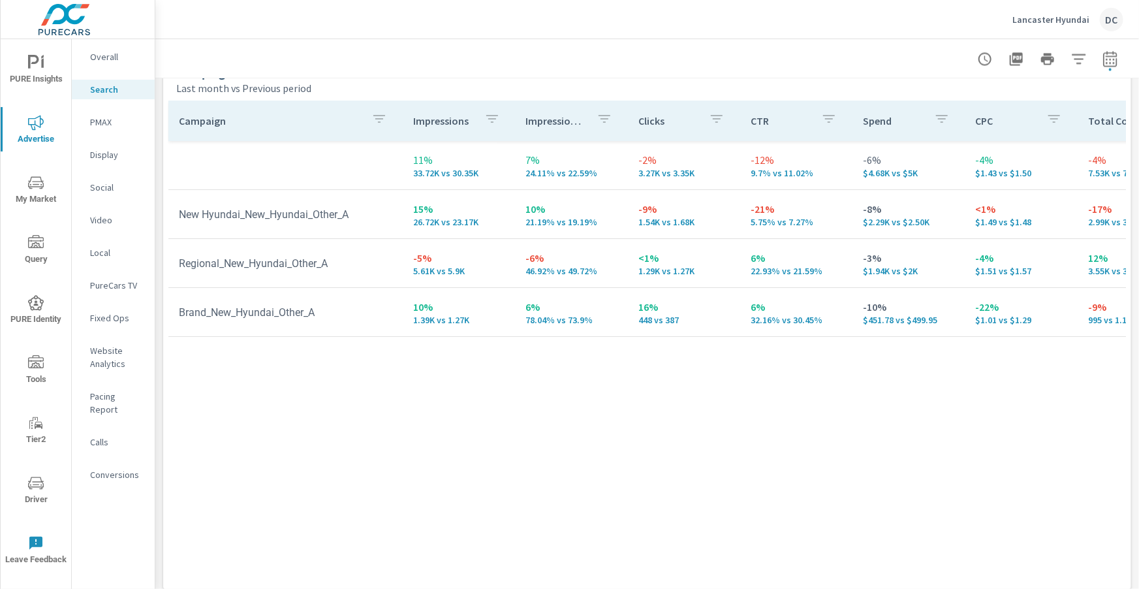
click at [91, 120] on p "PMAX" at bounding box center [117, 122] width 54 height 13
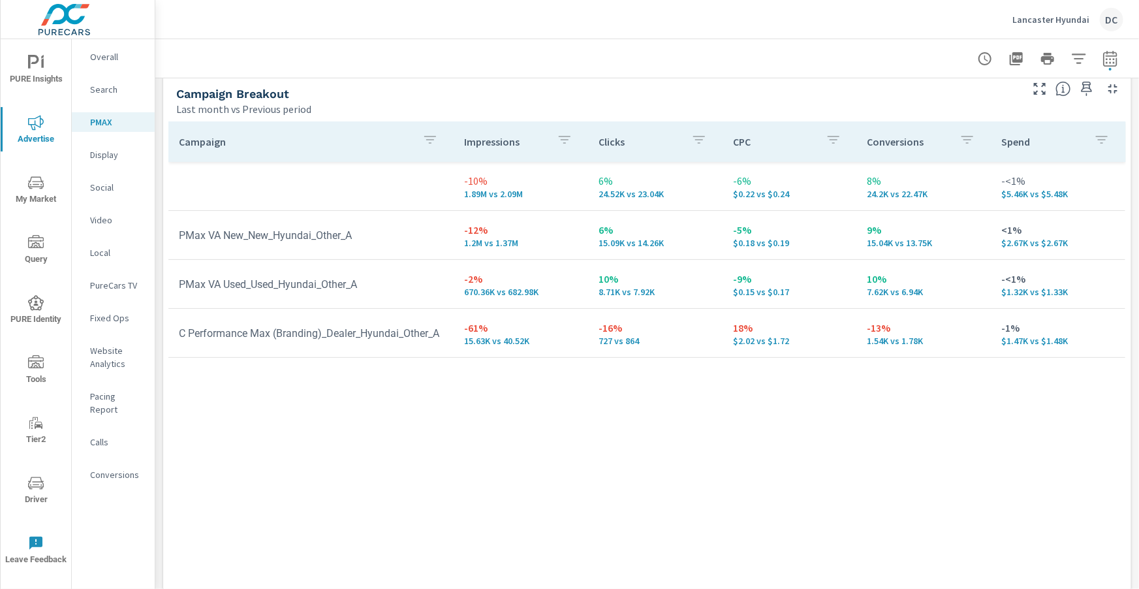
scroll to position [188, 0]
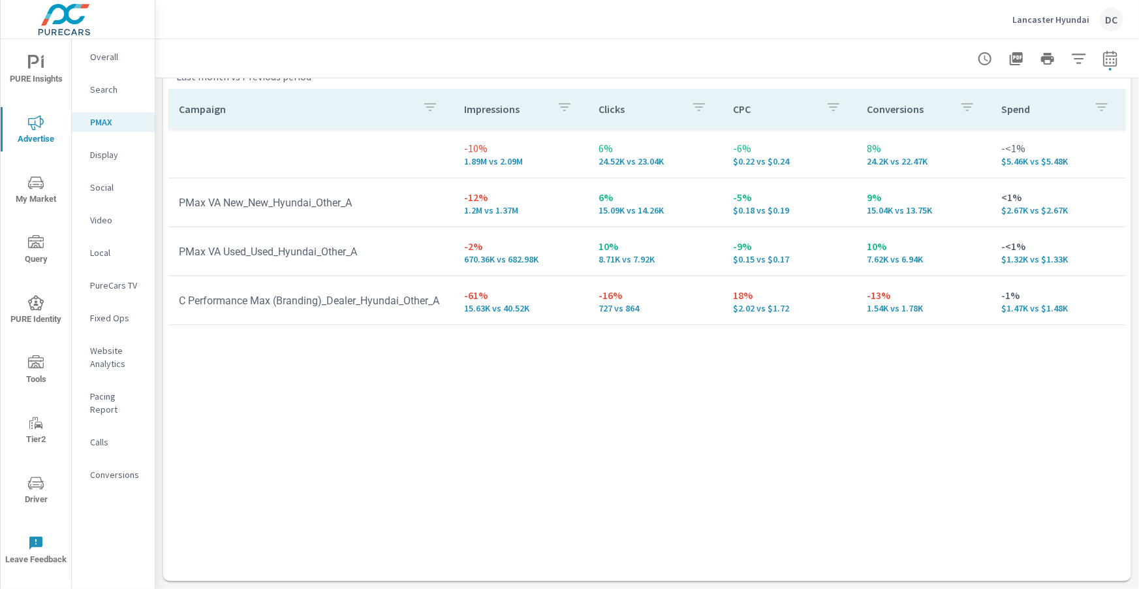
click at [111, 185] on p "Social" at bounding box center [117, 187] width 54 height 13
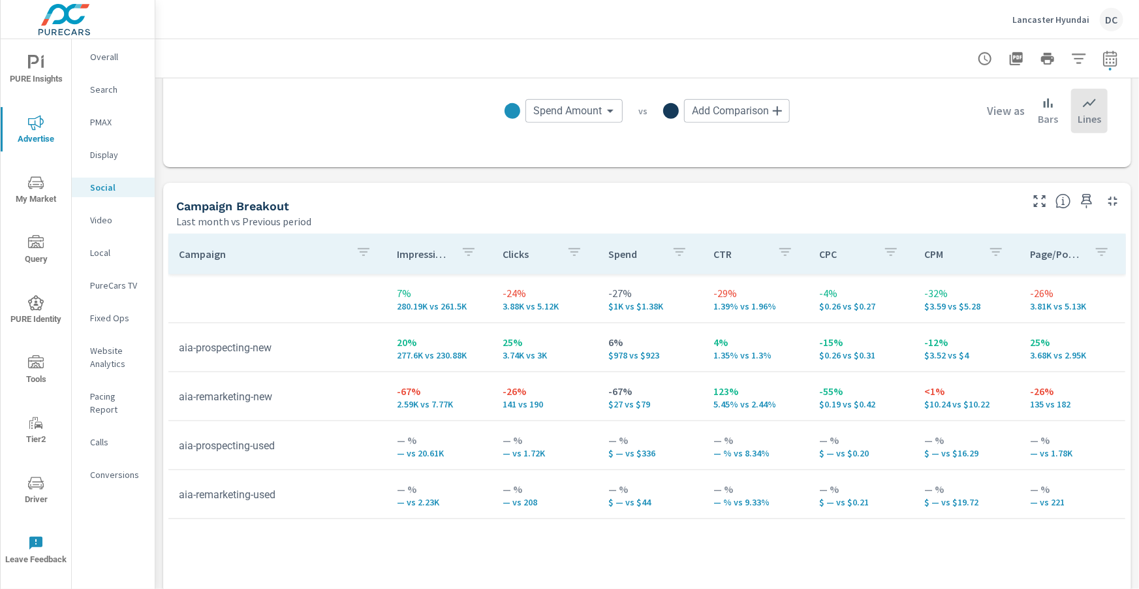
scroll to position [557, 0]
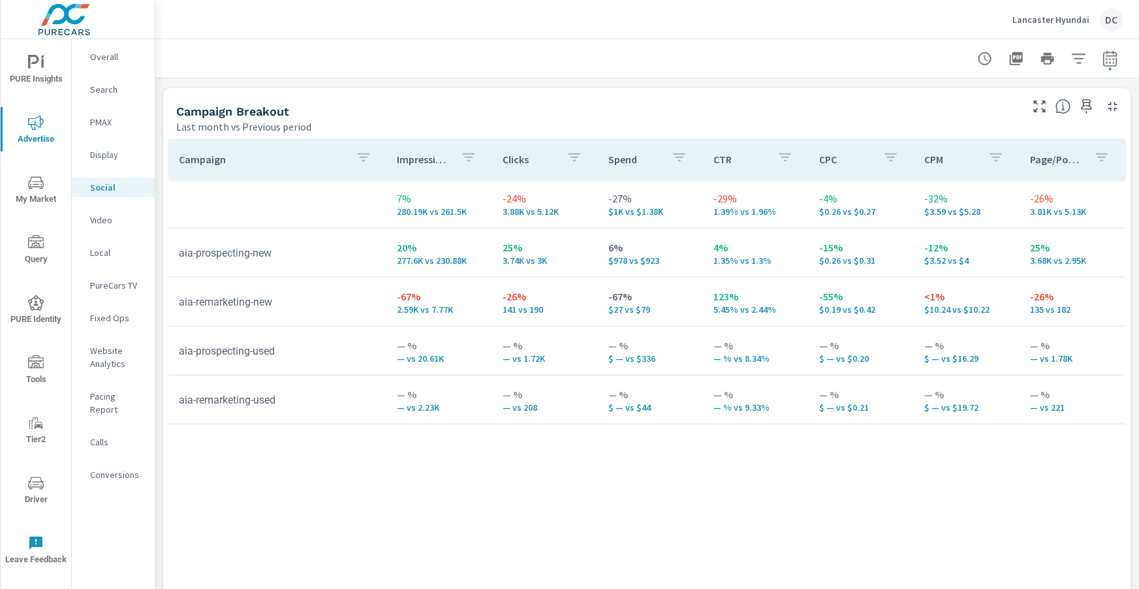
click at [104, 57] on p "Overall" at bounding box center [117, 56] width 54 height 13
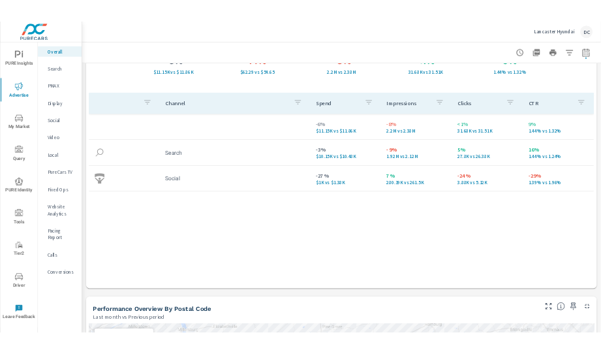
scroll to position [124, 0]
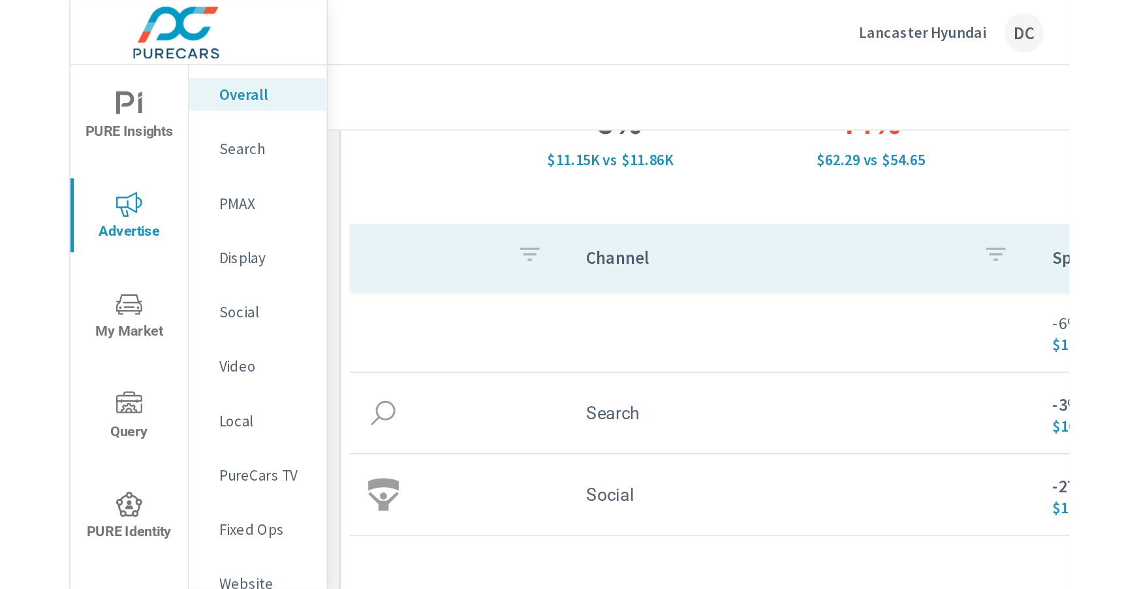
scroll to position [124, 0]
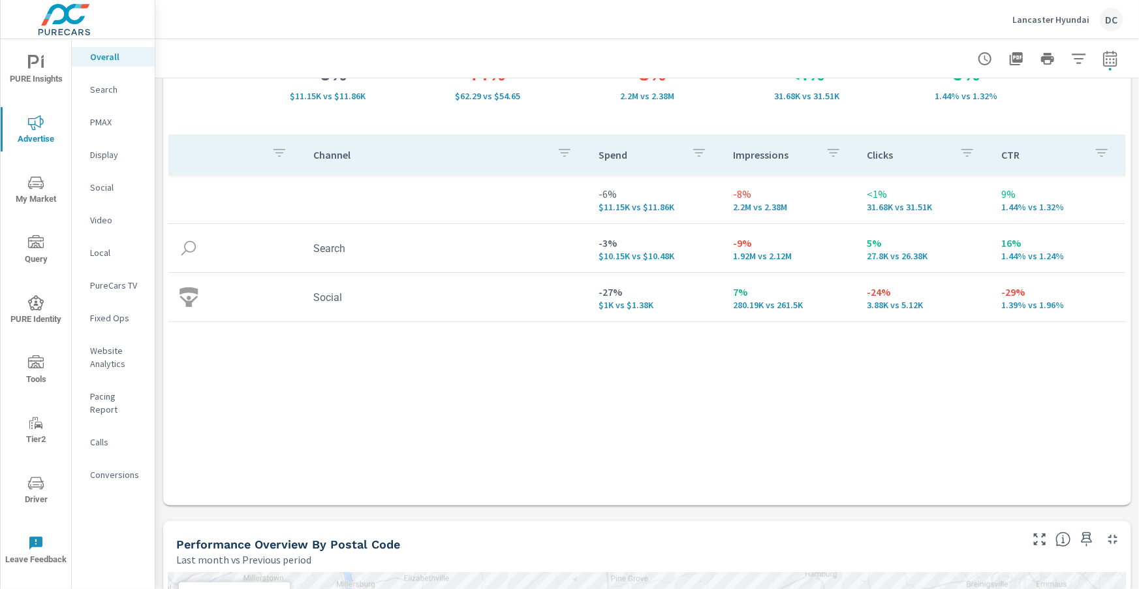
click at [40, 67] on icon "nav menu" at bounding box center [36, 63] width 16 height 16
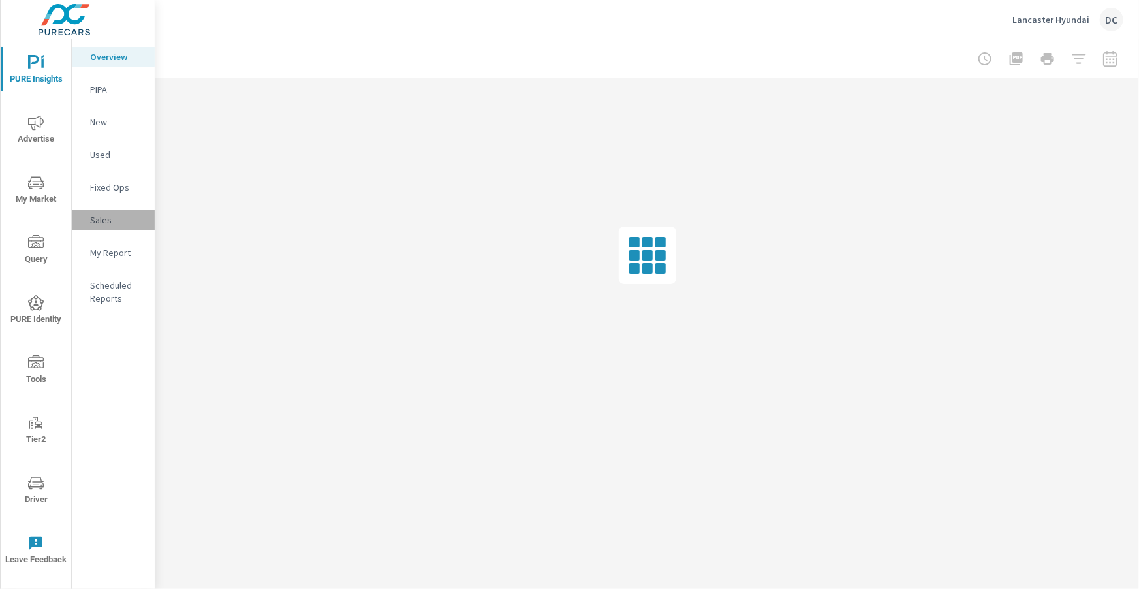
click at [104, 224] on p "Sales" at bounding box center [117, 219] width 54 height 13
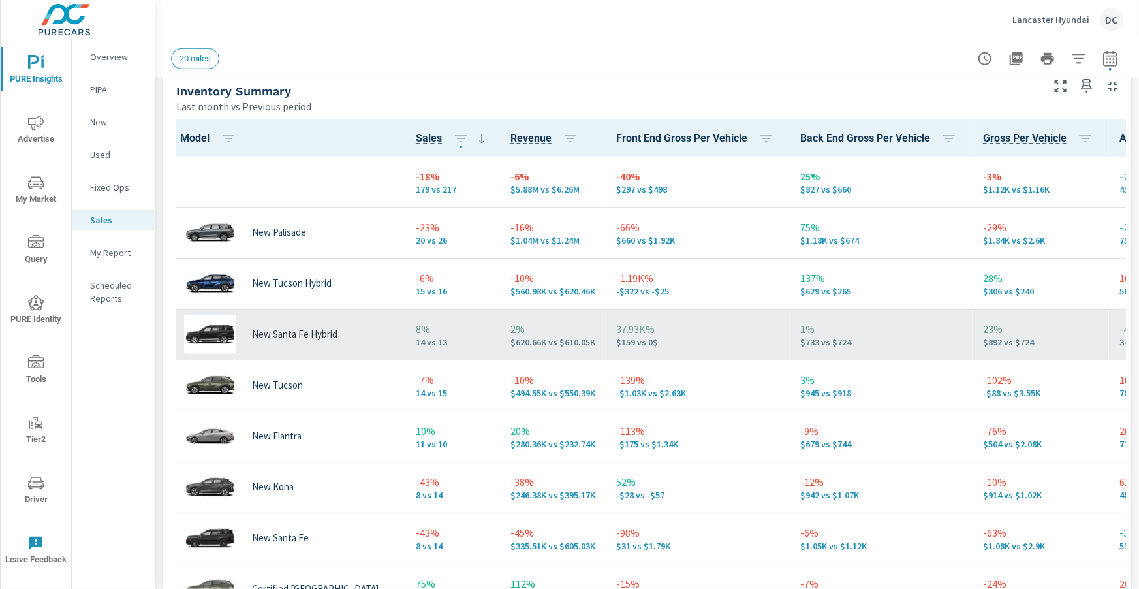
scroll to position [56, 0]
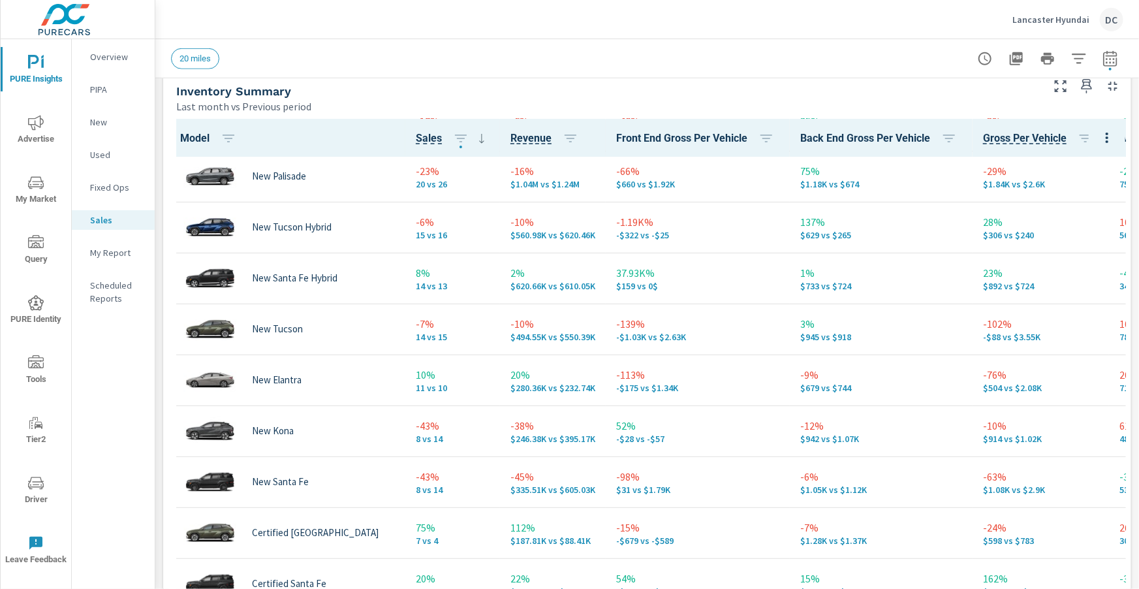
click at [16, 128] on span "Advertise" at bounding box center [36, 131] width 63 height 32
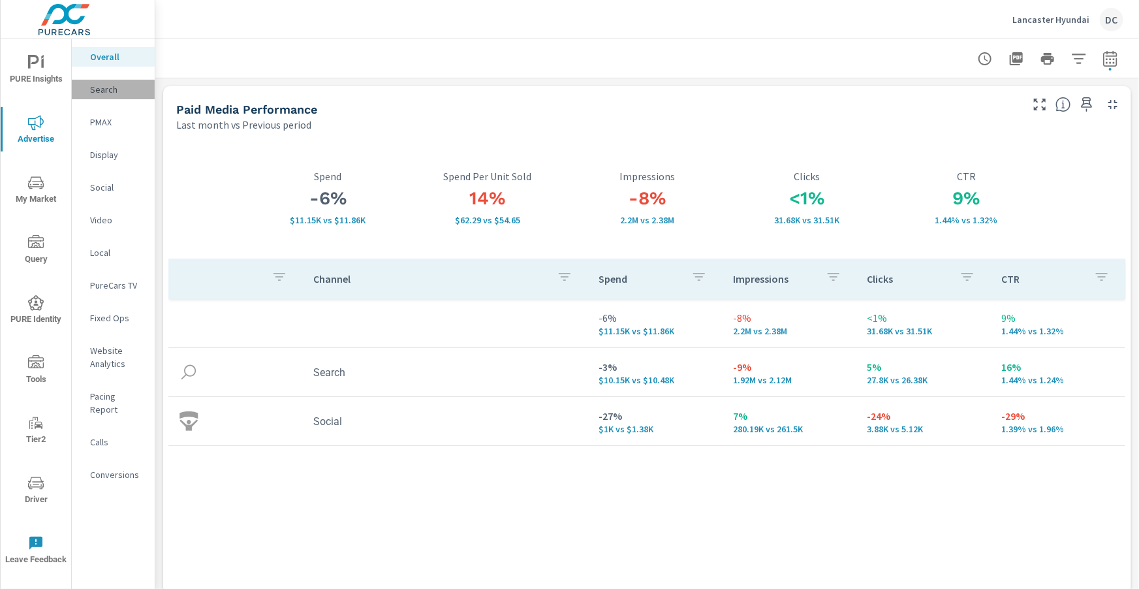
click at [104, 91] on p "Search" at bounding box center [117, 89] width 54 height 13
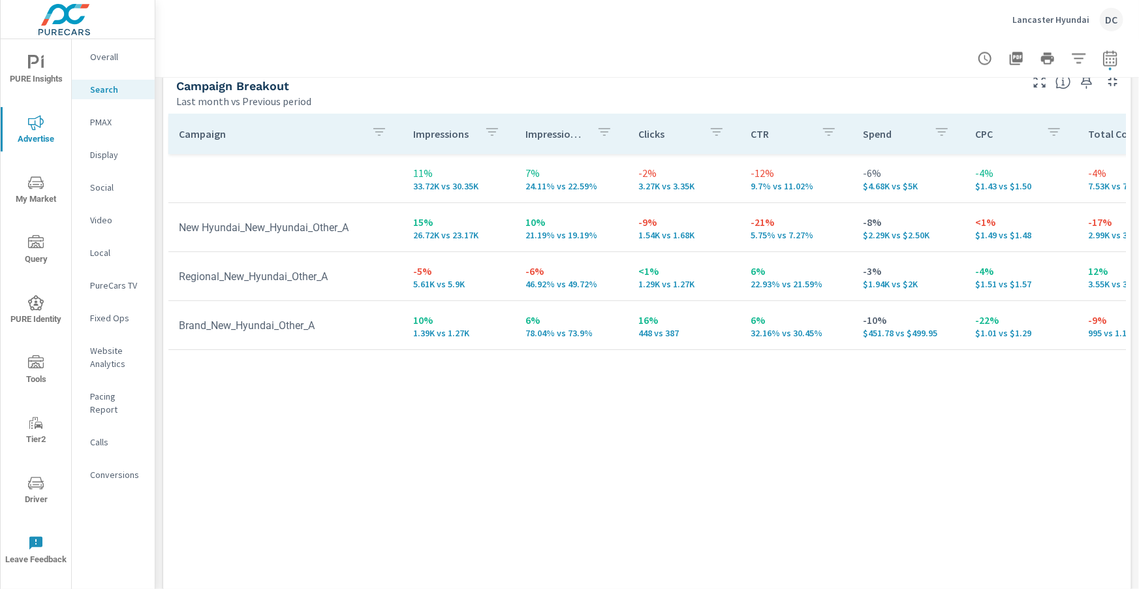
scroll to position [1305, 0]
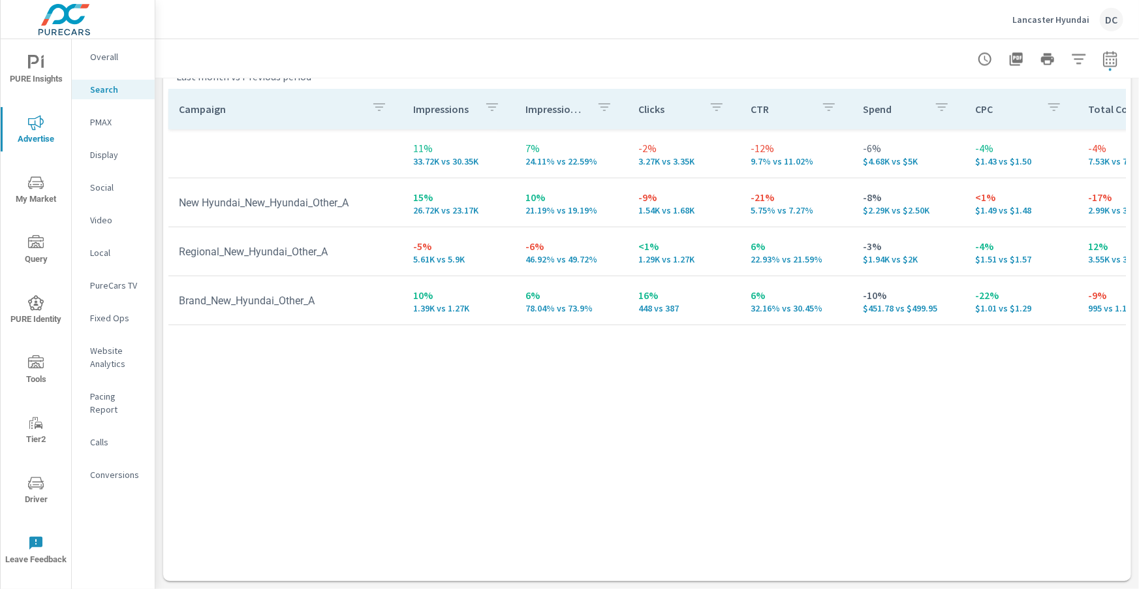
click at [104, 118] on p "PMAX" at bounding box center [117, 122] width 54 height 13
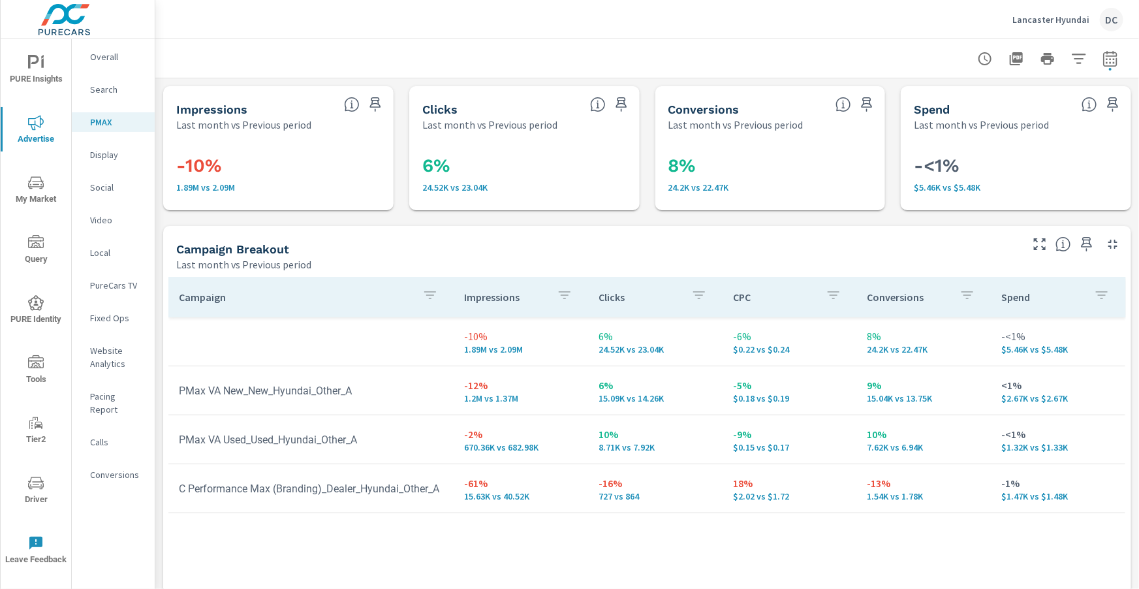
click at [101, 189] on p "Social" at bounding box center [117, 187] width 54 height 13
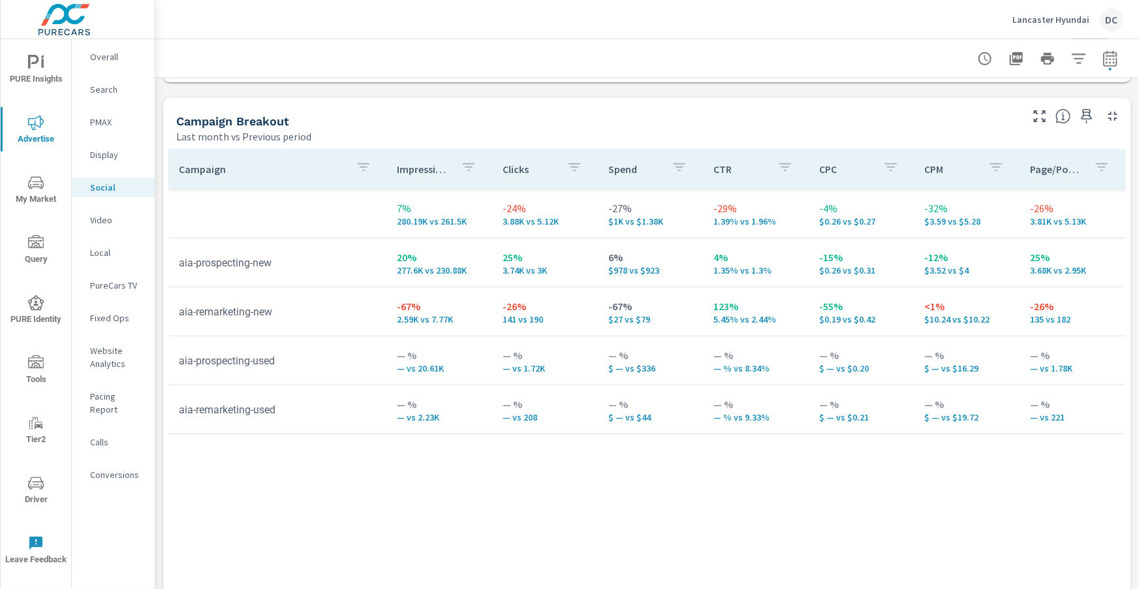
scroll to position [607, 0]
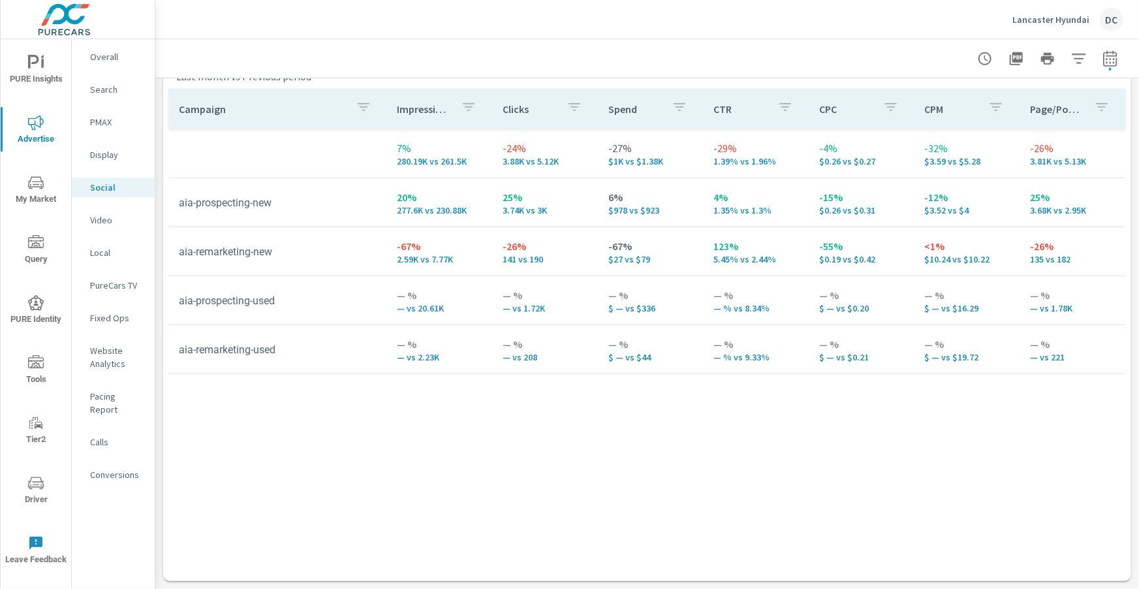
click at [35, 492] on span "Driver" at bounding box center [36, 491] width 63 height 32
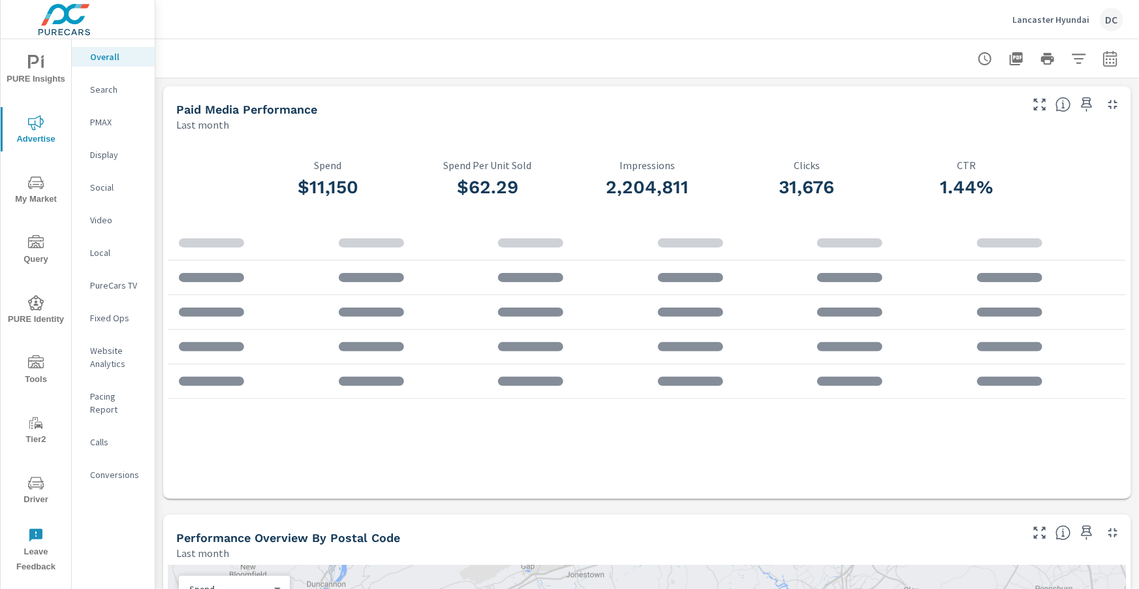
click at [1115, 65] on icon "button" at bounding box center [1110, 58] width 14 height 16
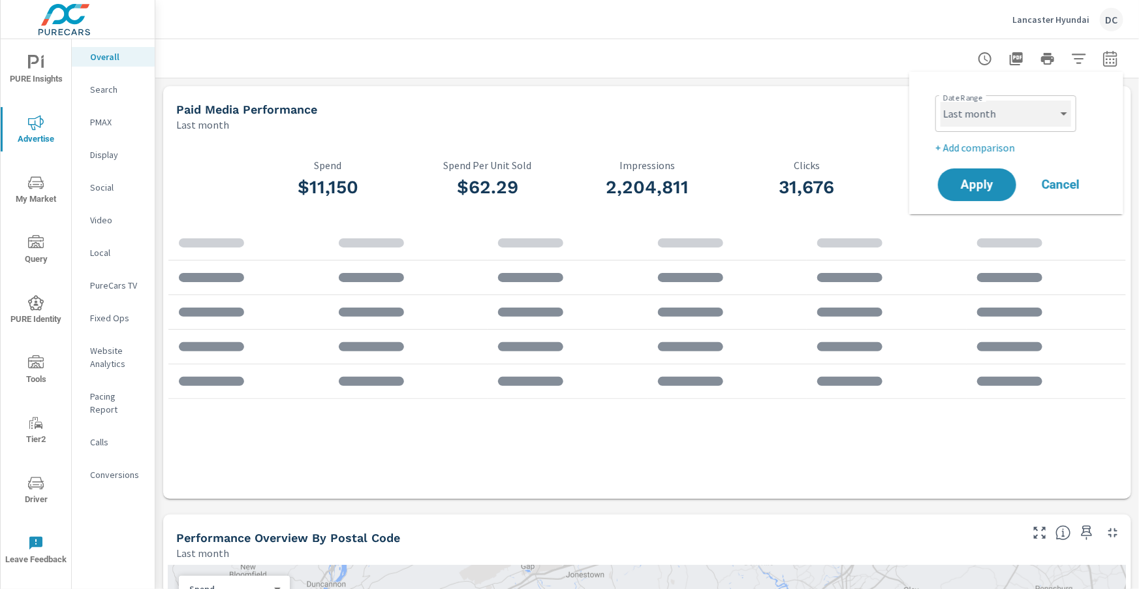
click at [1036, 113] on select "Custom Yesterday Last week Last 7 days Last 14 days Last 30 days Last 45 days L…" at bounding box center [1005, 114] width 131 height 26
click at [940, 101] on select "Custom Yesterday Last week Last 7 days Last 14 days Last 30 days Last 45 days L…" at bounding box center [1005, 114] width 131 height 26
select select "Month to date"
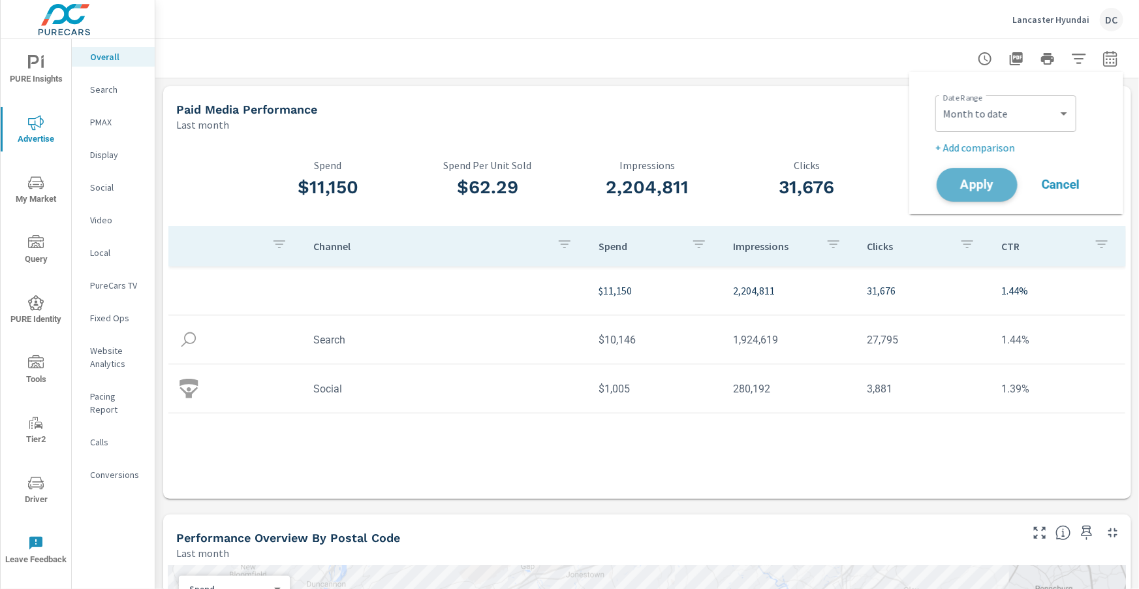
click at [987, 175] on button "Apply" at bounding box center [977, 185] width 81 height 34
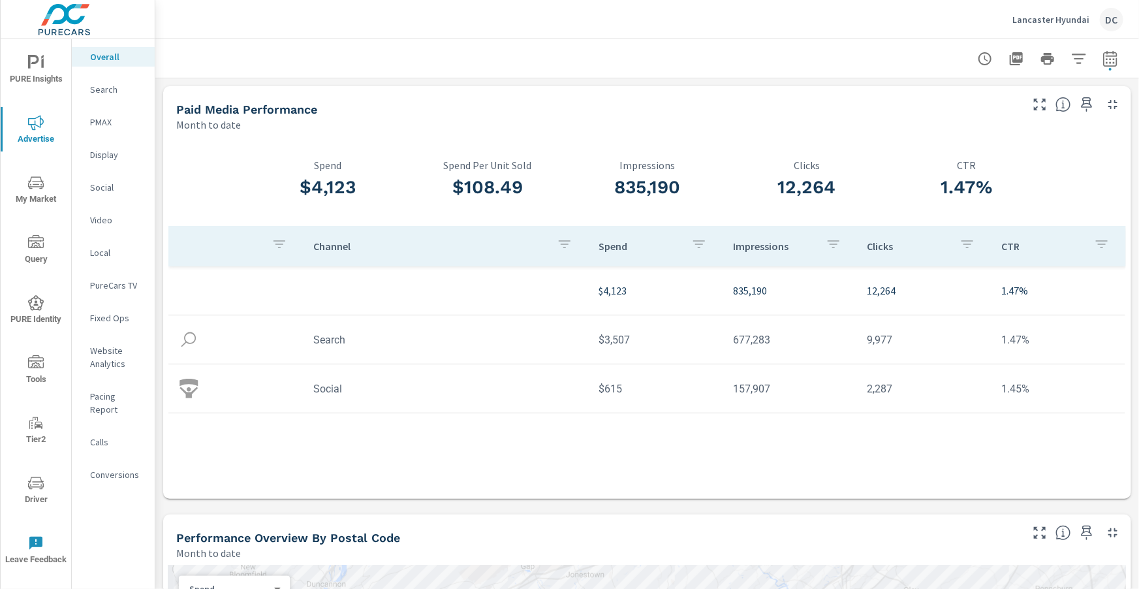
click at [108, 187] on p "Social" at bounding box center [117, 187] width 54 height 13
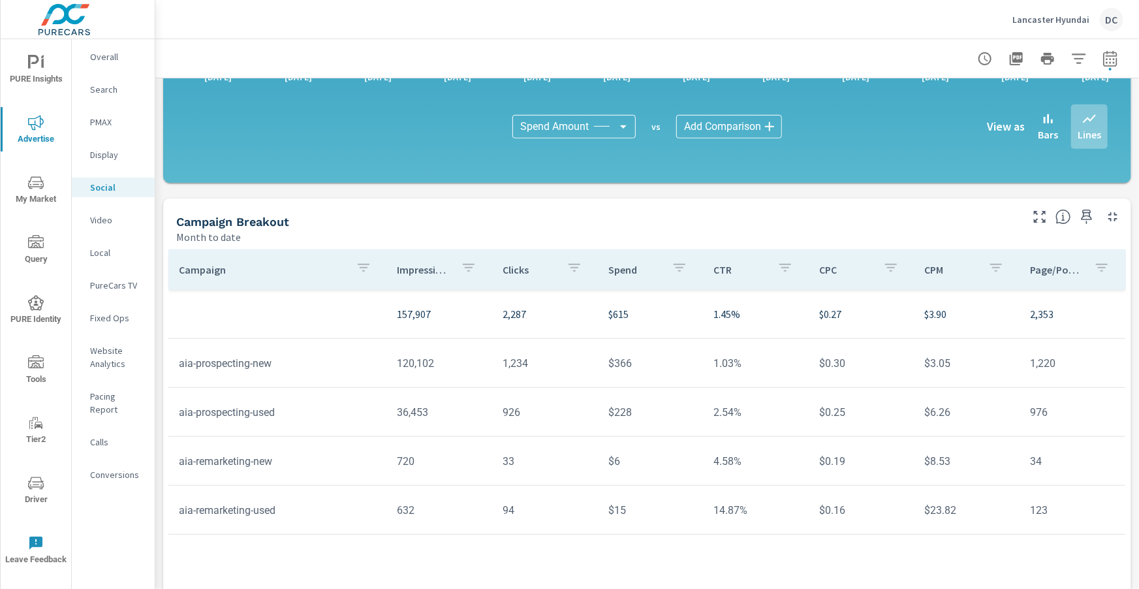
scroll to position [346, 0]
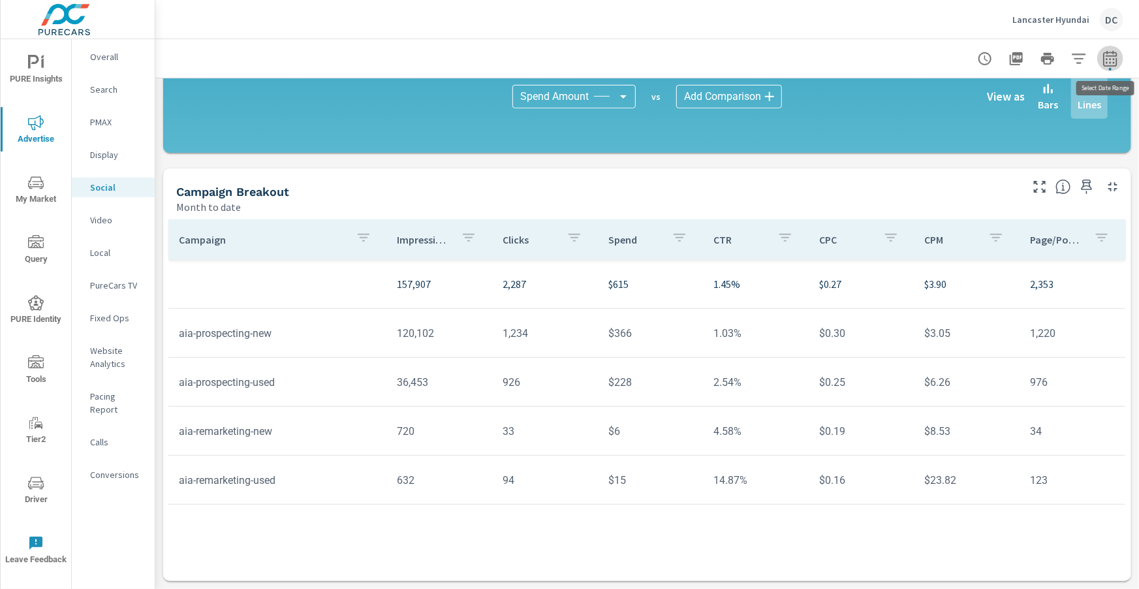
click at [1117, 59] on icon "button" at bounding box center [1110, 59] width 16 height 16
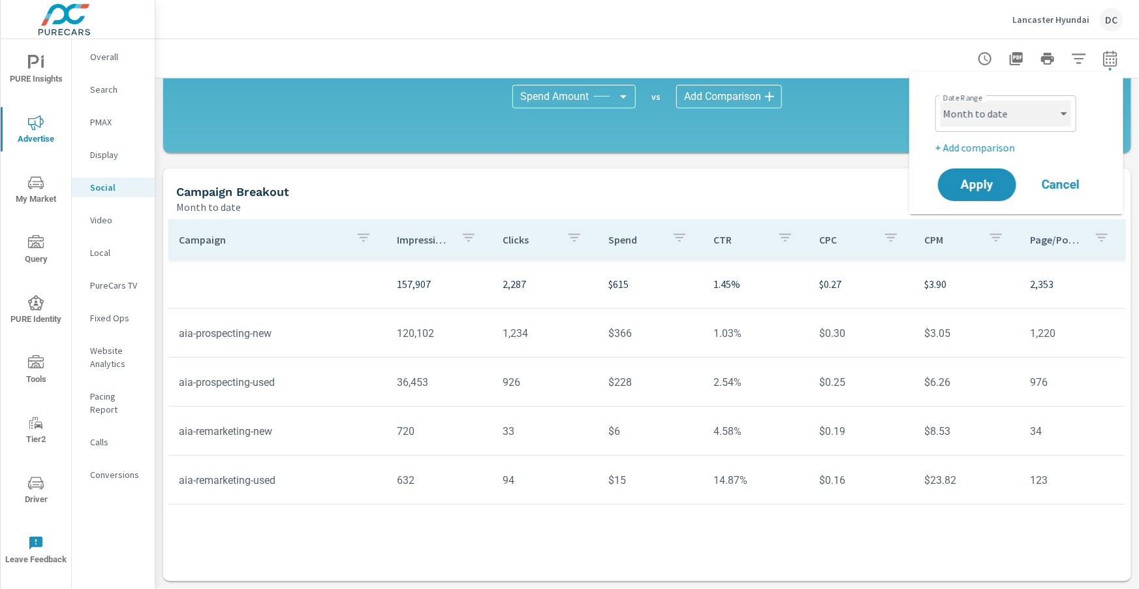
click at [1041, 120] on select "Custom Yesterday Last week Last 7 days Last 14 days Last 30 days Last 45 days L…" at bounding box center [1005, 114] width 131 height 26
click at [940, 101] on select "Custom Yesterday Last week Last 7 days Last 14 days Last 30 days Last 45 days L…" at bounding box center [1005, 114] width 131 height 26
select select "Last month"
click at [984, 176] on button "Apply" at bounding box center [977, 185] width 81 height 34
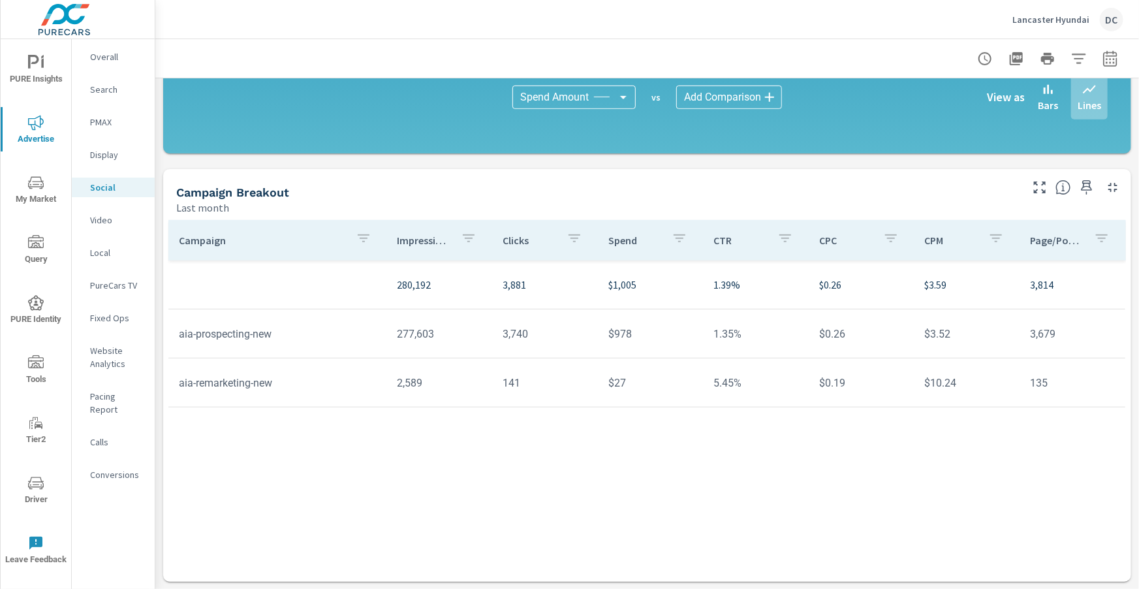
scroll to position [346, 0]
click at [1114, 63] on icon "button" at bounding box center [1110, 59] width 16 height 16
select select "Last month"
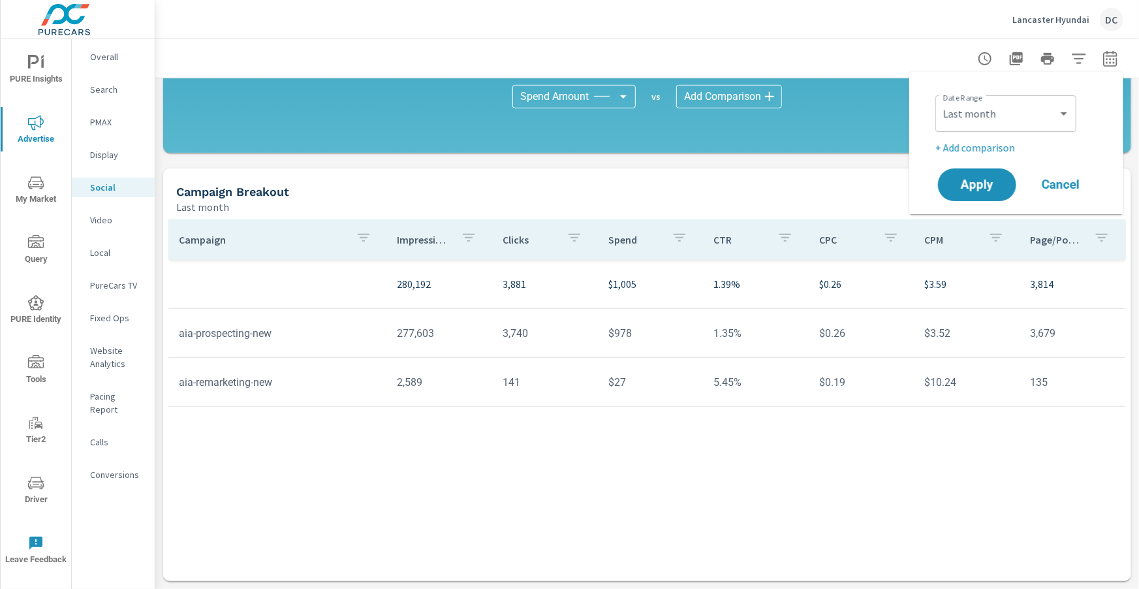
click at [1008, 147] on p "+ Add comparison" at bounding box center [1018, 148] width 167 height 16
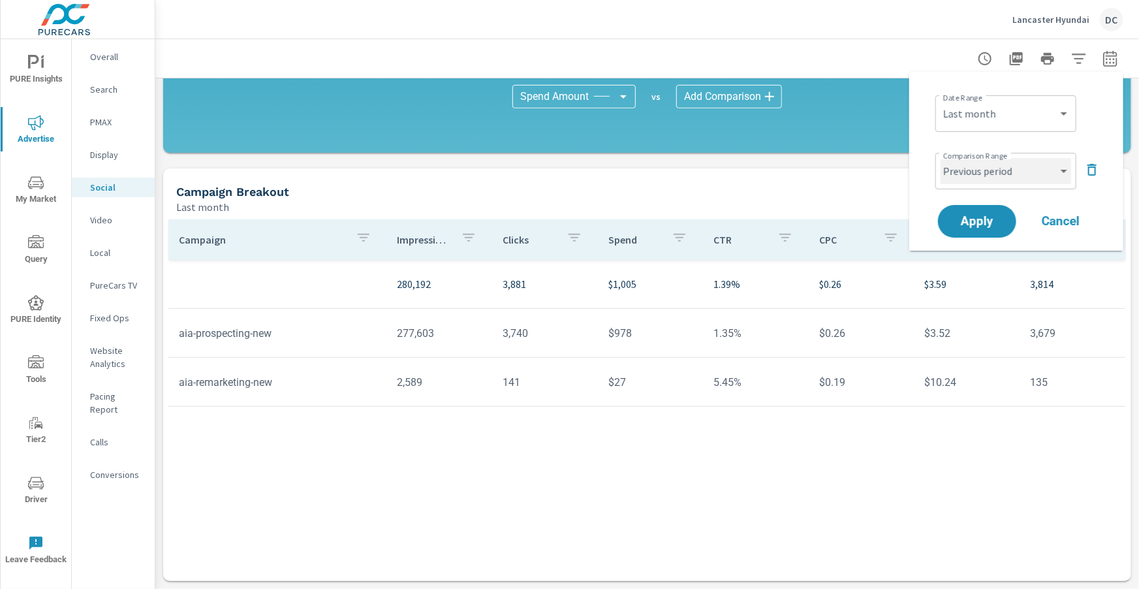
click at [1001, 170] on select "Custom Previous period Previous month Previous year" at bounding box center [1005, 171] width 131 height 26
click at [940, 158] on select "Custom Previous period Previous month Previous year" at bounding box center [1005, 171] width 131 height 26
select select "Previous month"
click at [1002, 217] on span "Apply" at bounding box center [977, 221] width 54 height 12
